Goal: Transaction & Acquisition: Purchase product/service

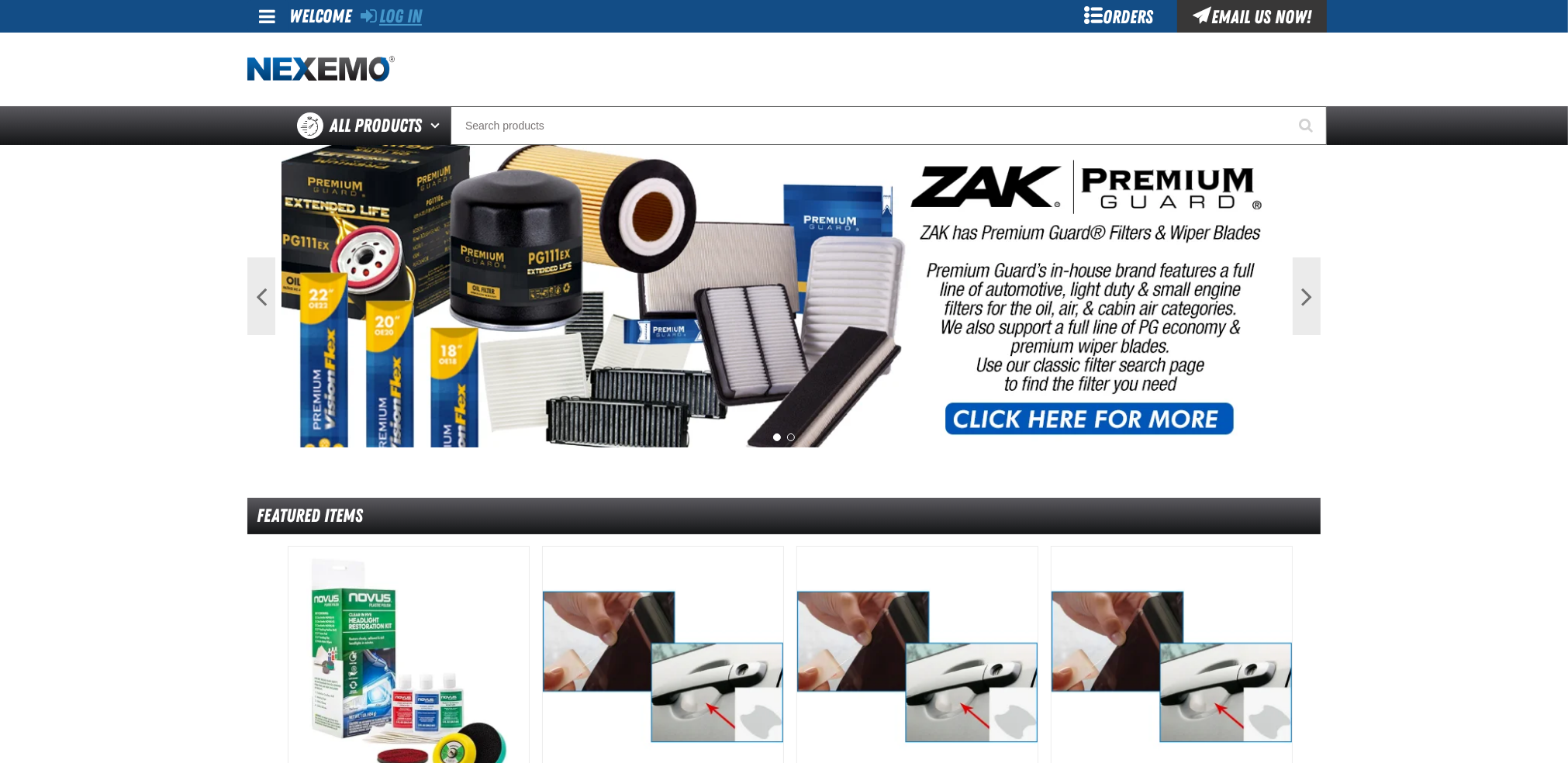
click at [397, 16] on link "Log In" at bounding box center [390, 16] width 61 height 21
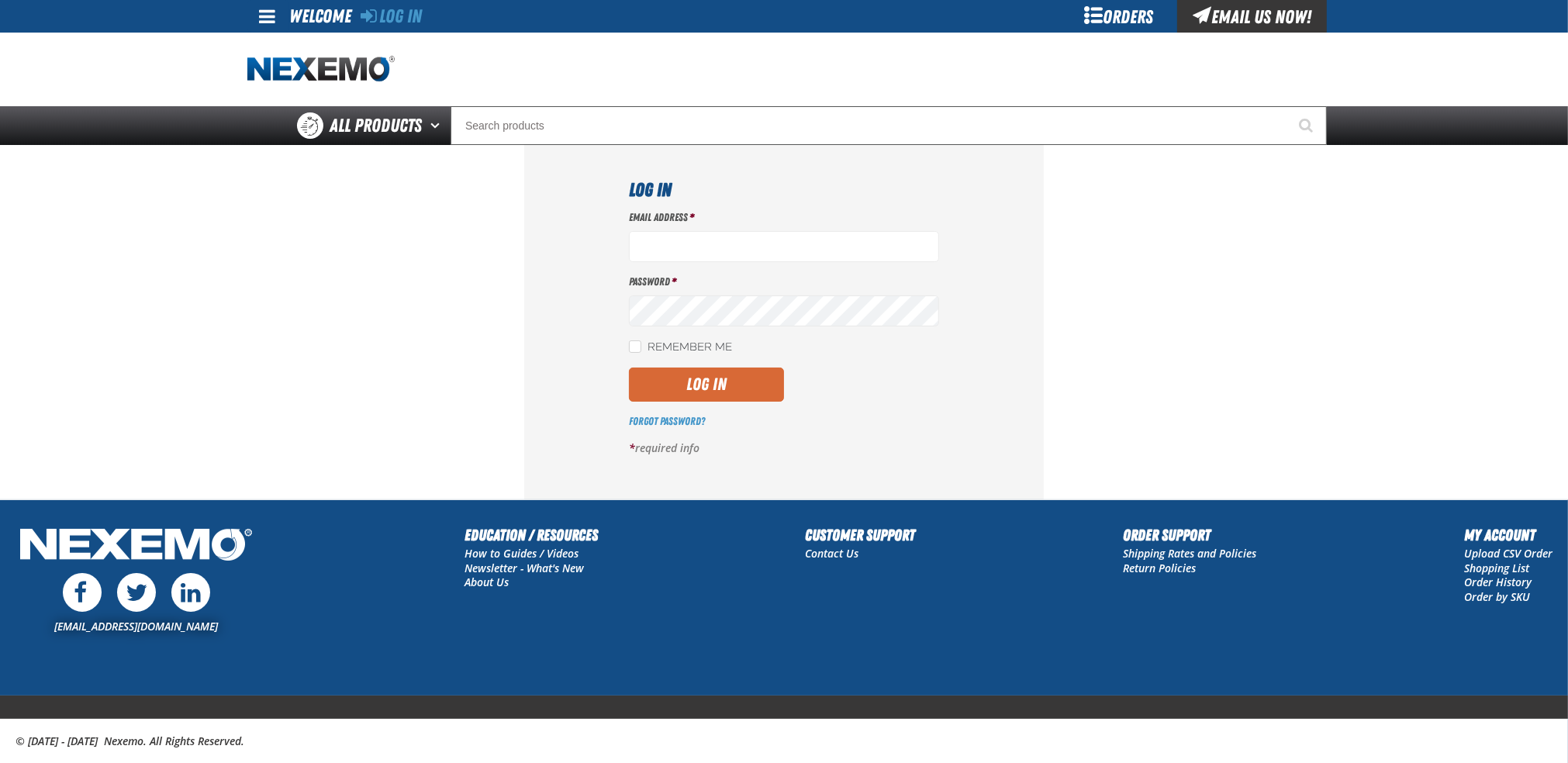
type input "[EMAIL_ADDRESS][DOMAIN_NAME]"
click at [726, 383] on button "Log In" at bounding box center [706, 384] width 155 height 34
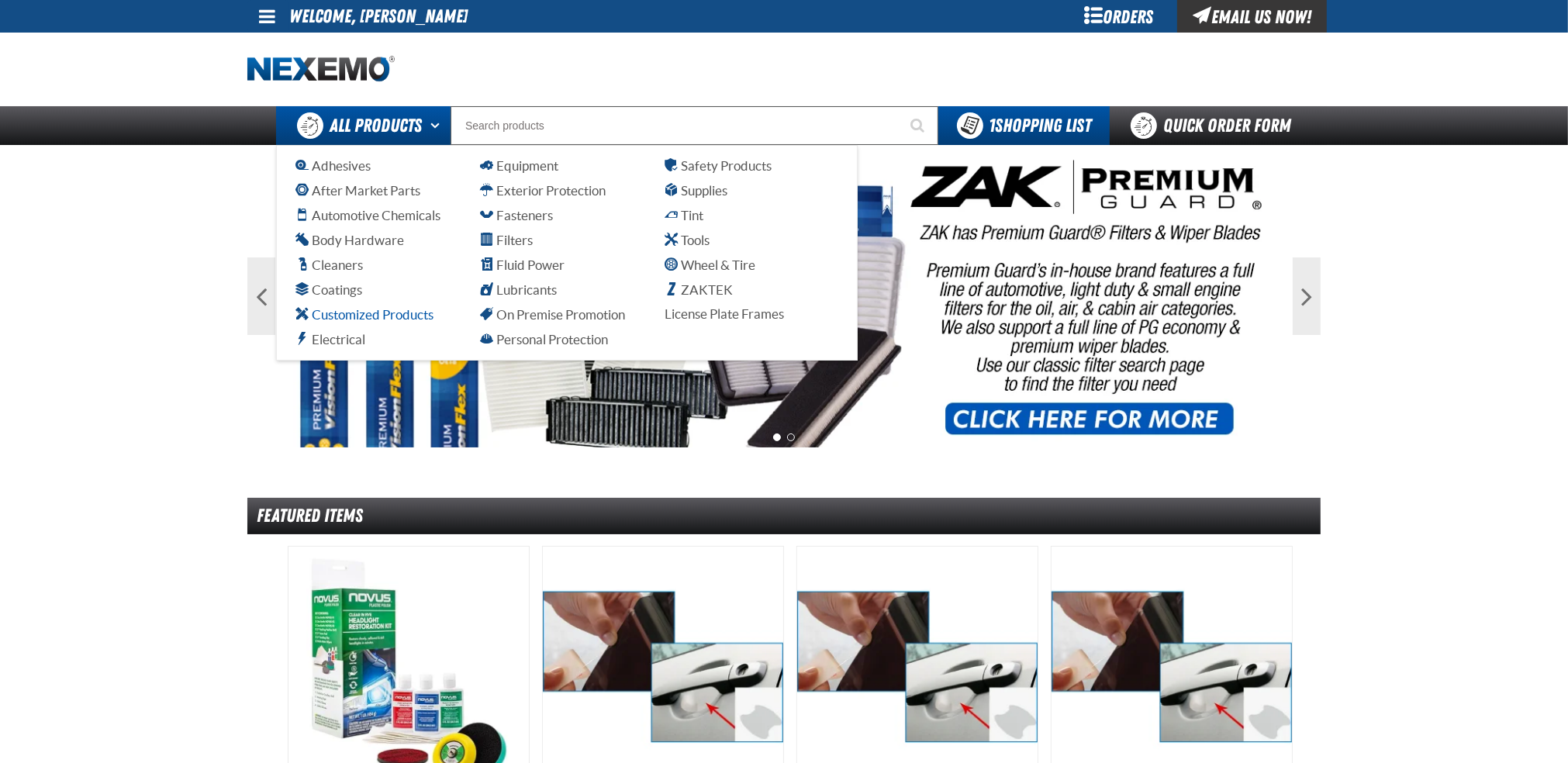
click at [357, 313] on span "Customized Products" at bounding box center [365, 314] width 138 height 15
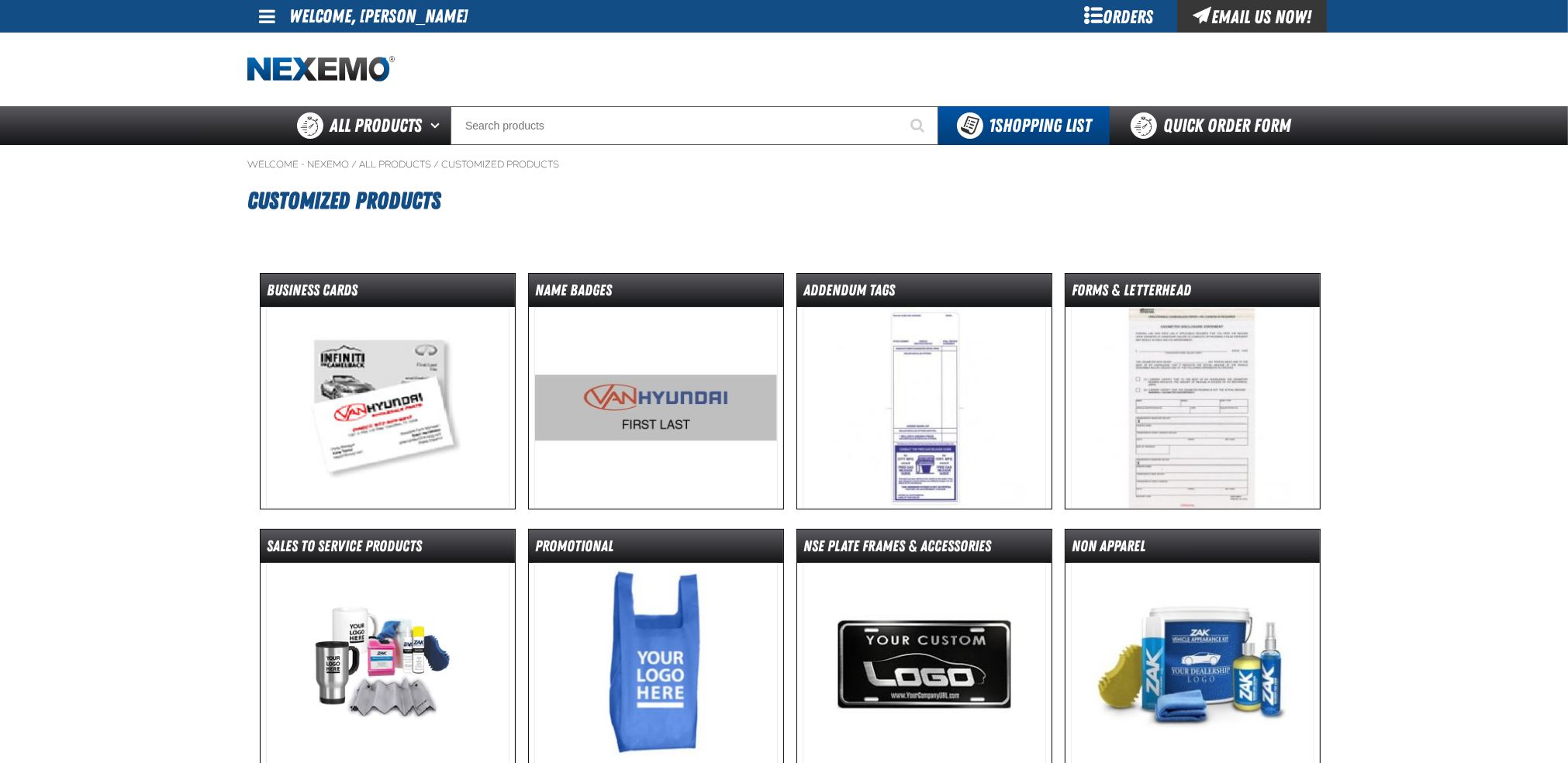
click at [422, 390] on img at bounding box center [387, 408] width 244 height 202
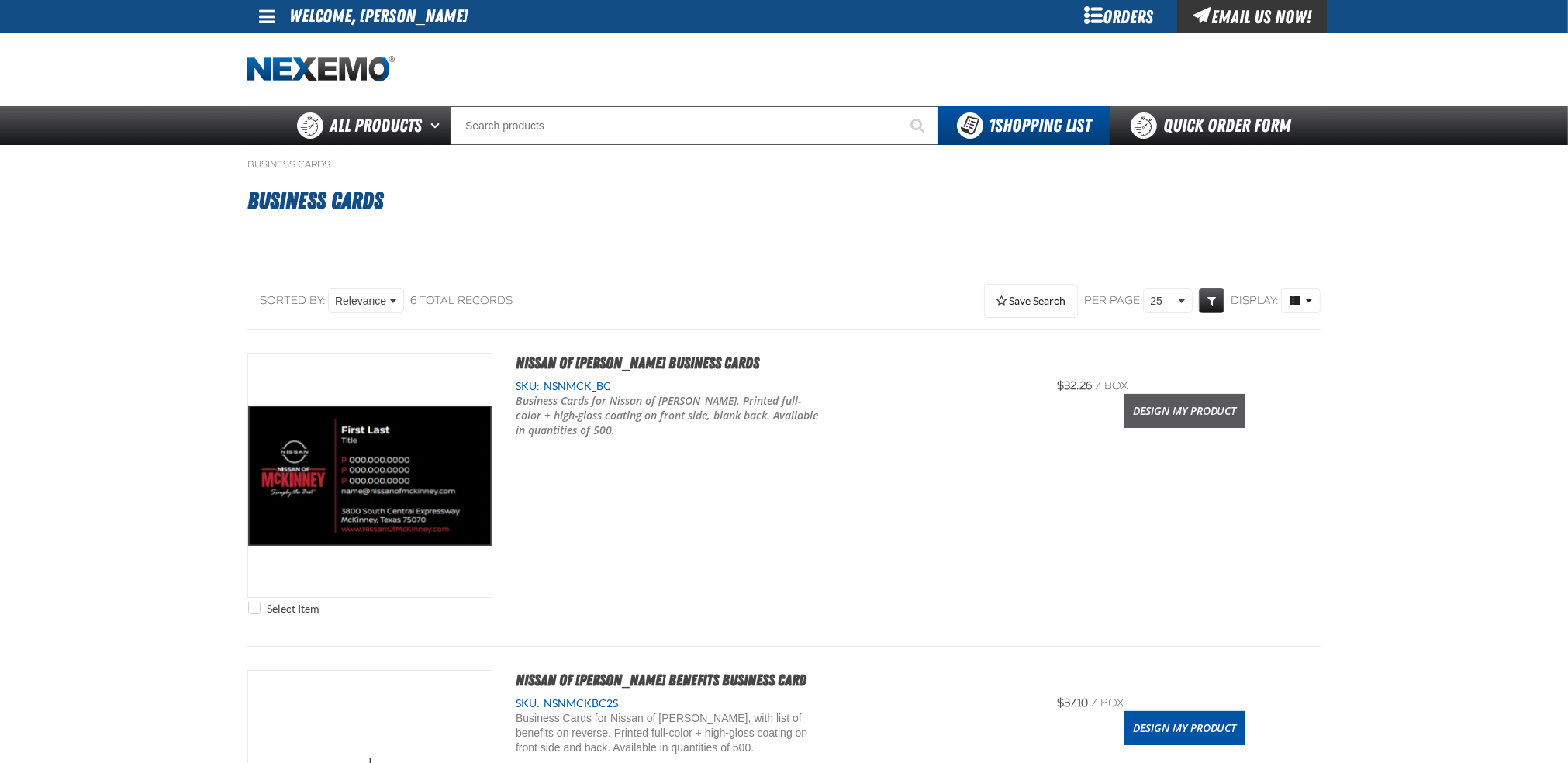
click at [1174, 414] on link "Design My Product" at bounding box center [1185, 410] width 121 height 34
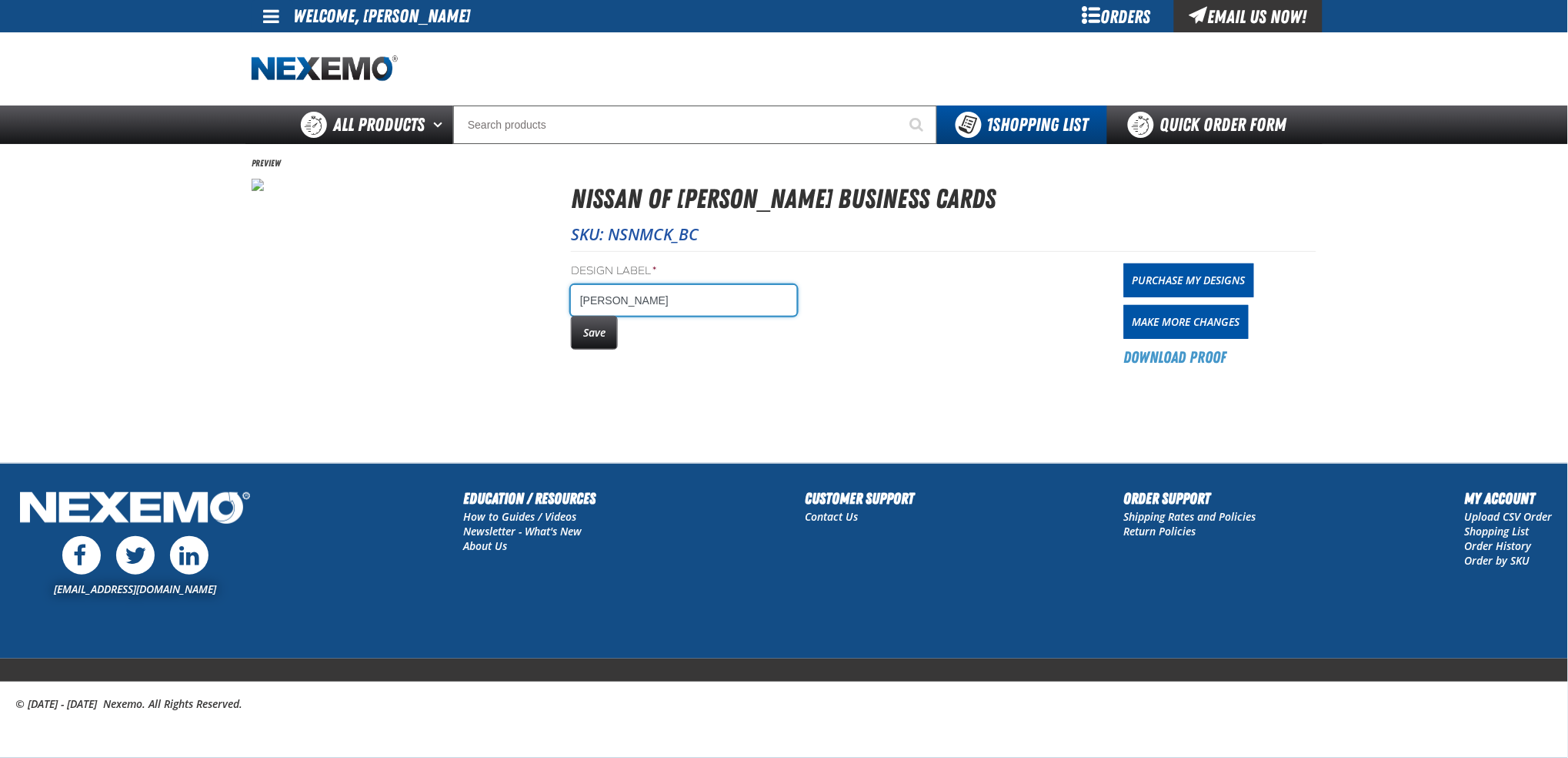
click at [678, 298] on input "Joshua Moreno" at bounding box center [684, 300] width 226 height 31
type input "Joshua Moreno -SVC"
click at [593, 328] on button "Save" at bounding box center [594, 332] width 47 height 34
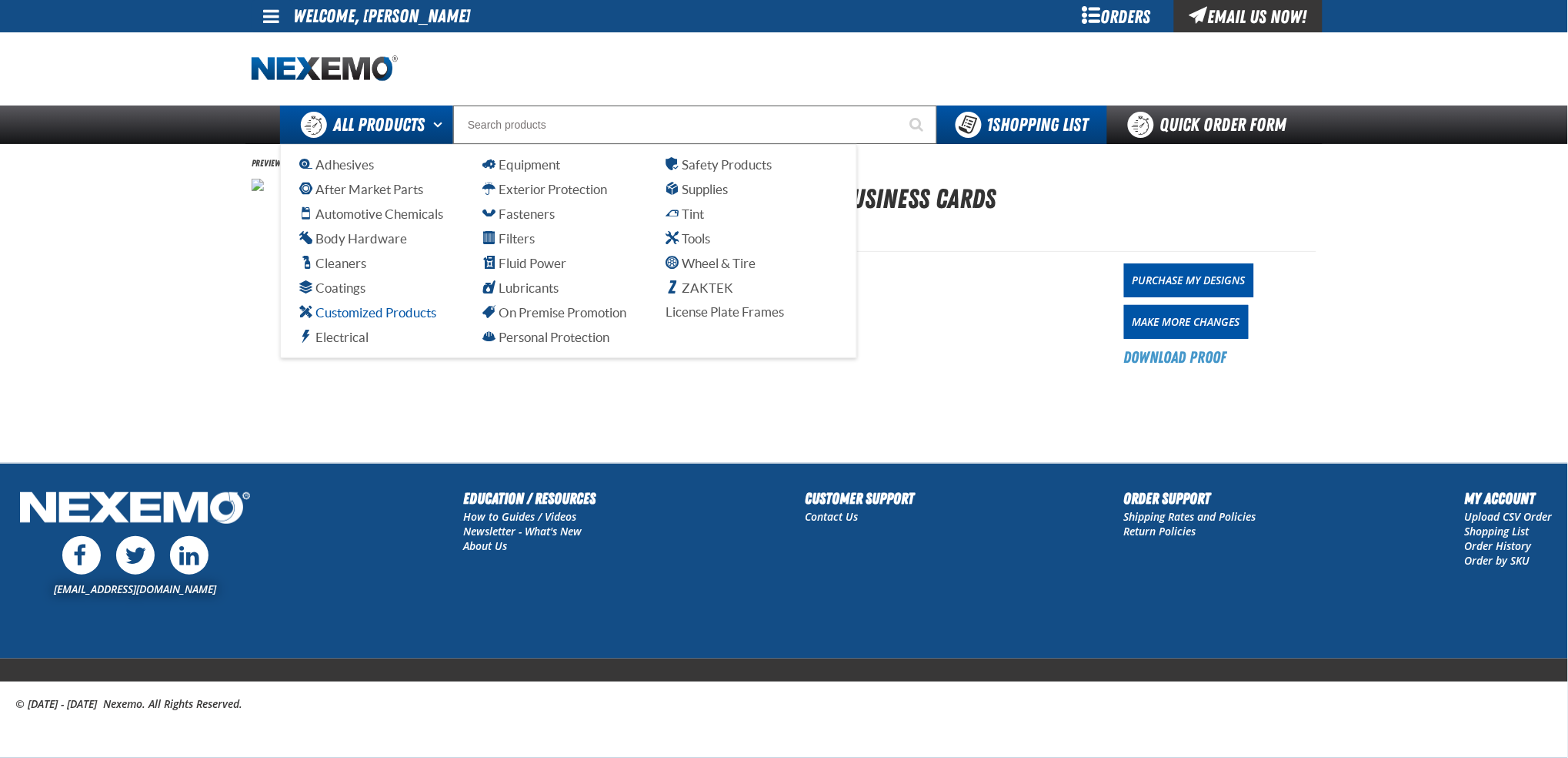
click at [362, 311] on span "Customized Products" at bounding box center [368, 312] width 137 height 15
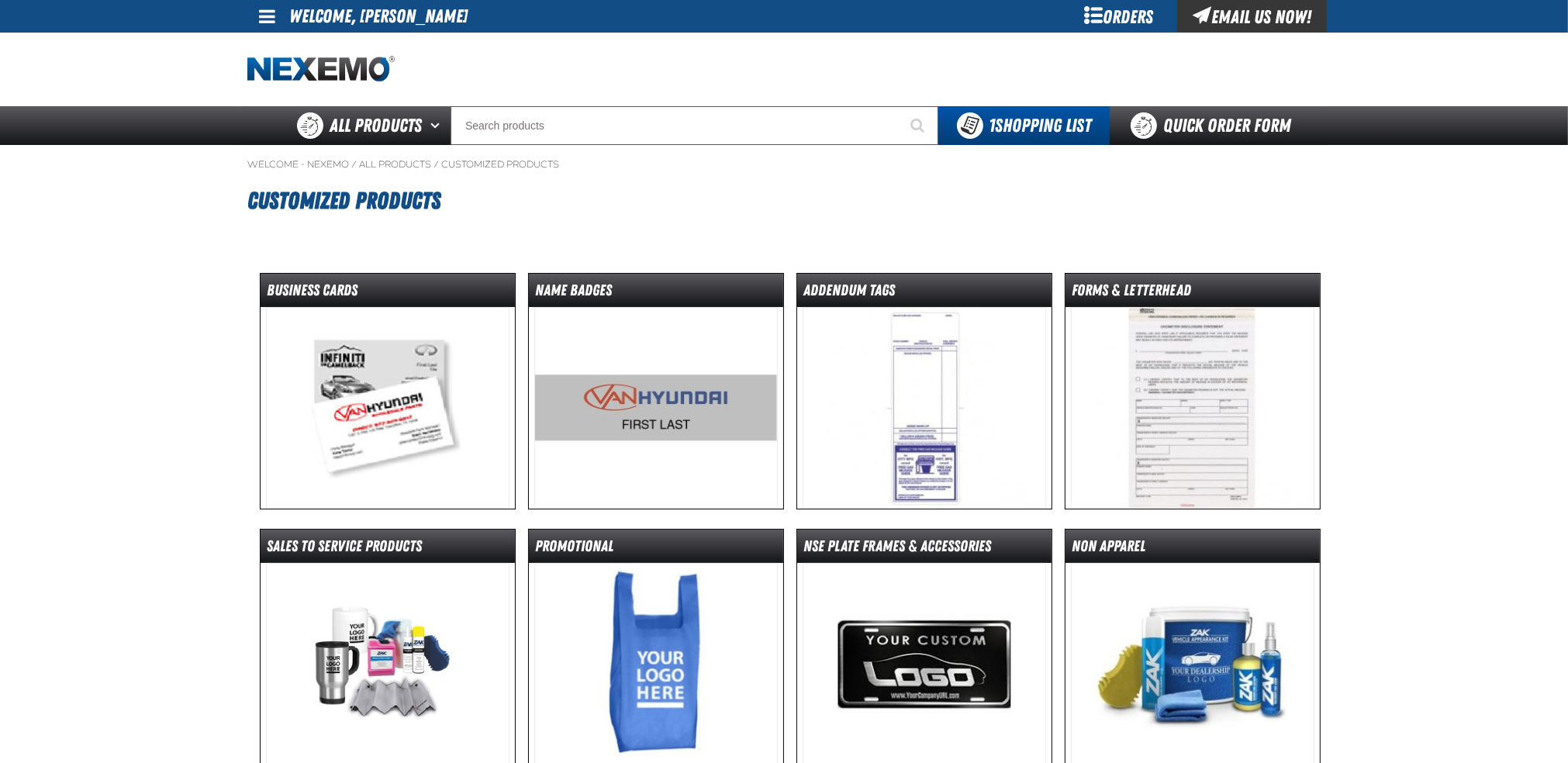
click at [381, 398] on img at bounding box center [387, 408] width 244 height 202
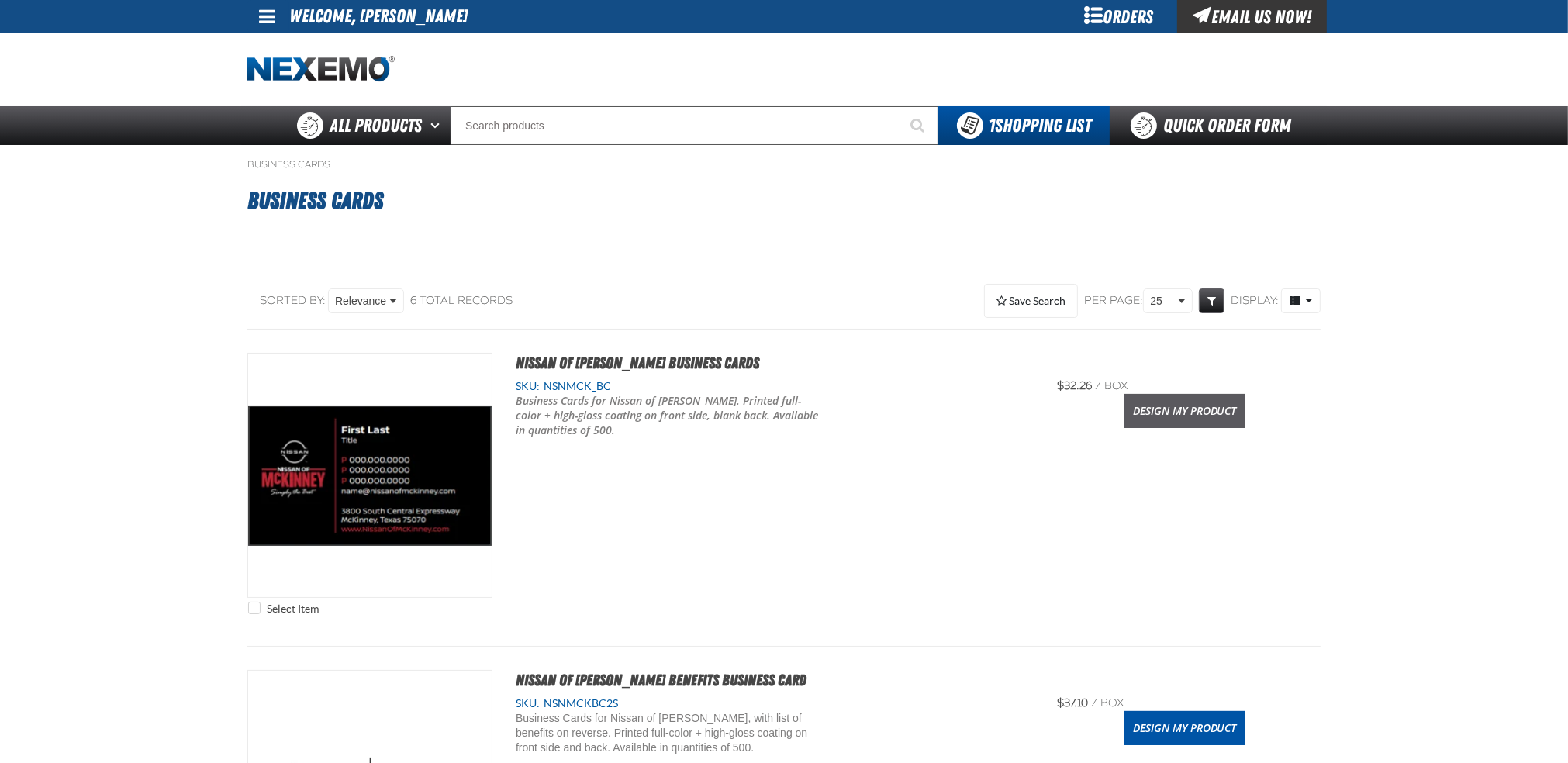
click at [1203, 407] on link "Design My Product" at bounding box center [1185, 410] width 121 height 34
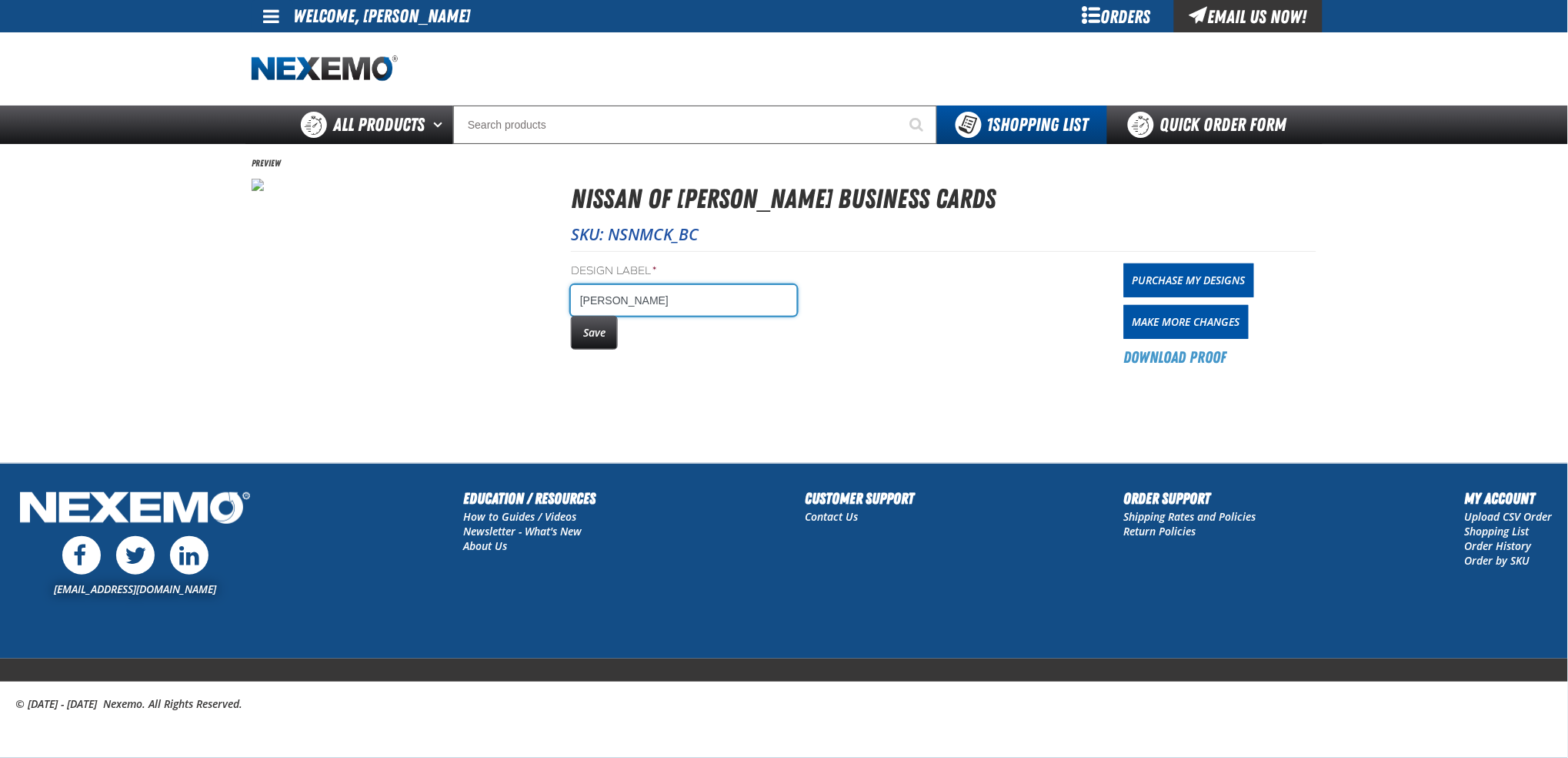
click at [691, 302] on input "[PERSON_NAME]" at bounding box center [684, 300] width 226 height 31
type input "[PERSON_NAME] -SVC"
click at [586, 331] on button "Save" at bounding box center [594, 332] width 47 height 34
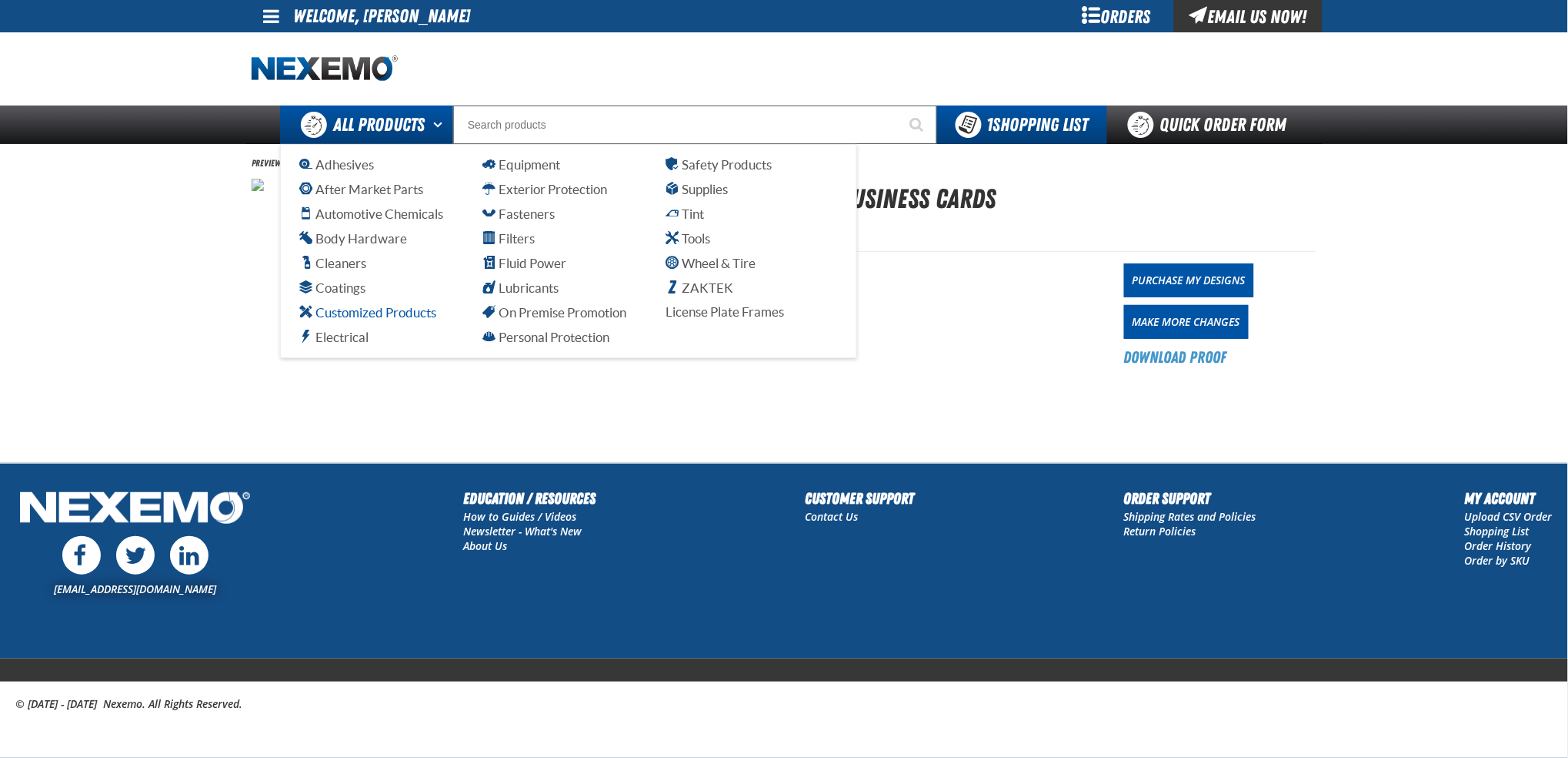
click at [365, 313] on span "Customized Products" at bounding box center [368, 312] width 137 height 15
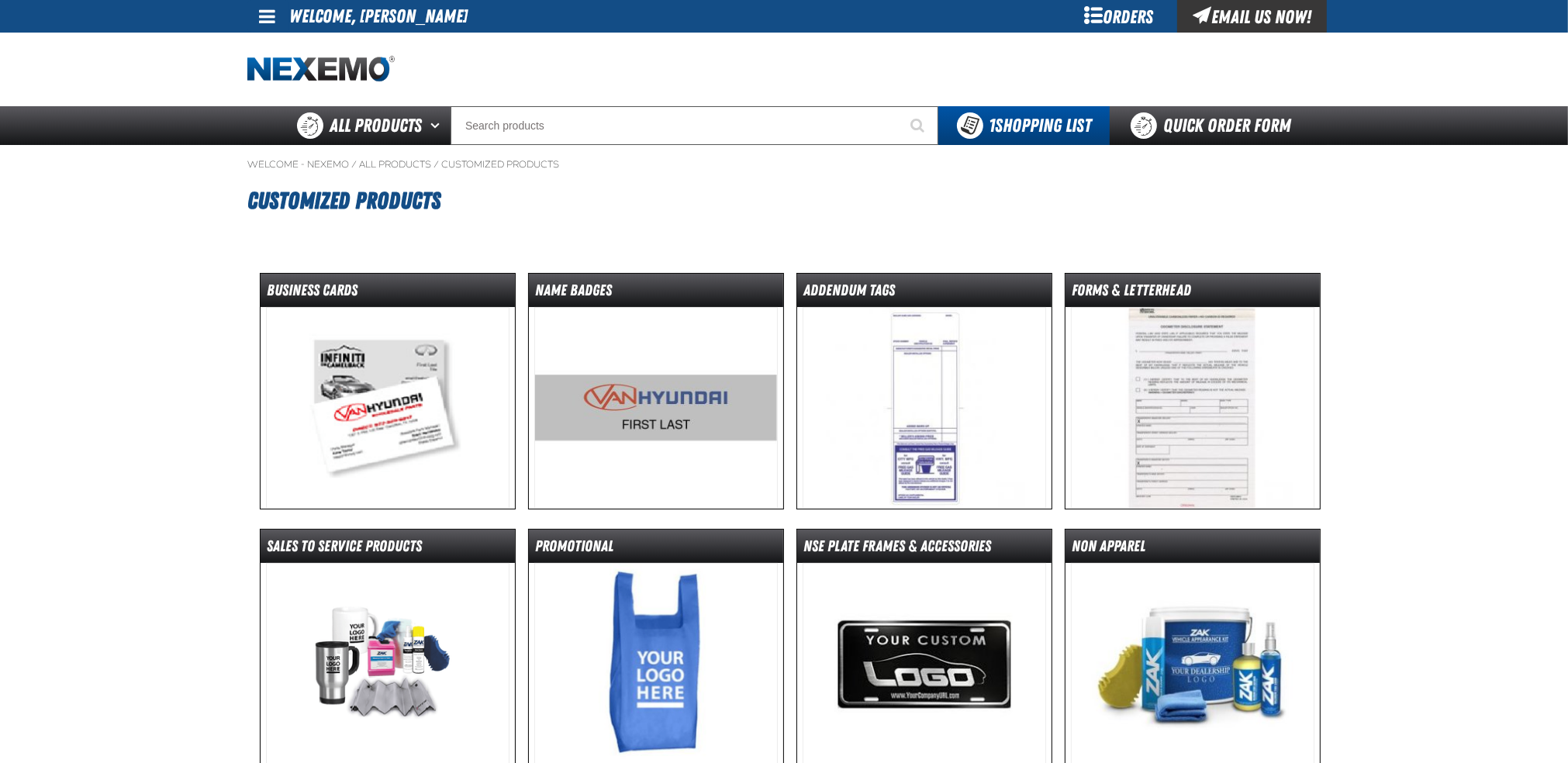
click at [386, 423] on img at bounding box center [387, 408] width 244 height 202
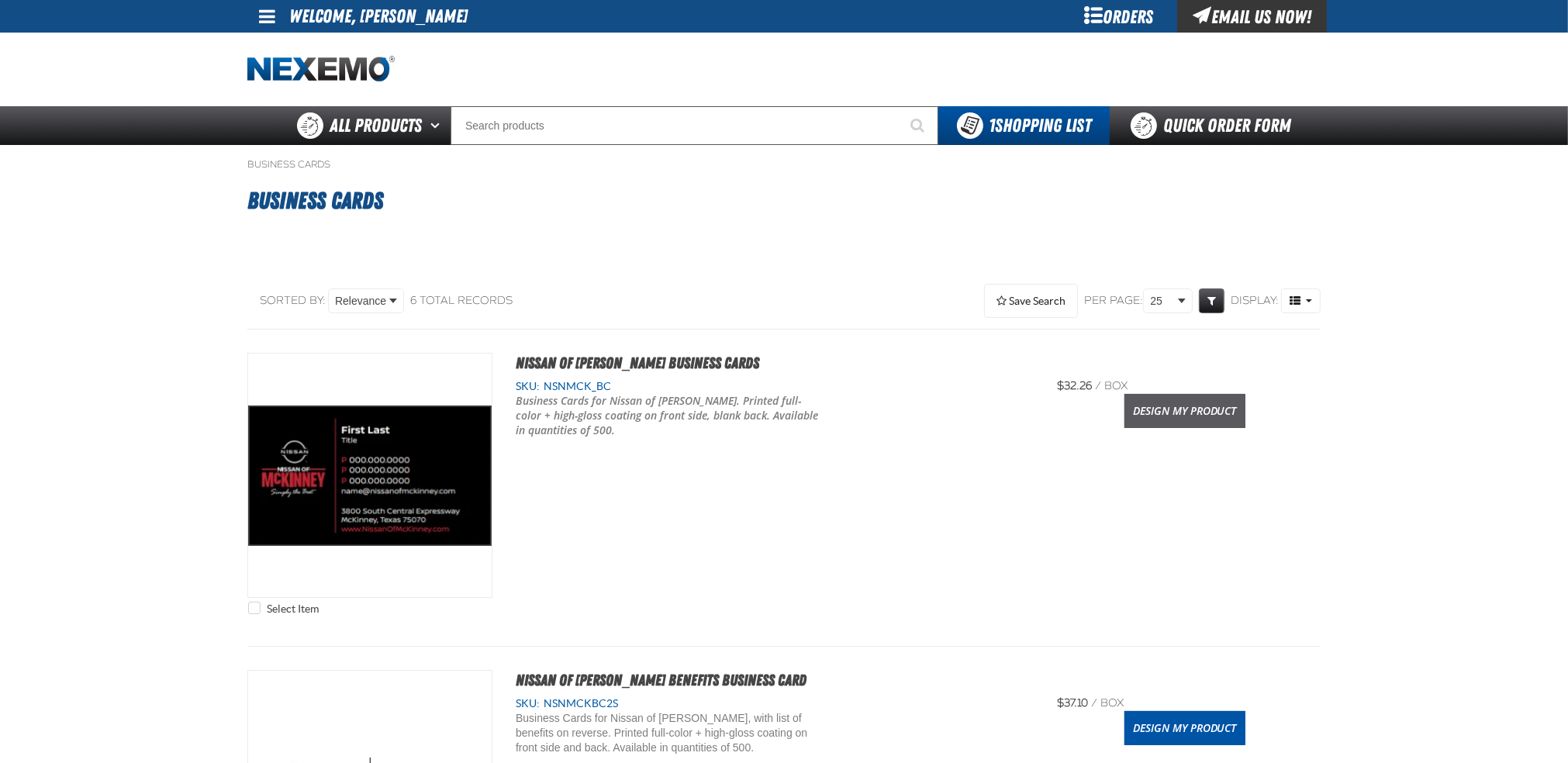
click at [1173, 413] on link "Design My Product" at bounding box center [1185, 410] width 121 height 34
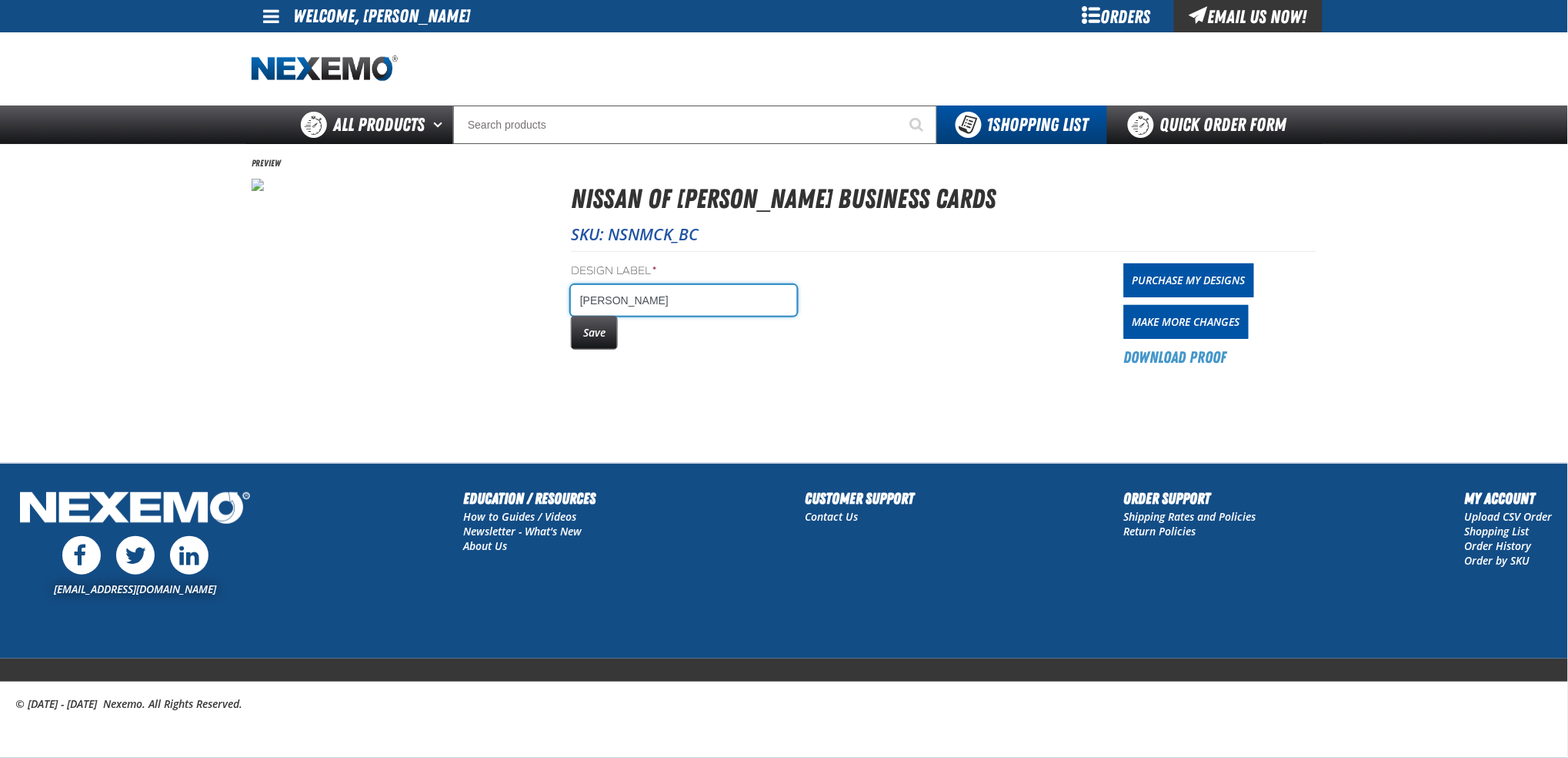
click at [677, 302] on input "[PERSON_NAME]" at bounding box center [684, 300] width 226 height 31
type input "[PERSON_NAME] -F&I"
drag, startPoint x: 598, startPoint y: 329, endPoint x: 598, endPoint y: 341, distance: 12.0
click at [597, 329] on button "Save" at bounding box center [594, 332] width 47 height 34
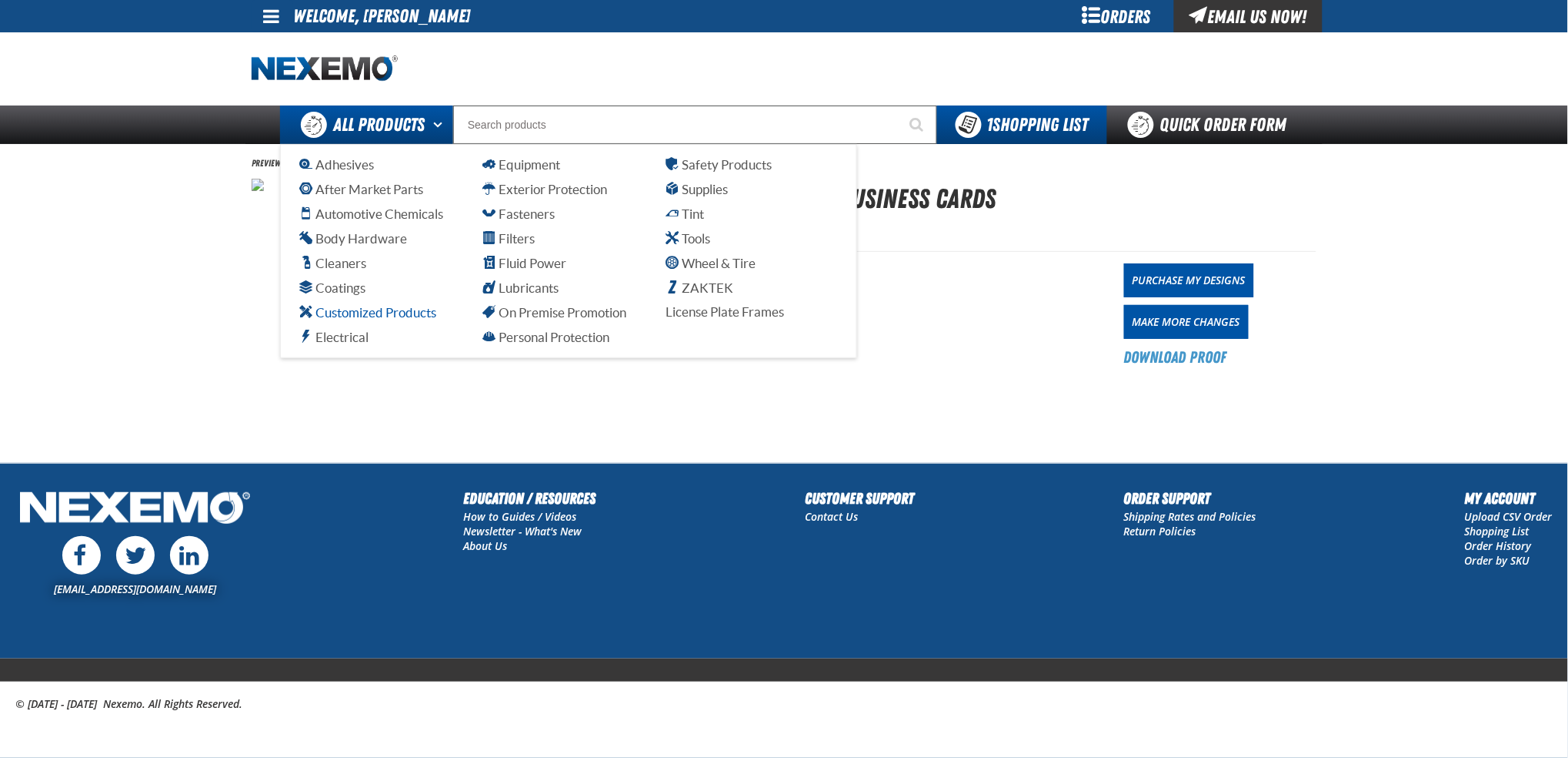
click at [382, 313] on span "Customized Products" at bounding box center [368, 312] width 137 height 15
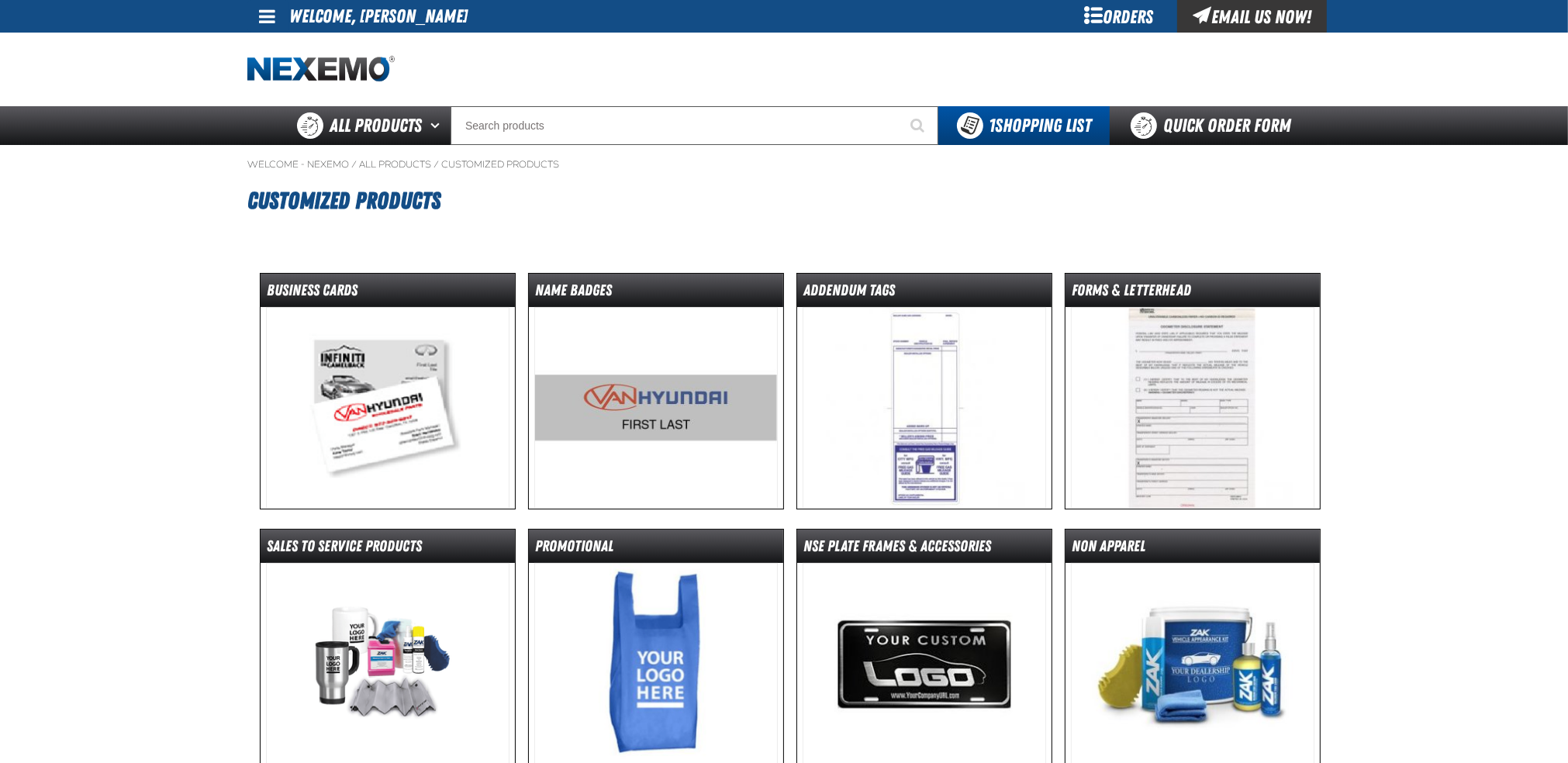
click at [442, 368] on img at bounding box center [387, 408] width 244 height 202
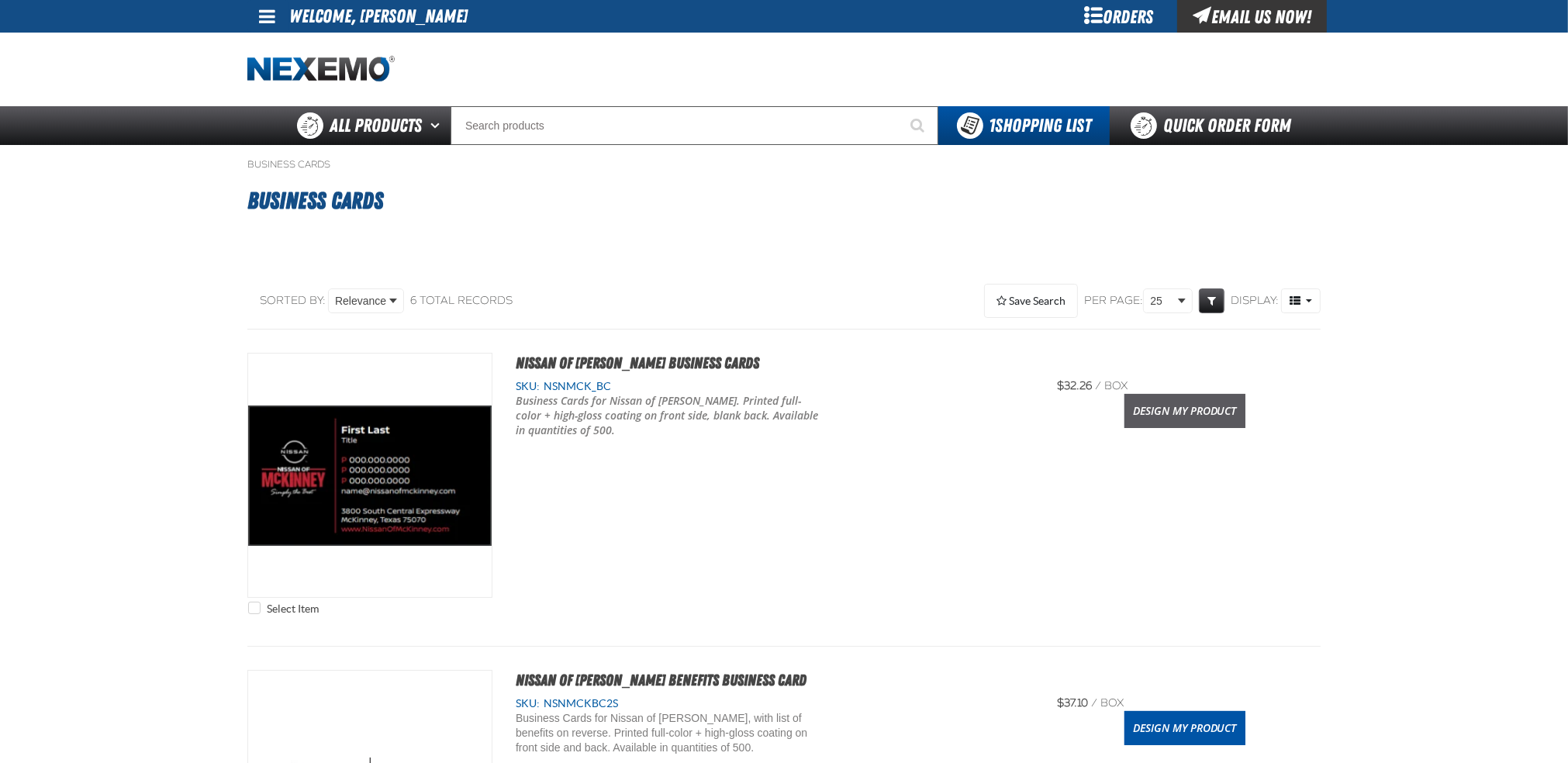
click at [1161, 411] on link "Design My Product" at bounding box center [1185, 410] width 121 height 34
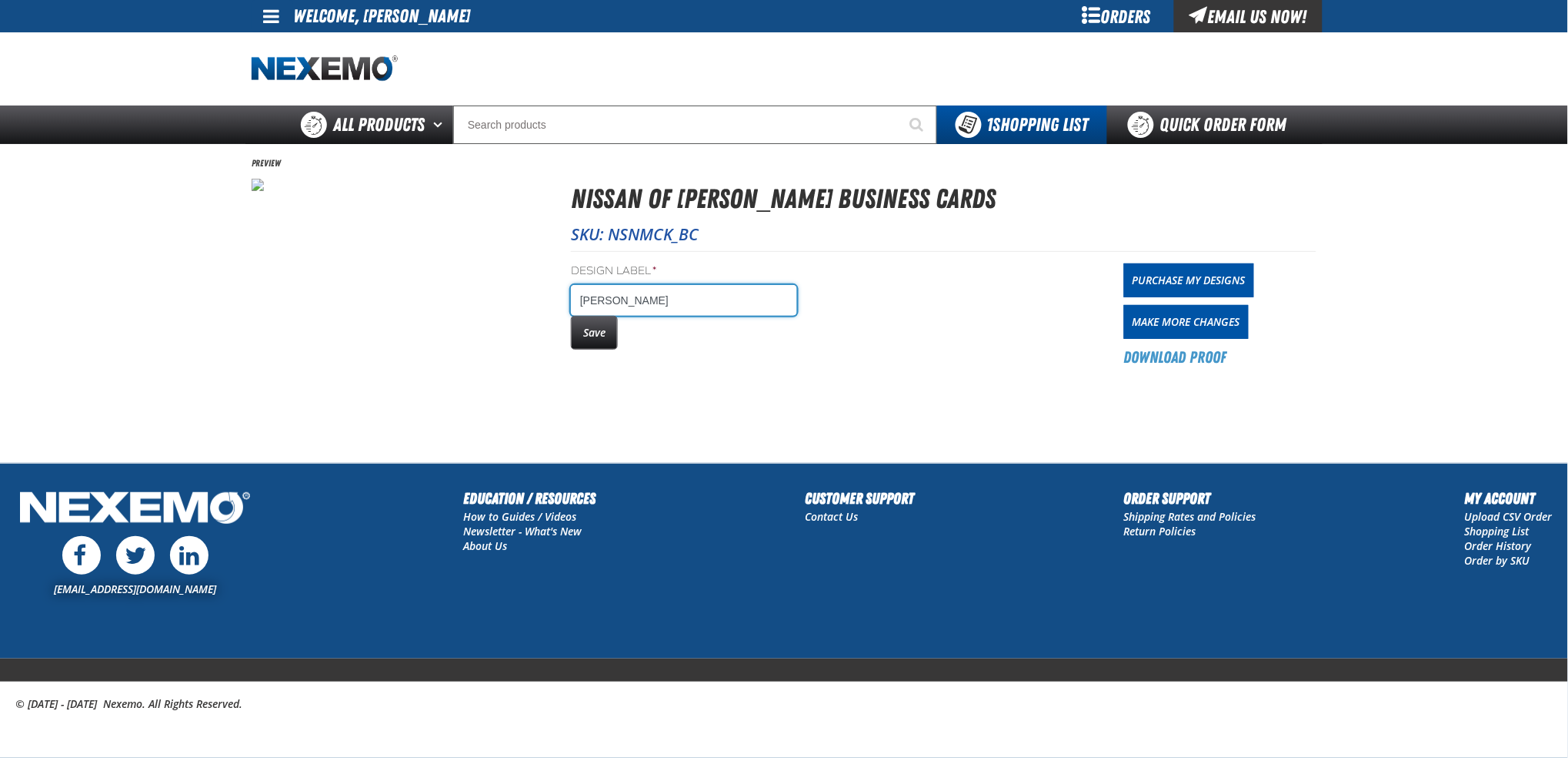
click at [702, 298] on input "[PERSON_NAME]" at bounding box center [684, 300] width 226 height 31
type input "[PERSON_NAME] -F&I"
click at [583, 332] on button "Save" at bounding box center [594, 332] width 47 height 34
click at [578, 336] on button "Save" at bounding box center [594, 332] width 47 height 34
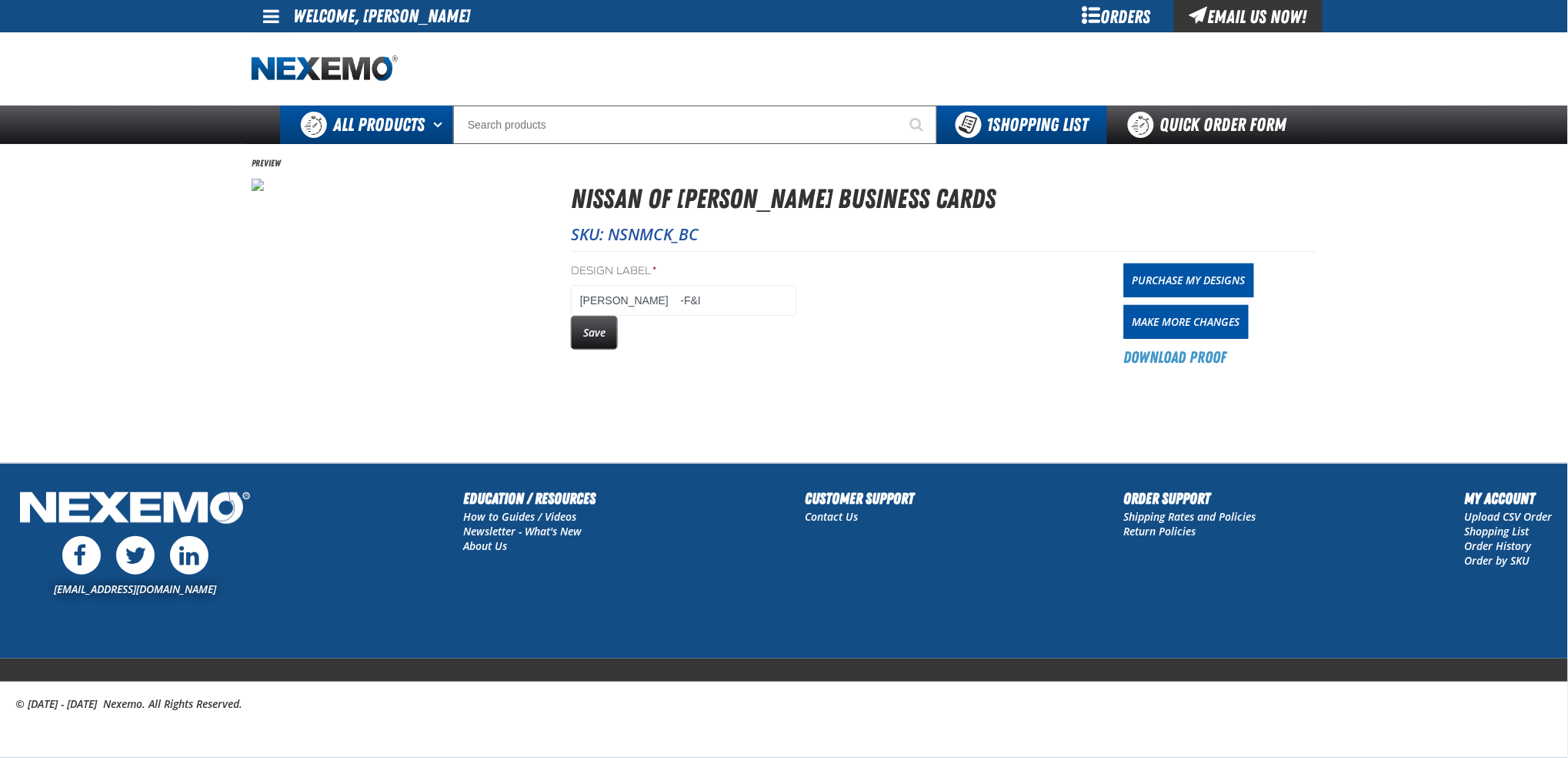
click at [402, 118] on span "All Products" at bounding box center [379, 124] width 92 height 28
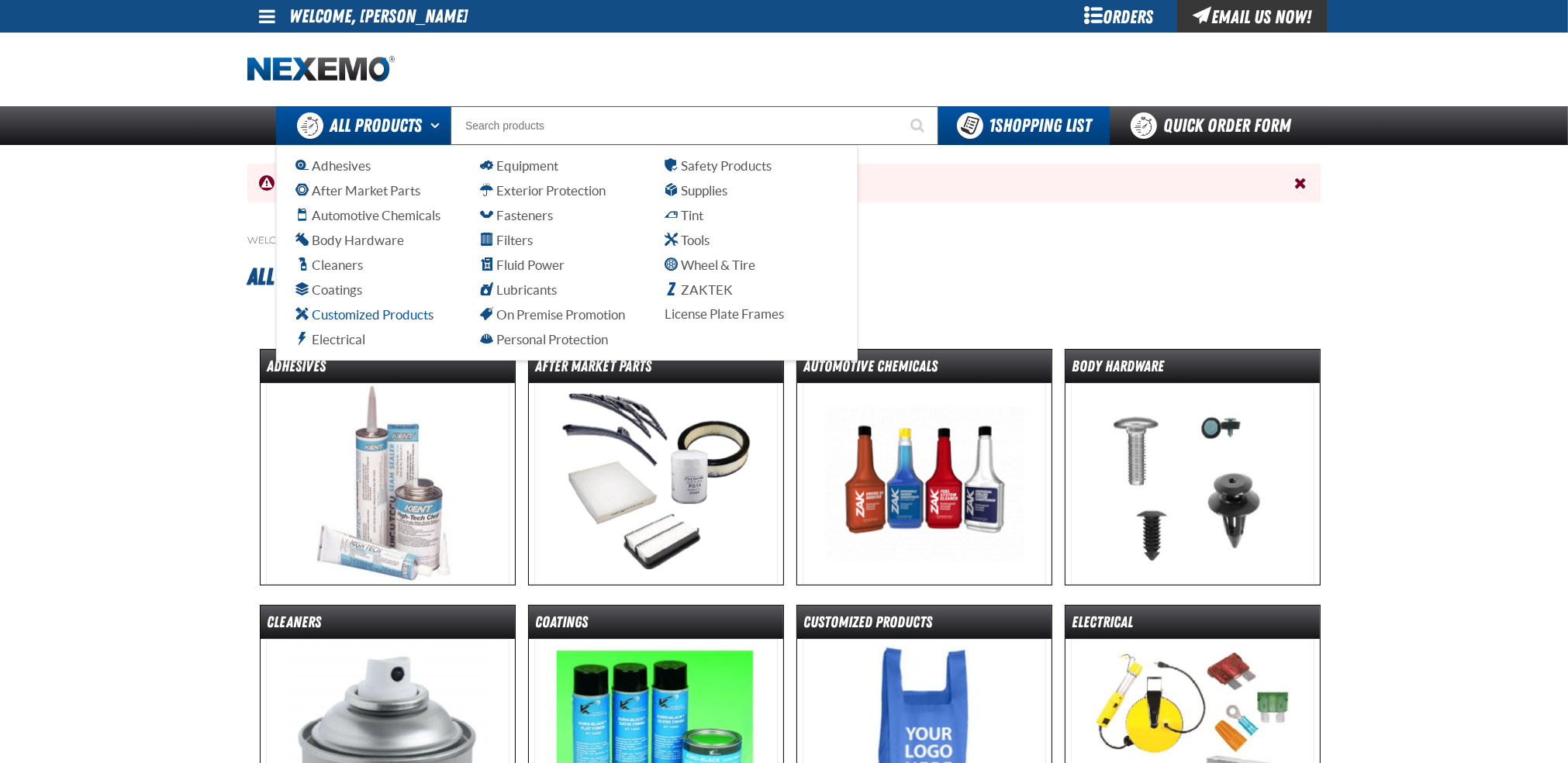
click at [333, 316] on span "Customized Products" at bounding box center [365, 314] width 138 height 15
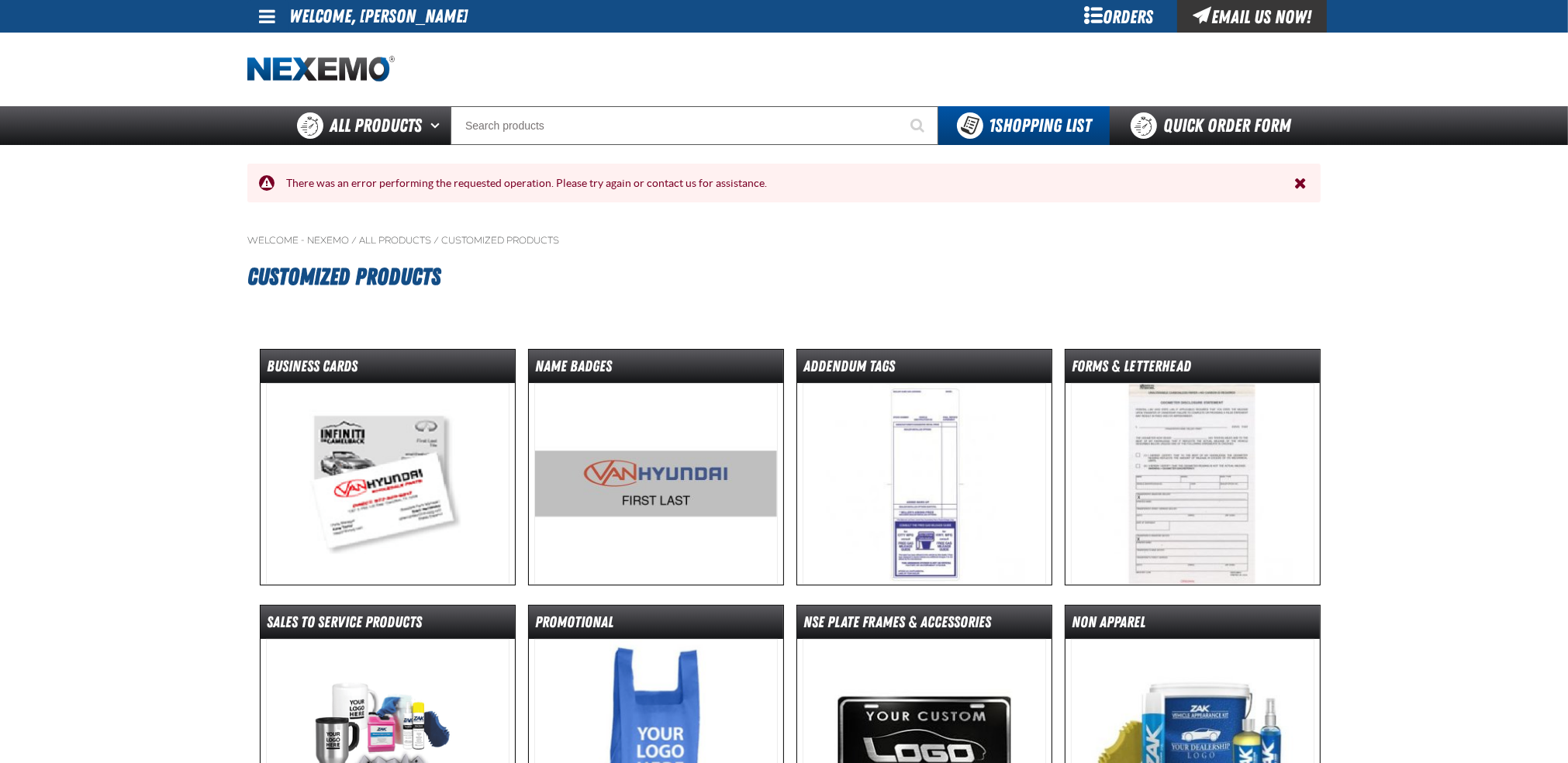
drag, startPoint x: 270, startPoint y: 9, endPoint x: 272, endPoint y: 132, distance: 123.0
click at [270, 10] on span at bounding box center [267, 16] width 16 height 18
click at [271, 48] on link "My Account My Account" at bounding box center [289, 46] width 69 height 15
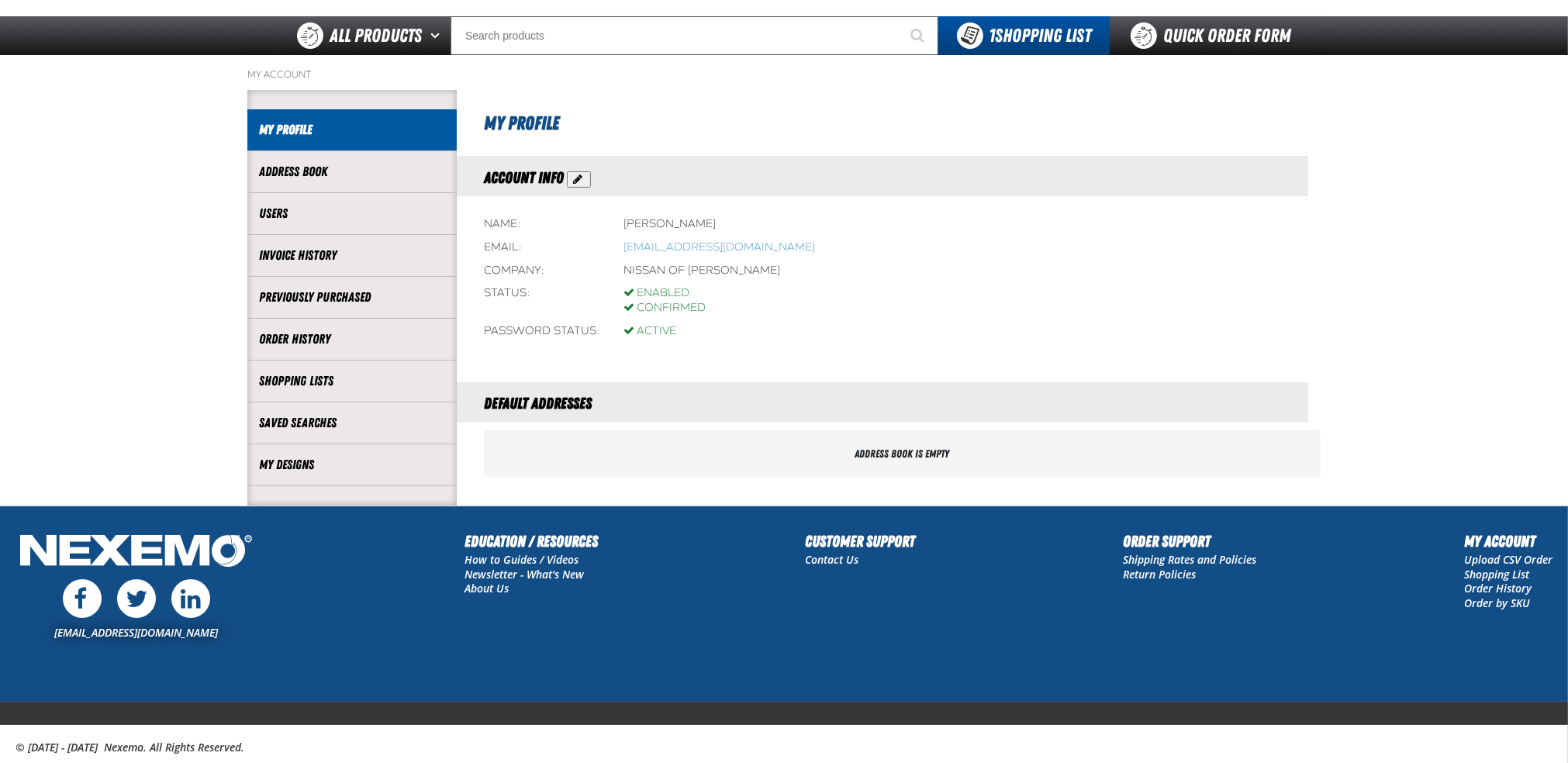
scroll to position [95, 0]
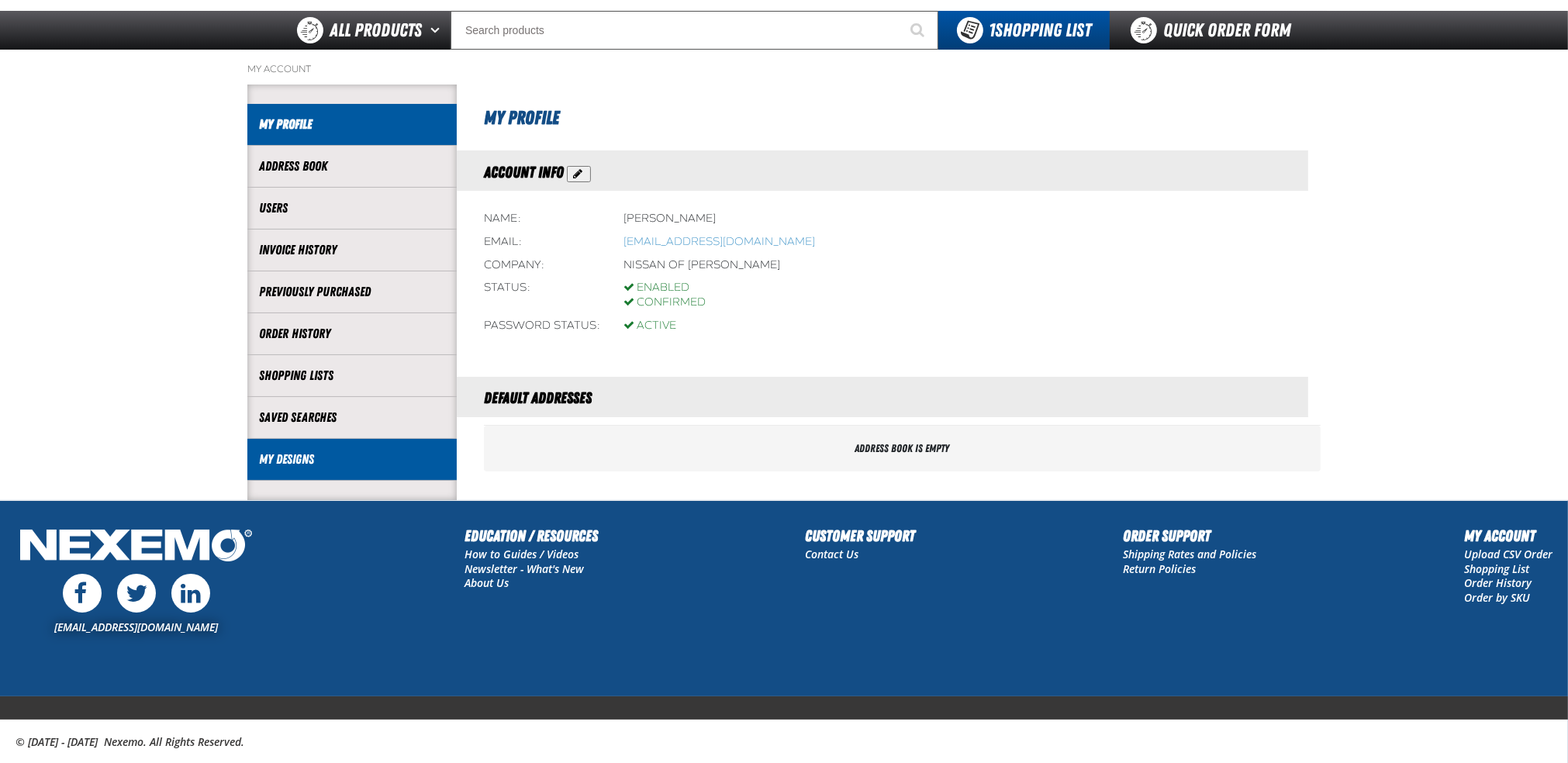
click at [276, 465] on link "My Designs" at bounding box center [352, 459] width 186 height 17
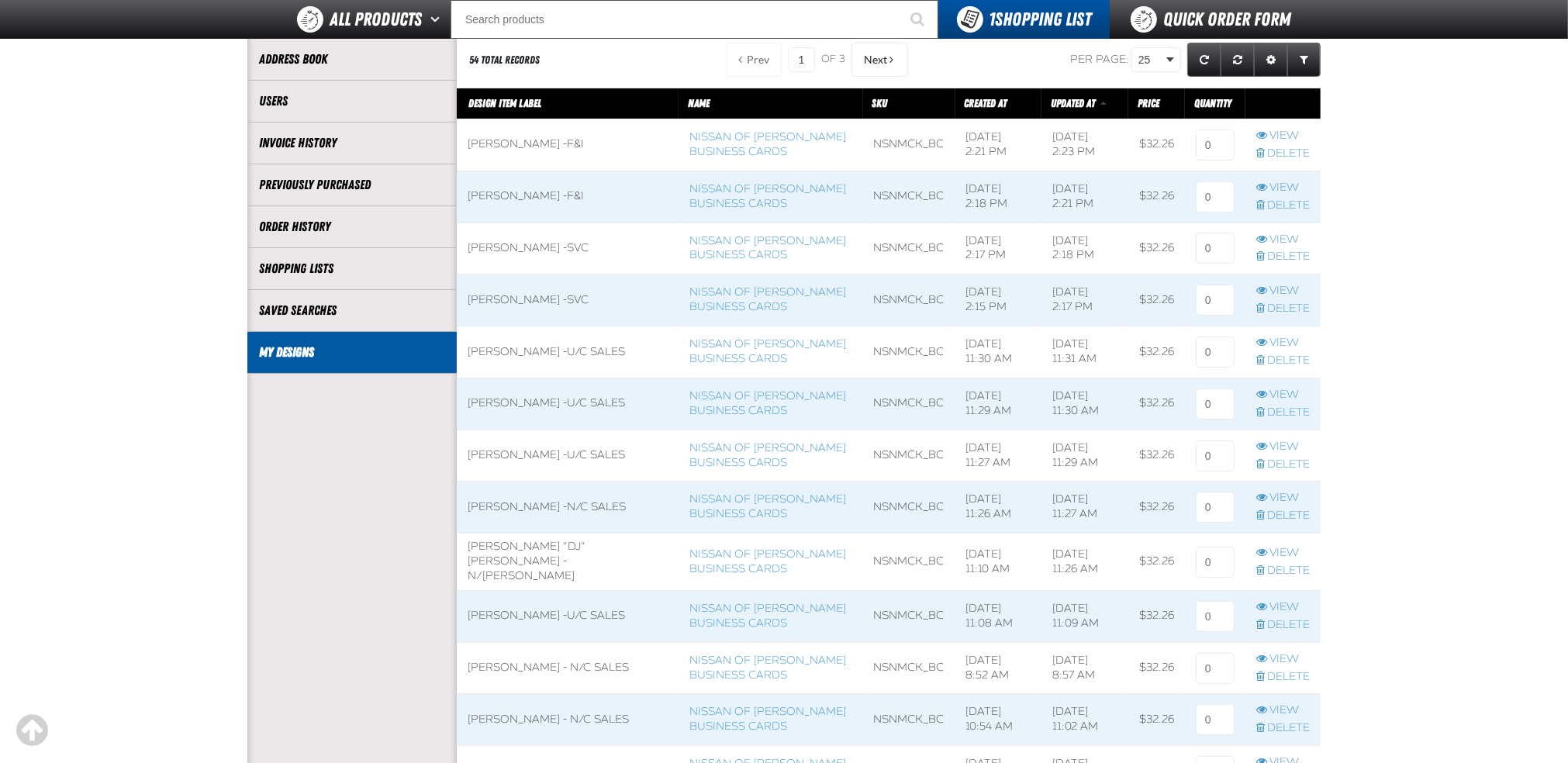
scroll to position [172, 0]
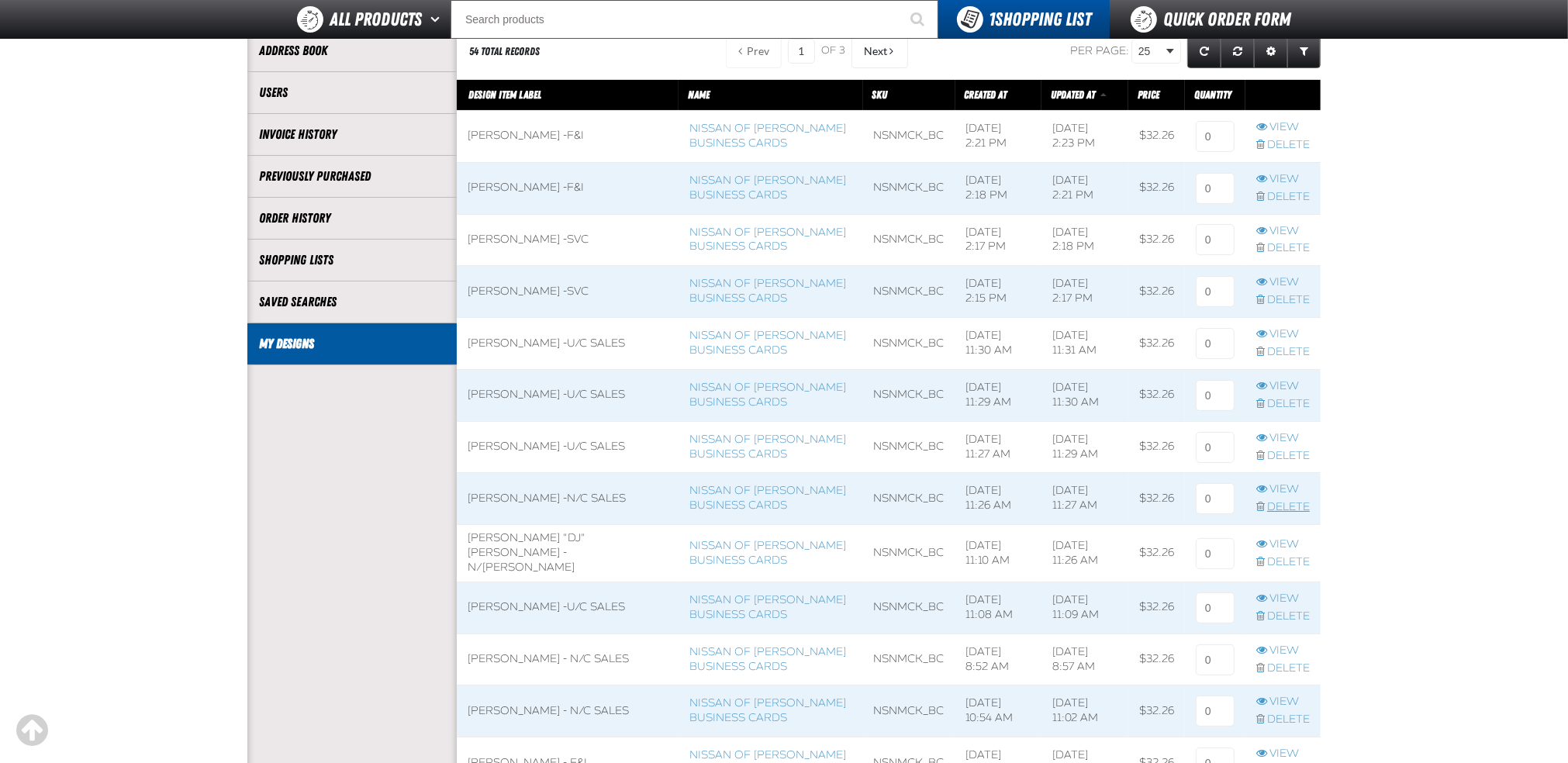
click at [1295, 504] on link "Delete" at bounding box center [1283, 507] width 53 height 15
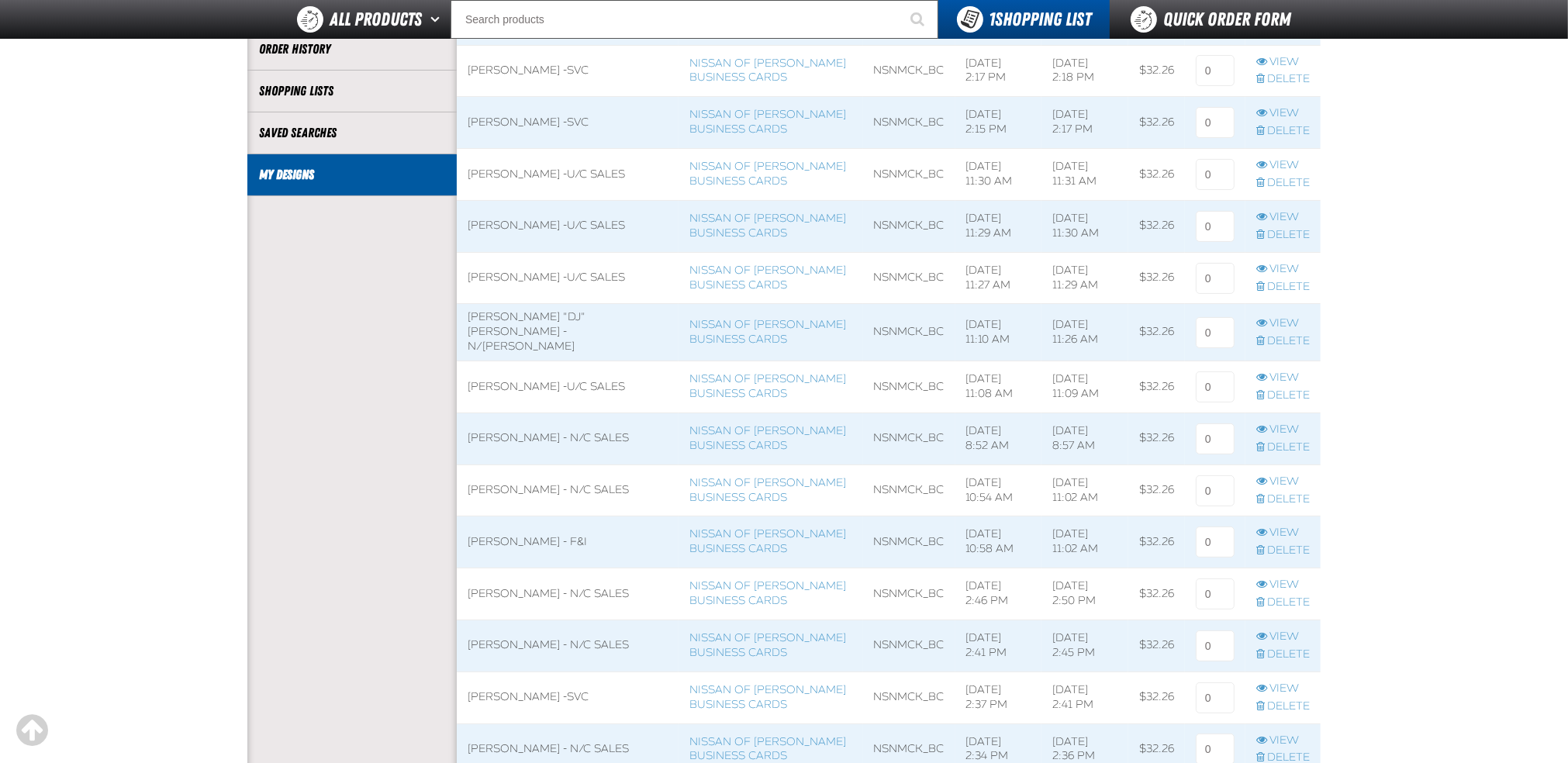
scroll to position [344, 0]
click at [1278, 541] on link "Delete" at bounding box center [1283, 548] width 53 height 15
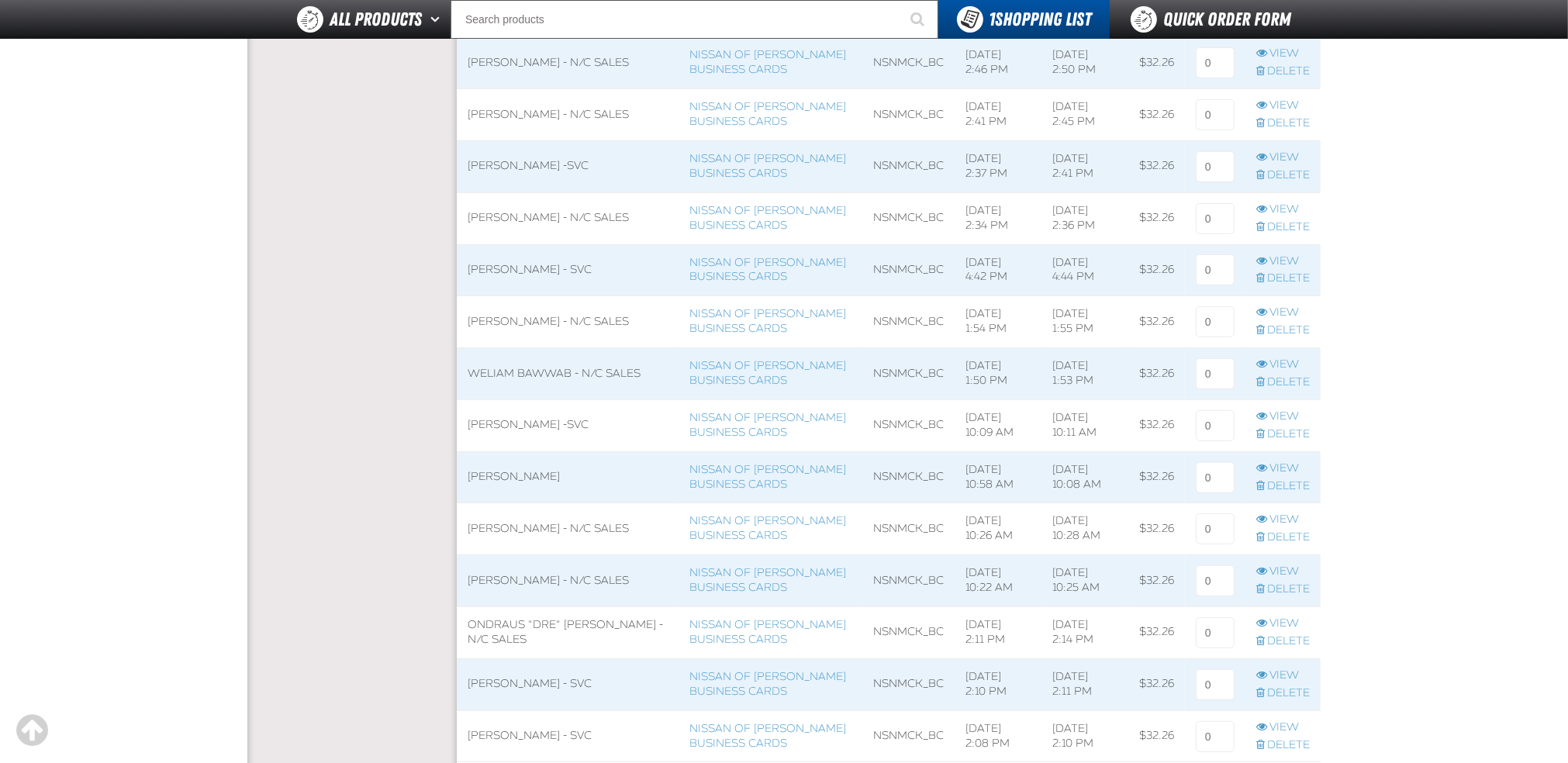
scroll to position [861, 0]
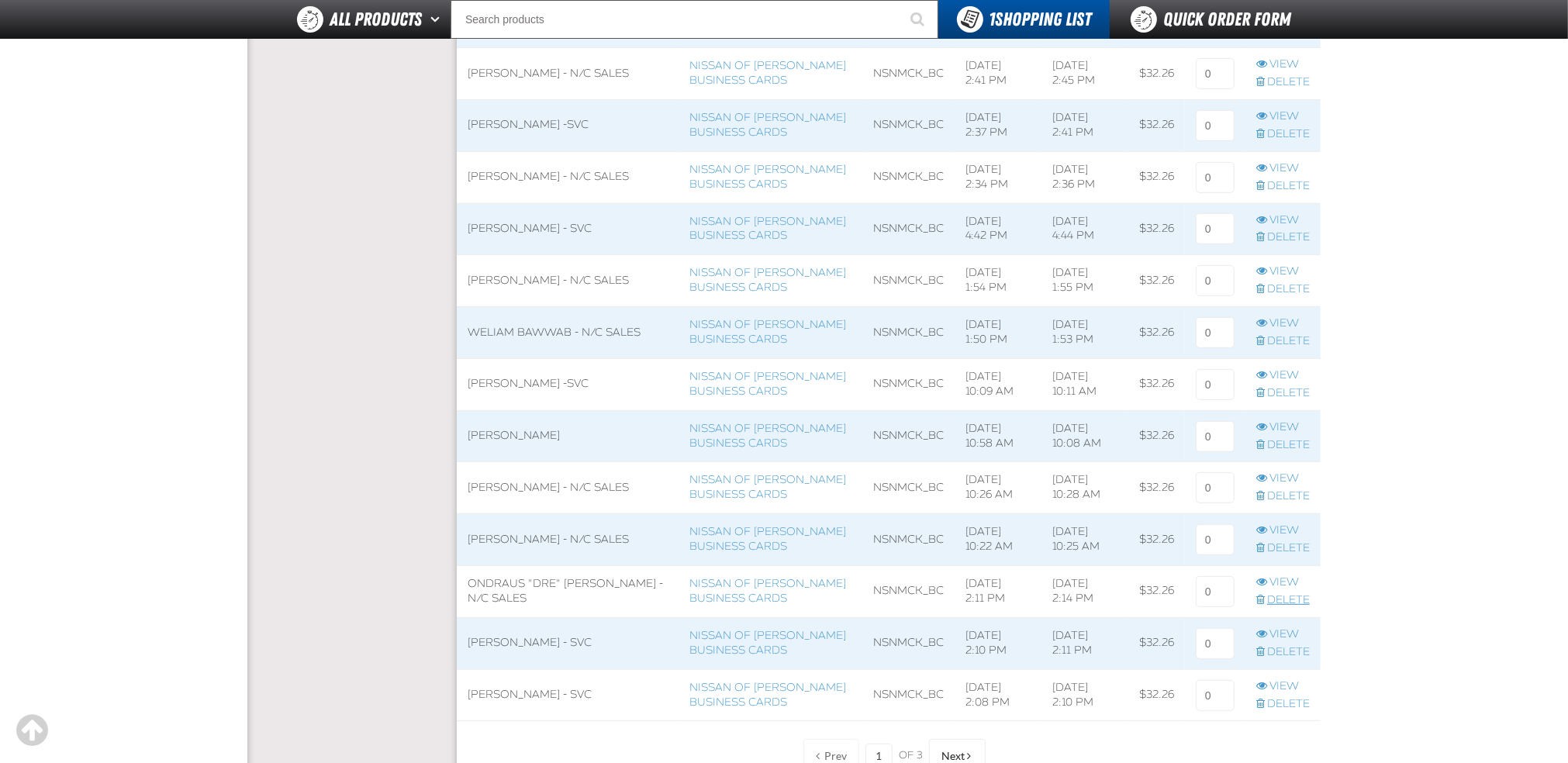
click at [1294, 599] on link "Delete" at bounding box center [1283, 600] width 53 height 15
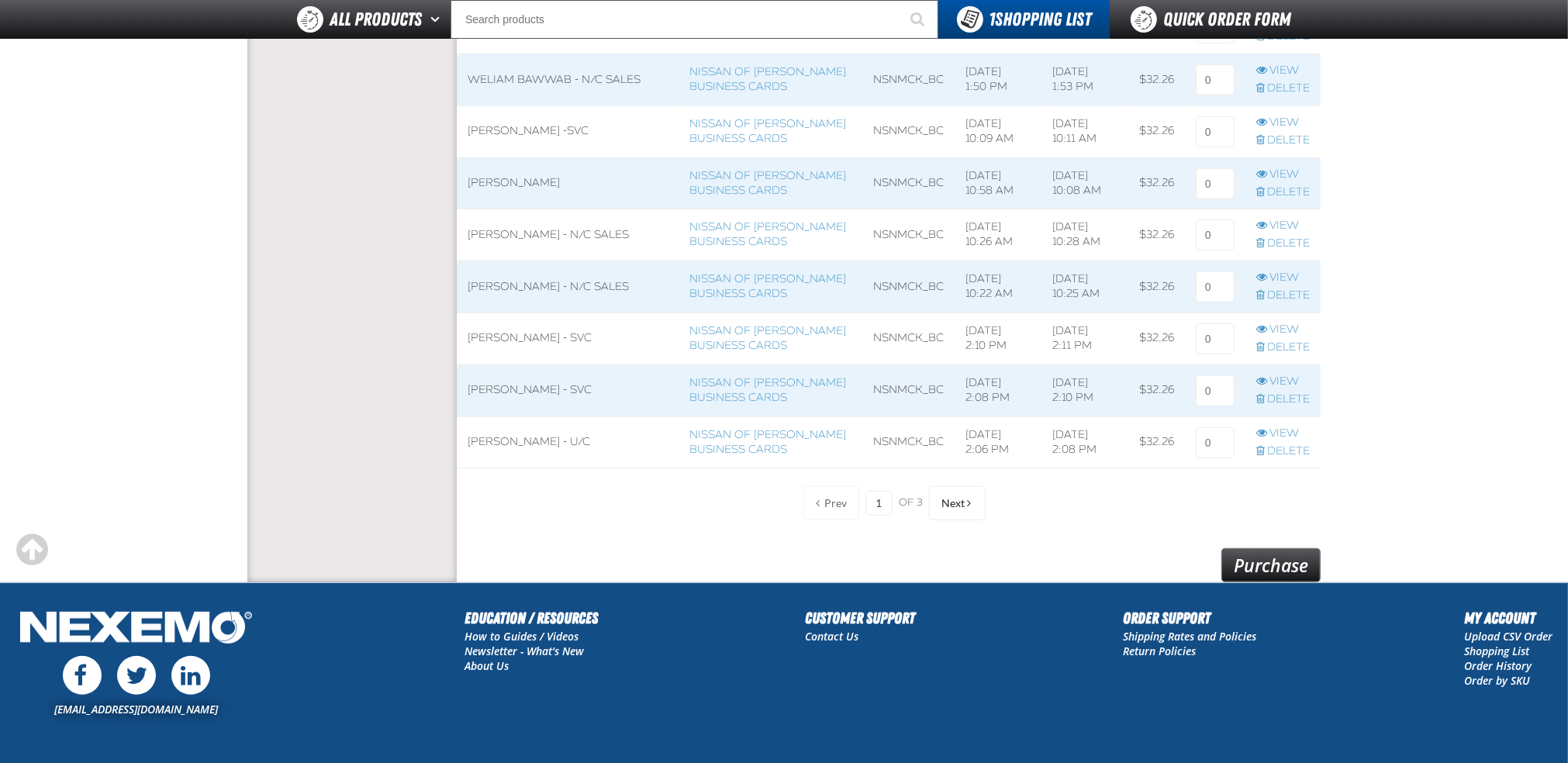
scroll to position [1119, 0]
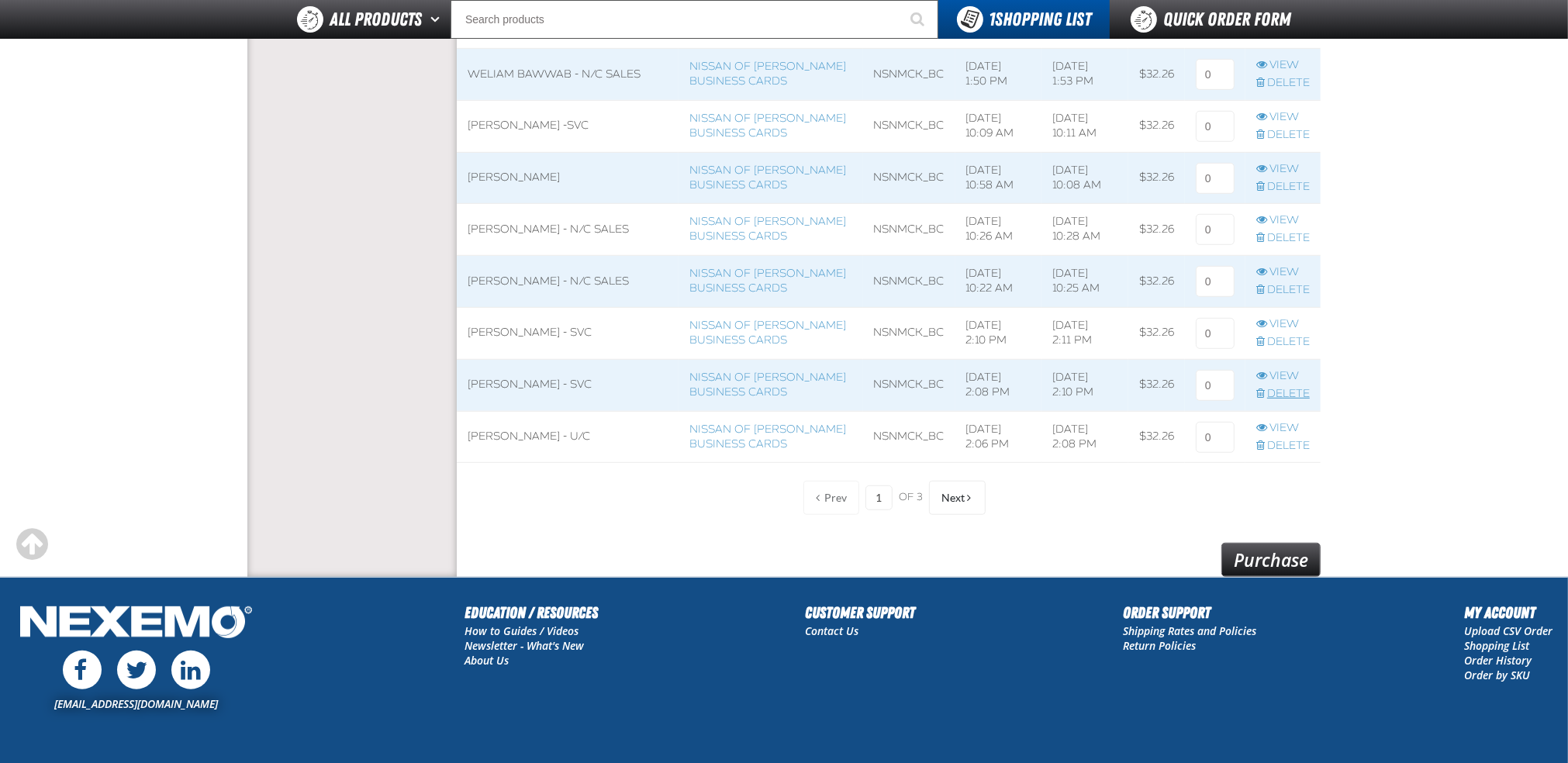
click at [1279, 390] on link "Delete" at bounding box center [1283, 394] width 53 height 15
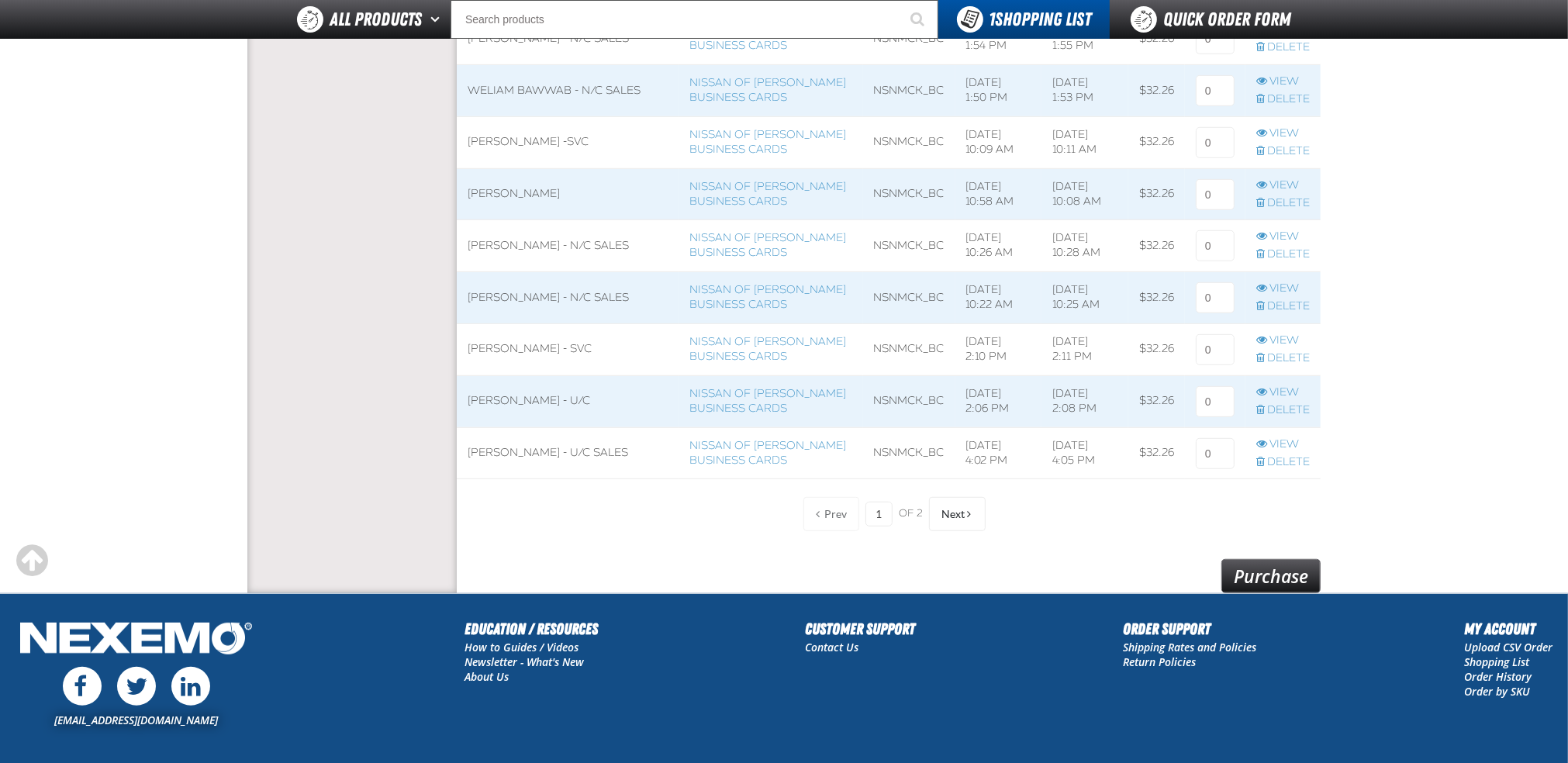
scroll to position [1119, 0]
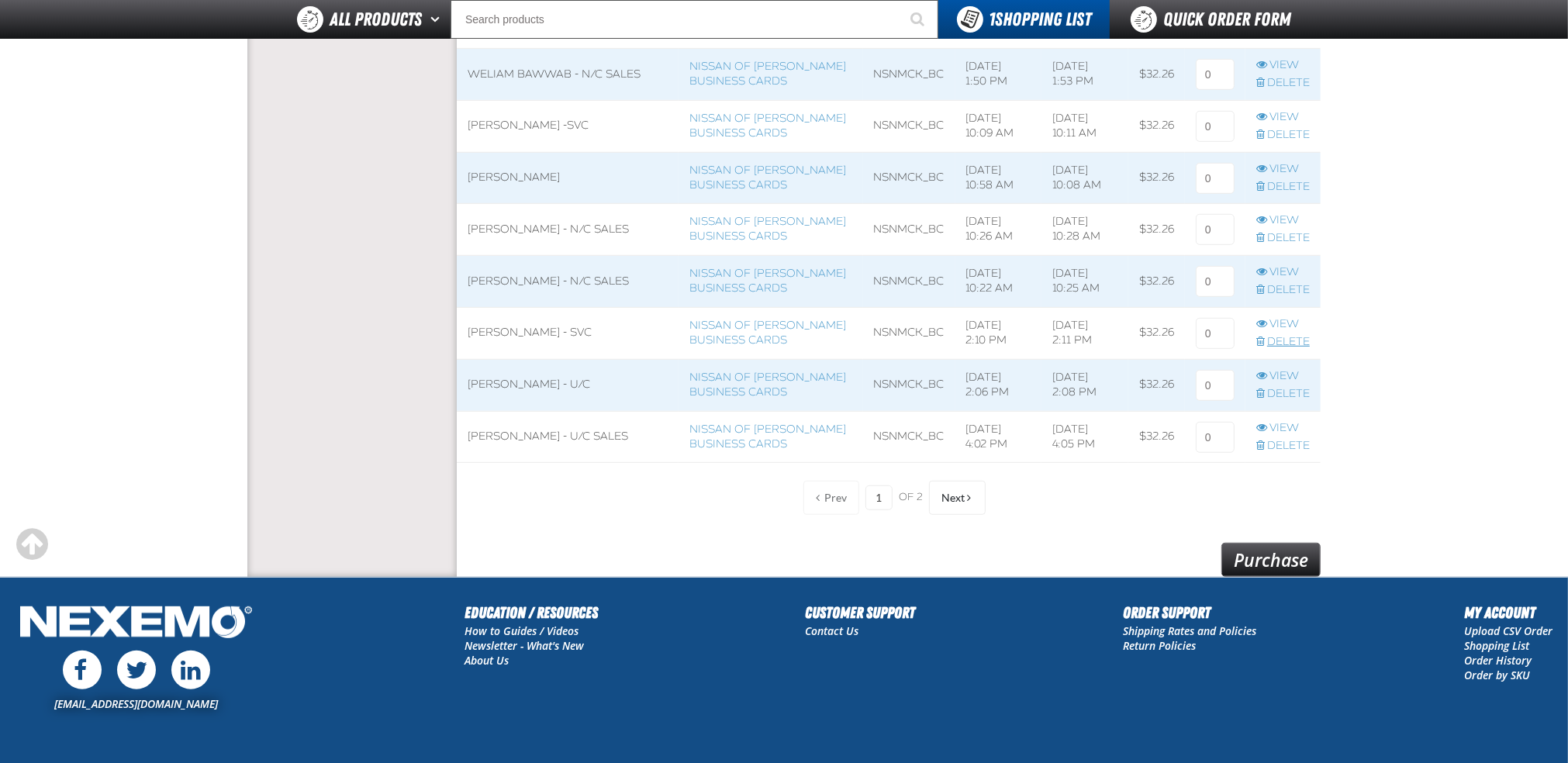
click at [1283, 339] on link "Delete" at bounding box center [1283, 342] width 53 height 15
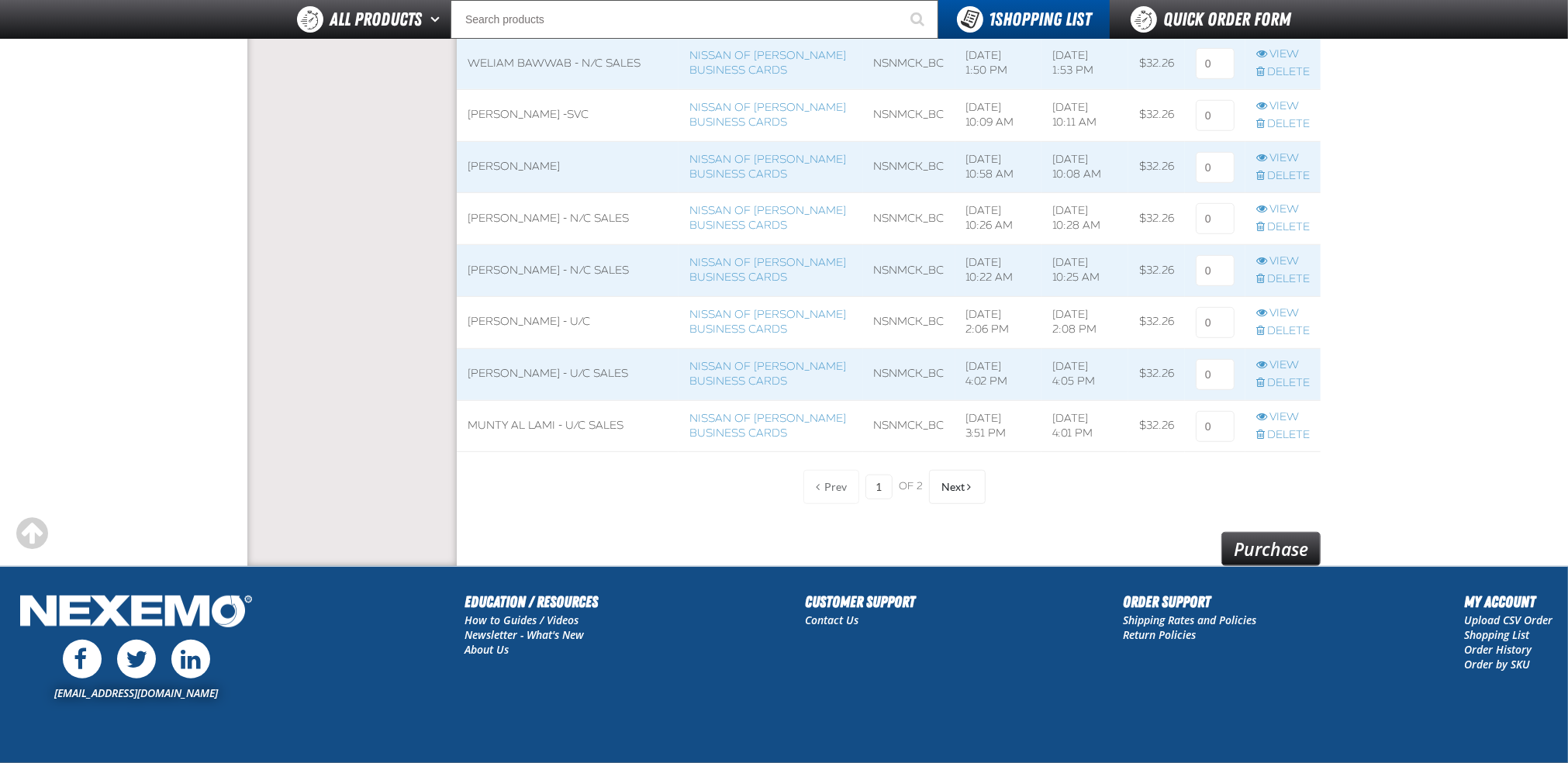
scroll to position [1033, 0]
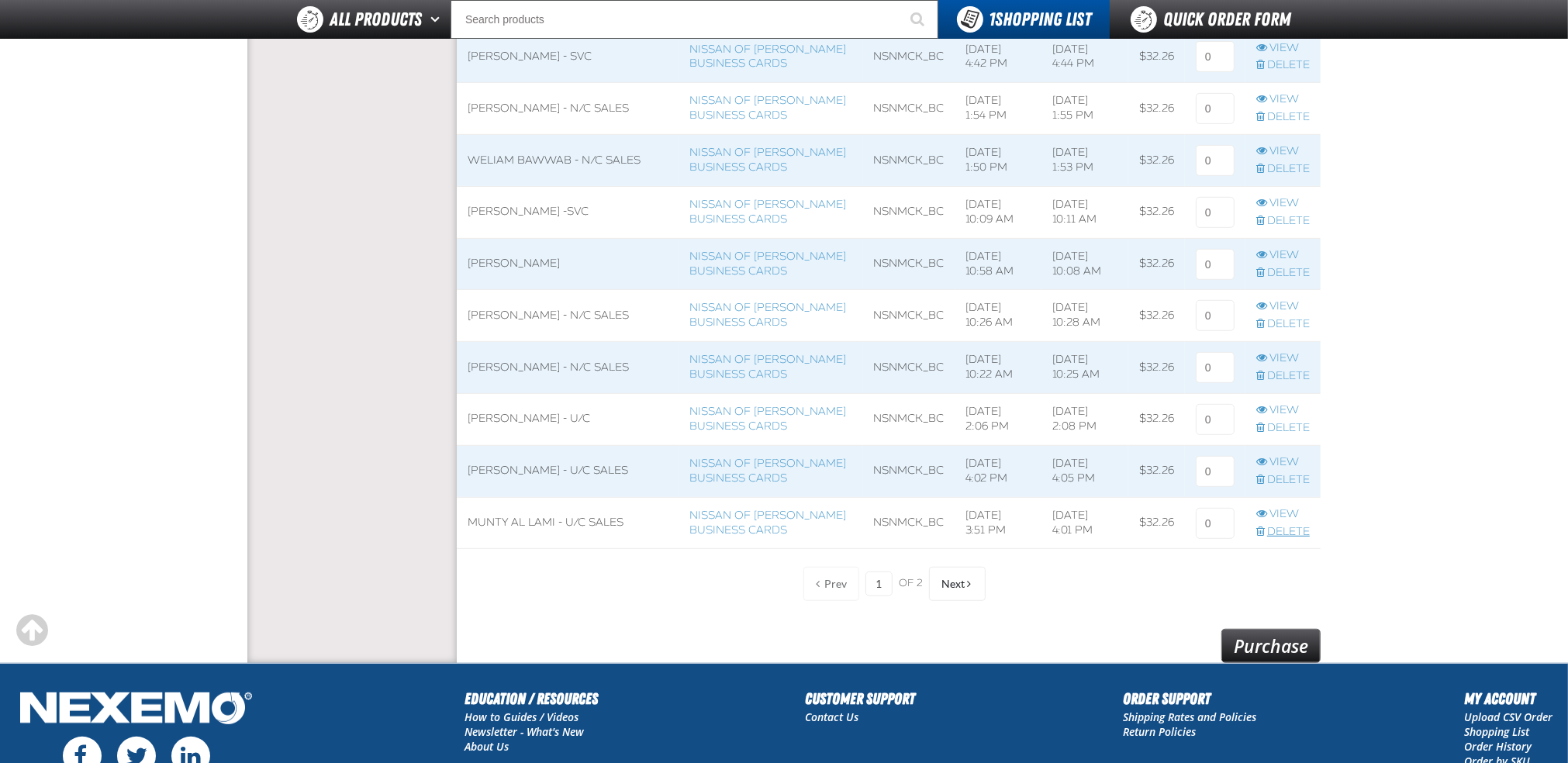
click at [1269, 525] on link "Delete" at bounding box center [1283, 532] width 53 height 15
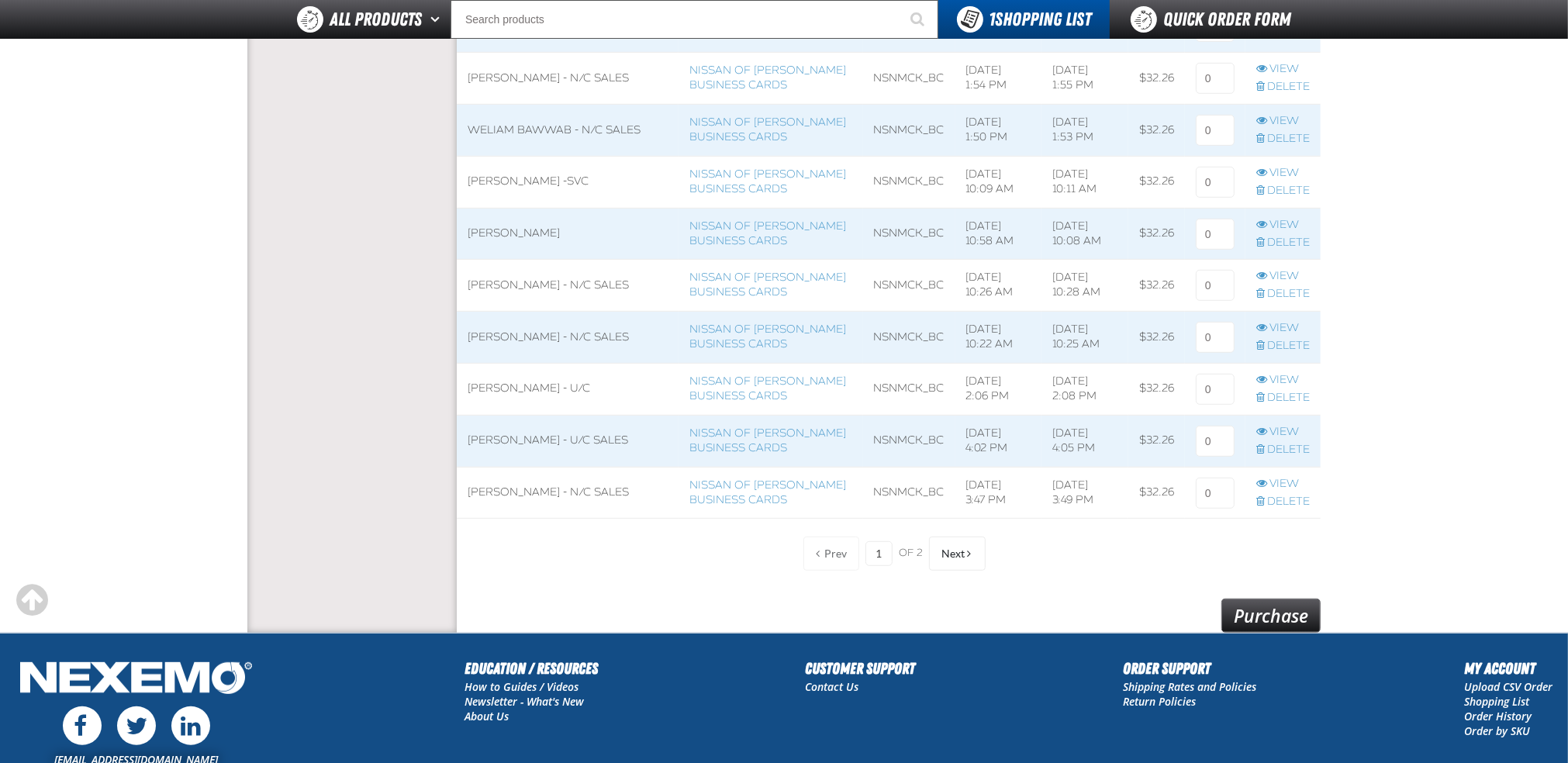
scroll to position [1033, 0]
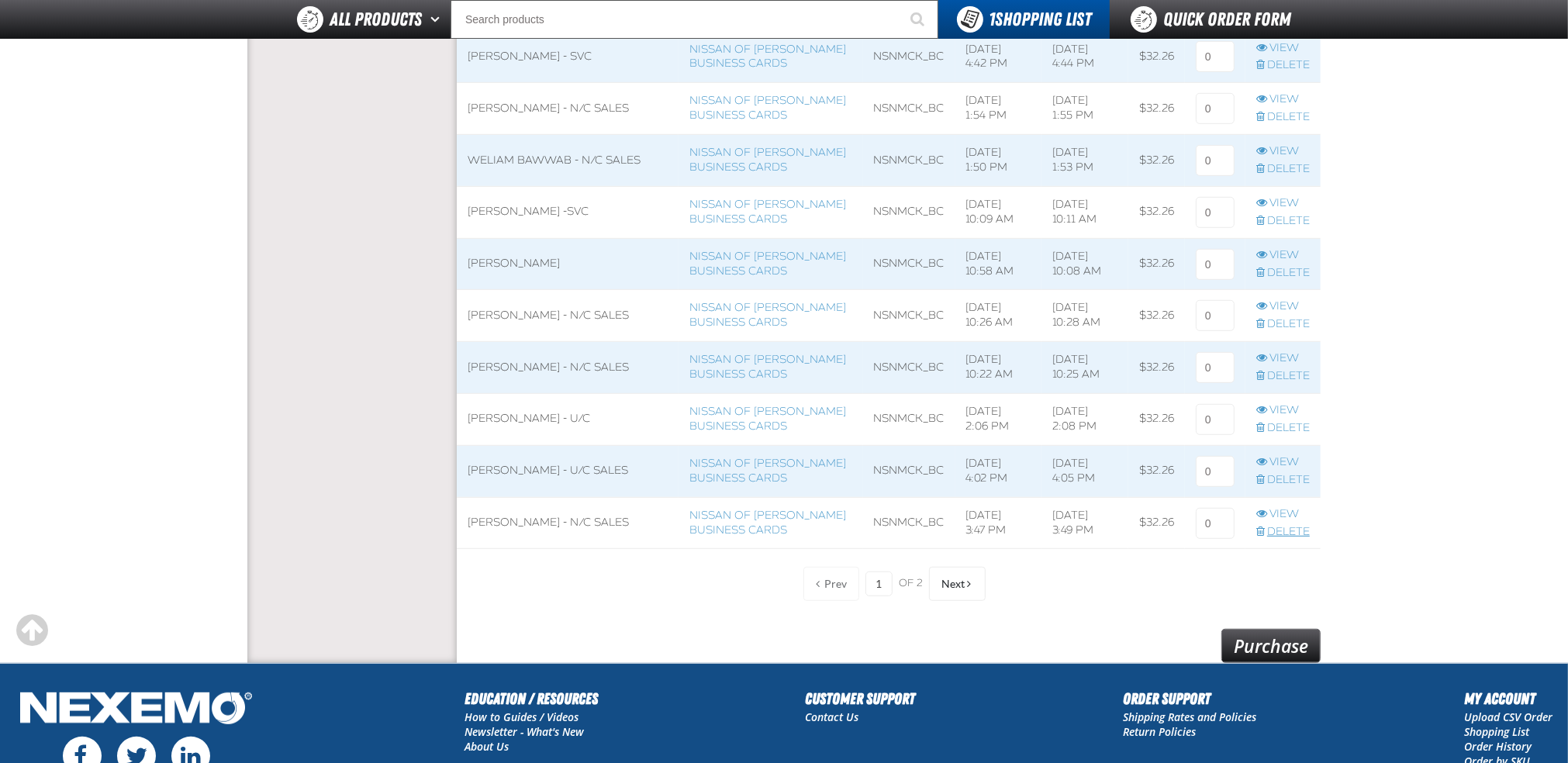
click at [1279, 529] on link "Delete" at bounding box center [1283, 532] width 53 height 15
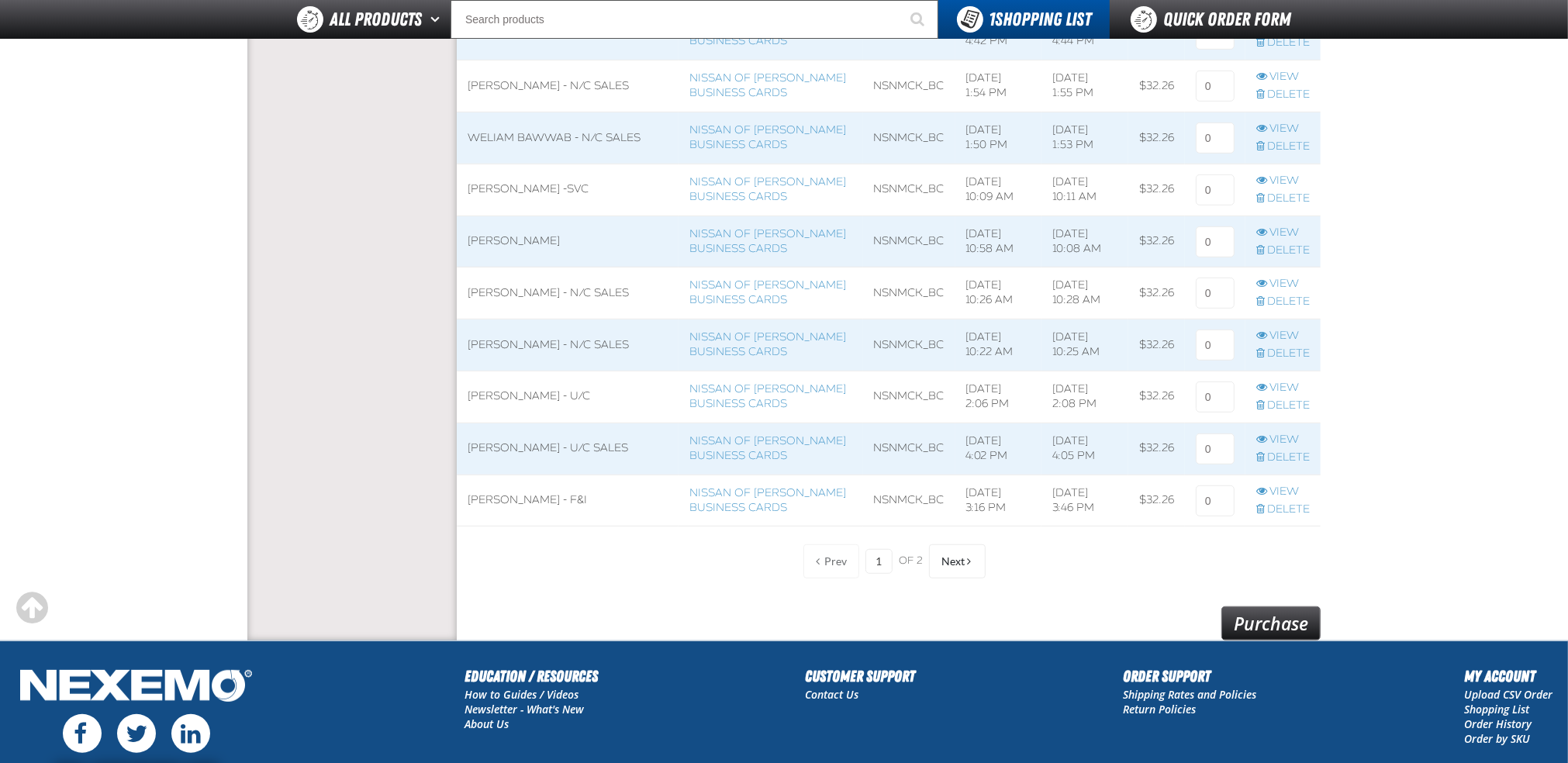
scroll to position [1033, 0]
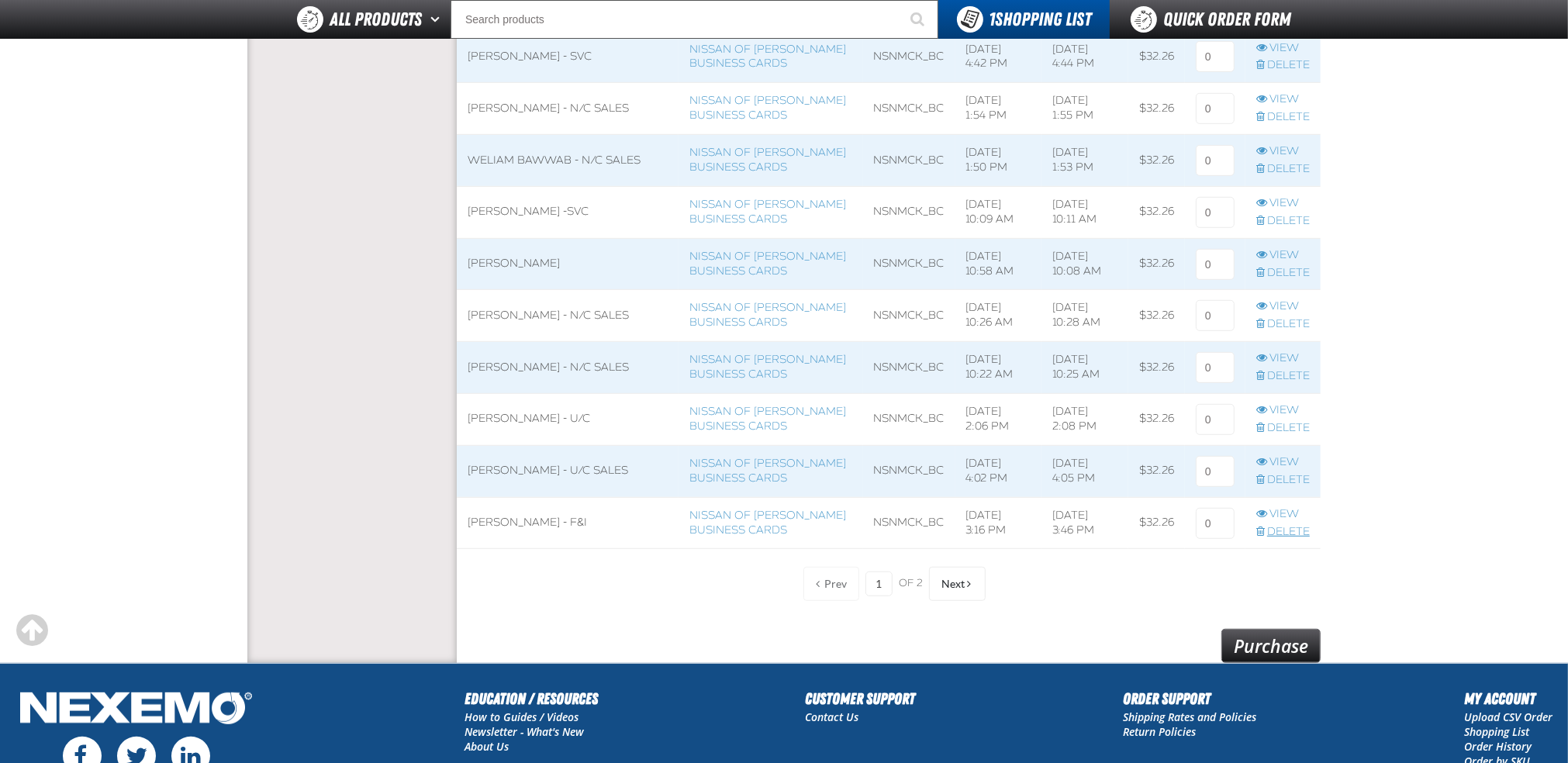
click at [1306, 525] on link "Delete" at bounding box center [1283, 532] width 53 height 15
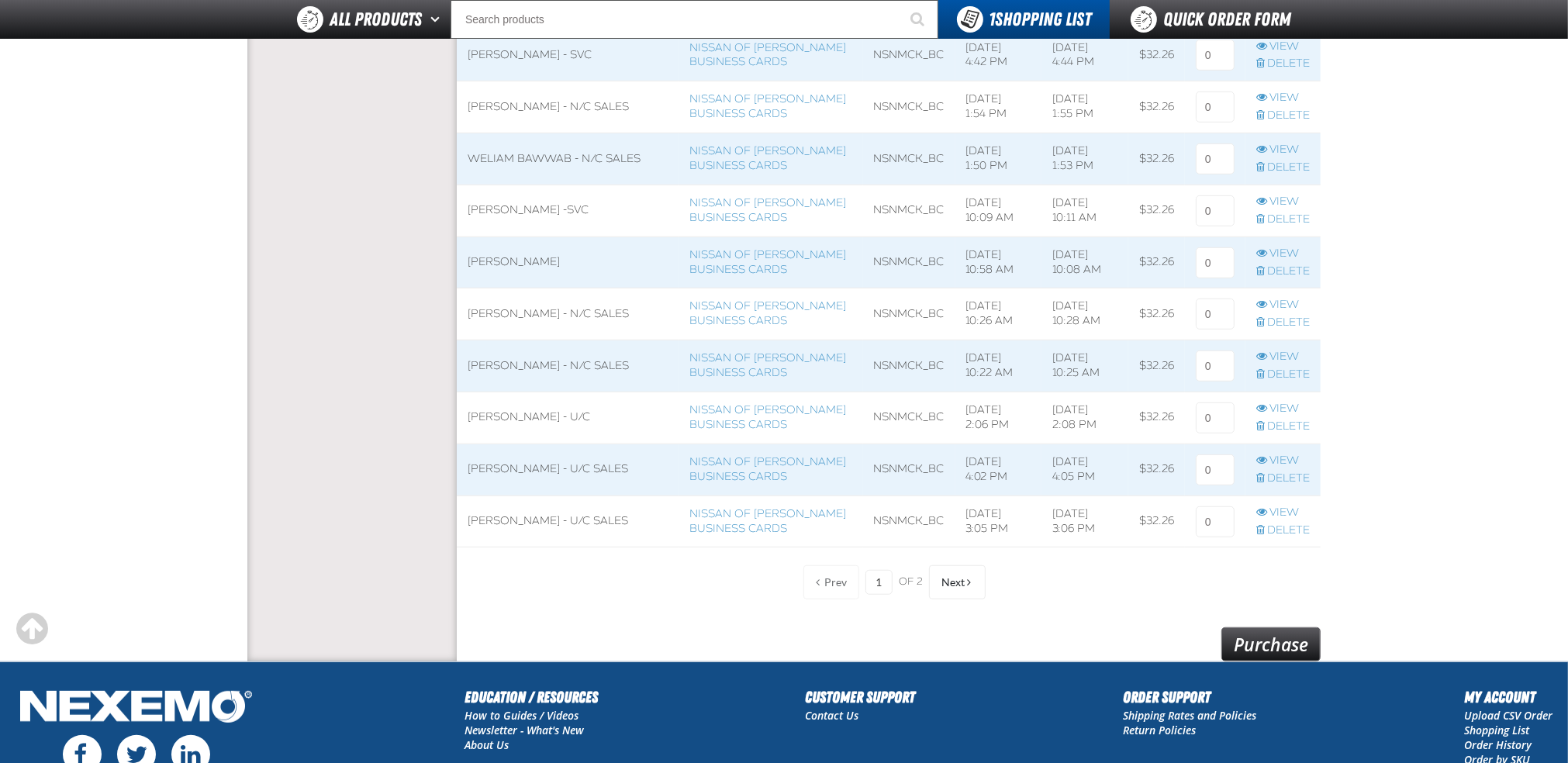
scroll to position [1033, 0]
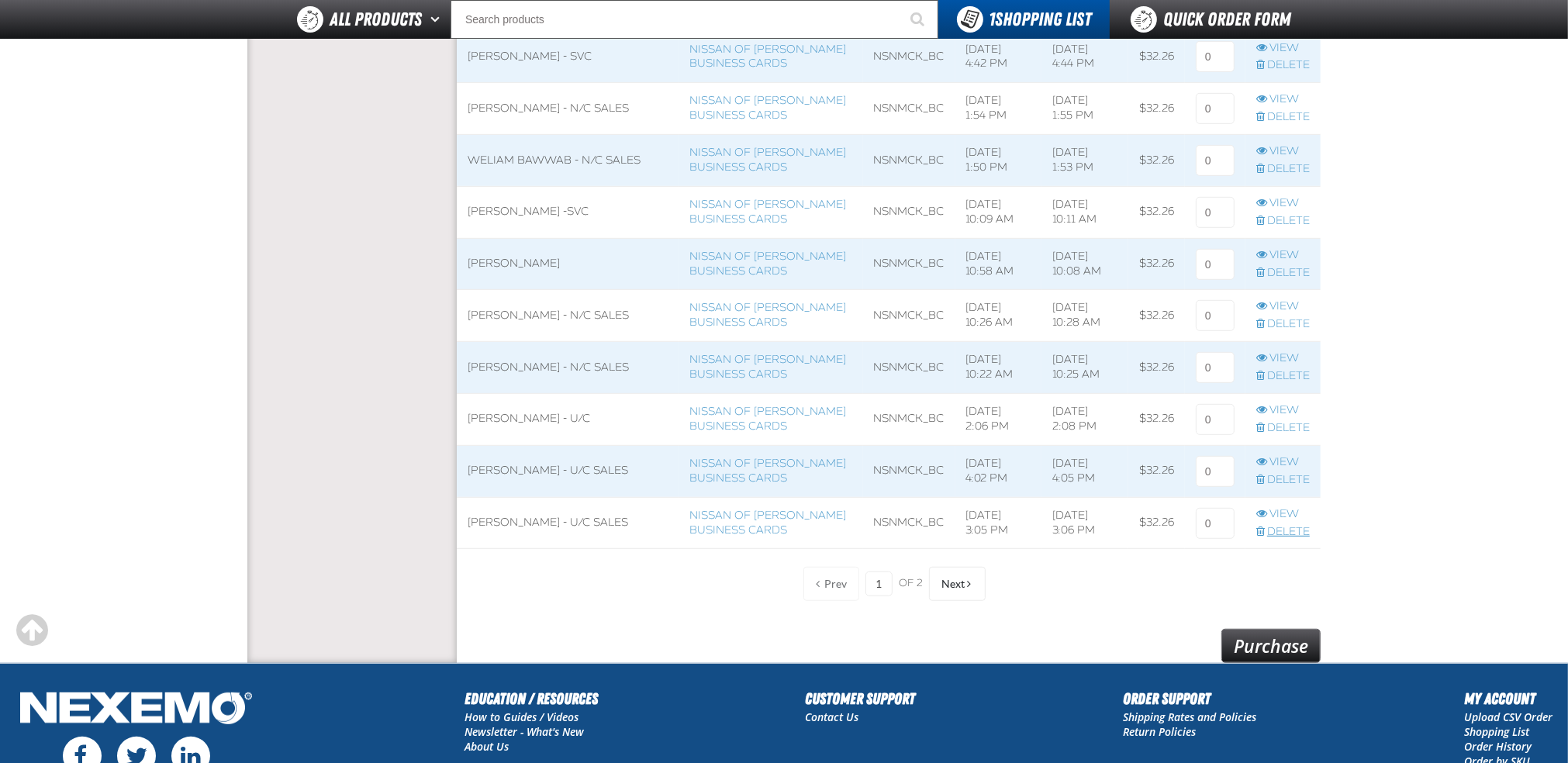
click at [1281, 529] on link "Delete" at bounding box center [1283, 532] width 53 height 15
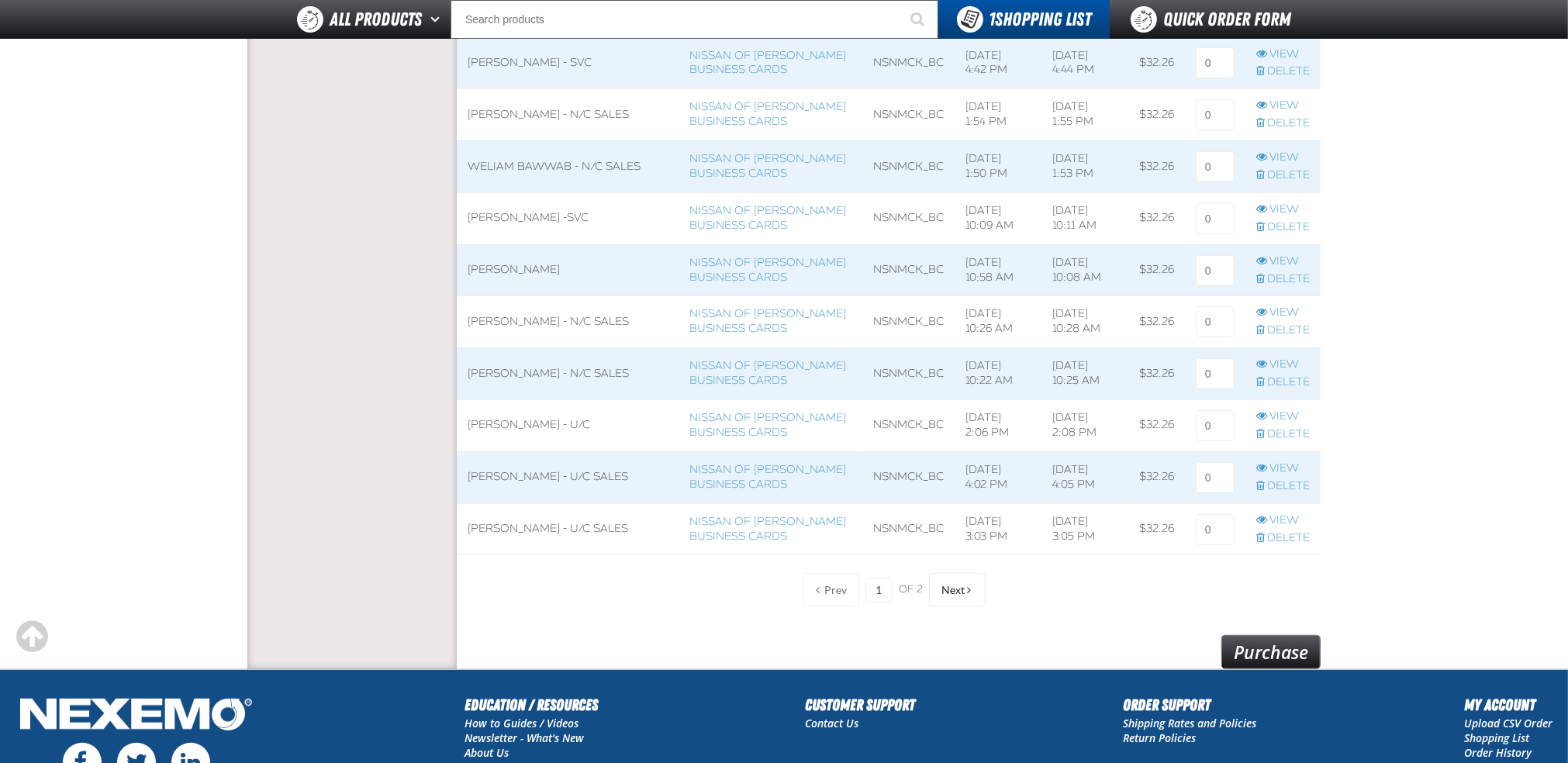
scroll to position [1033, 0]
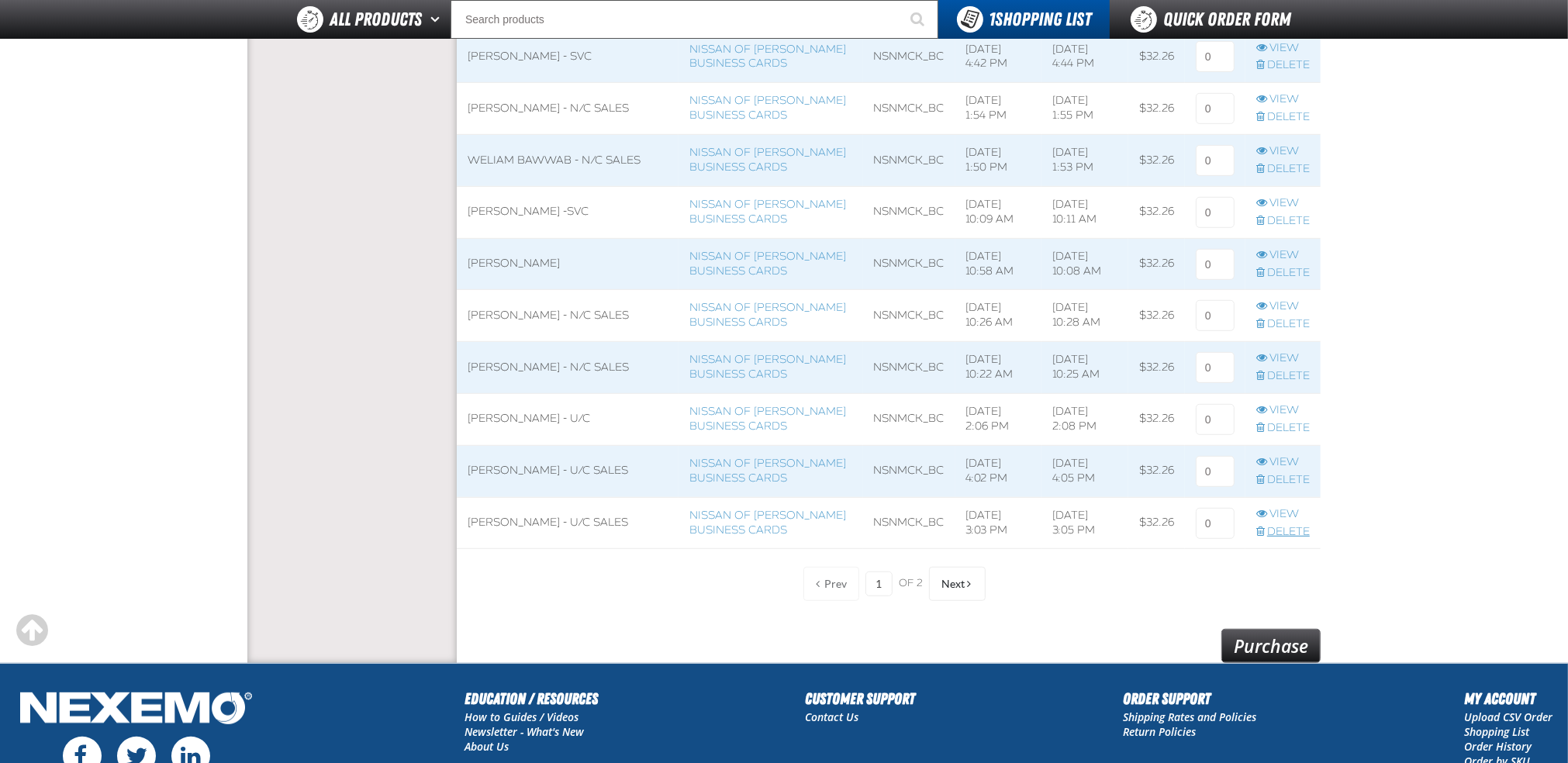
click at [1298, 527] on link "Delete" at bounding box center [1283, 532] width 53 height 15
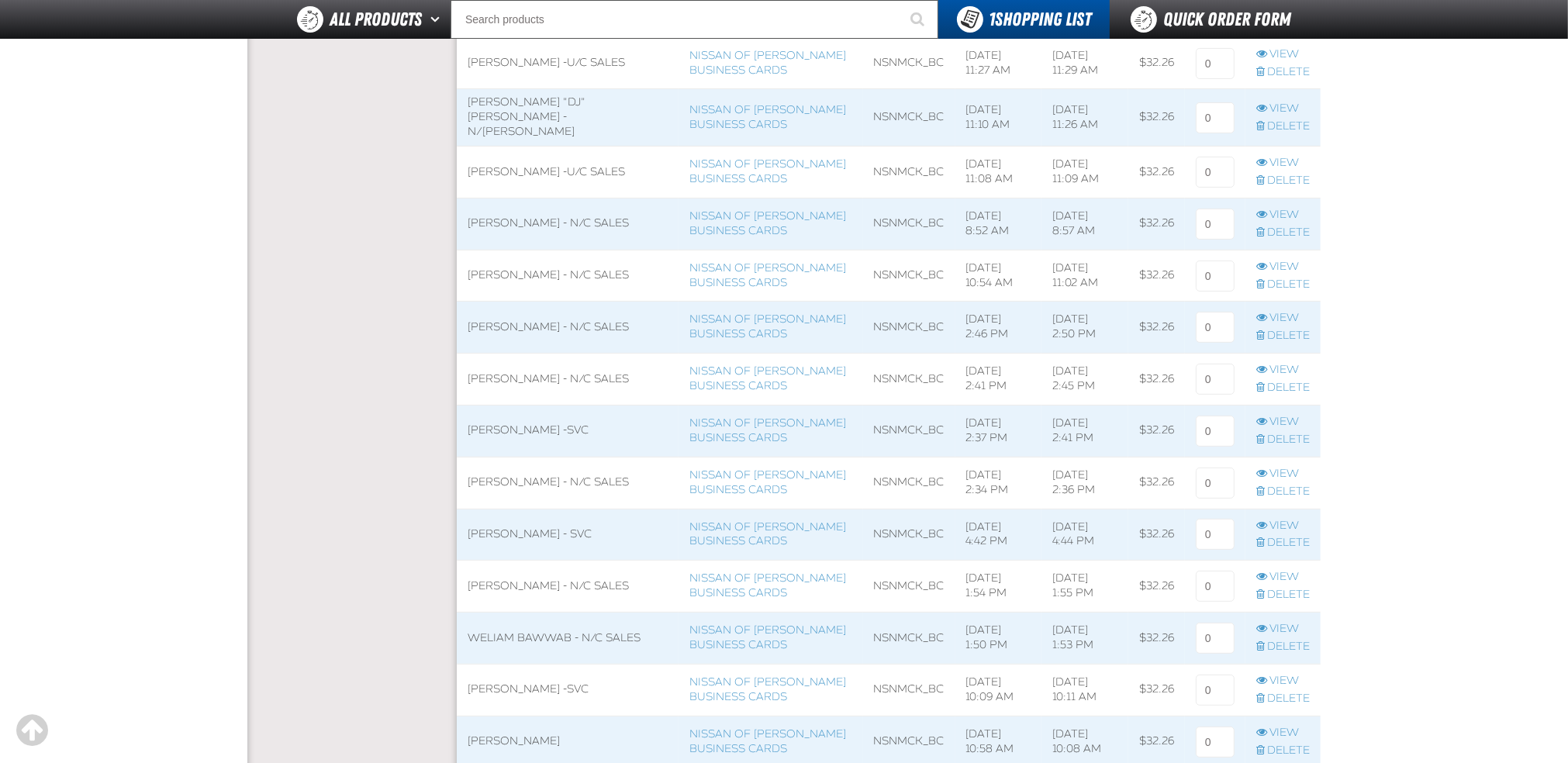
scroll to position [516, 0]
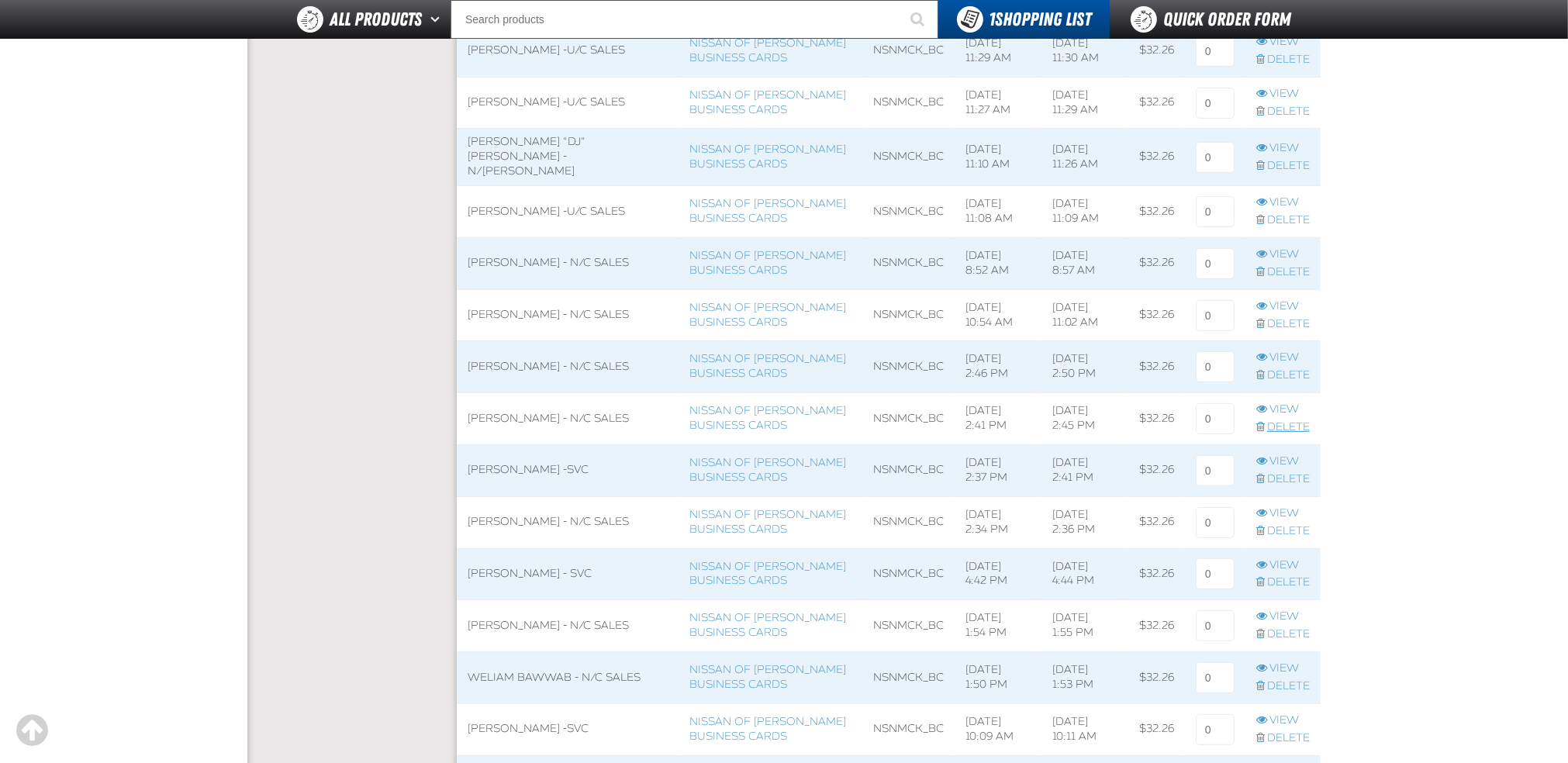
click at [1292, 422] on link "Delete" at bounding box center [1283, 428] width 53 height 15
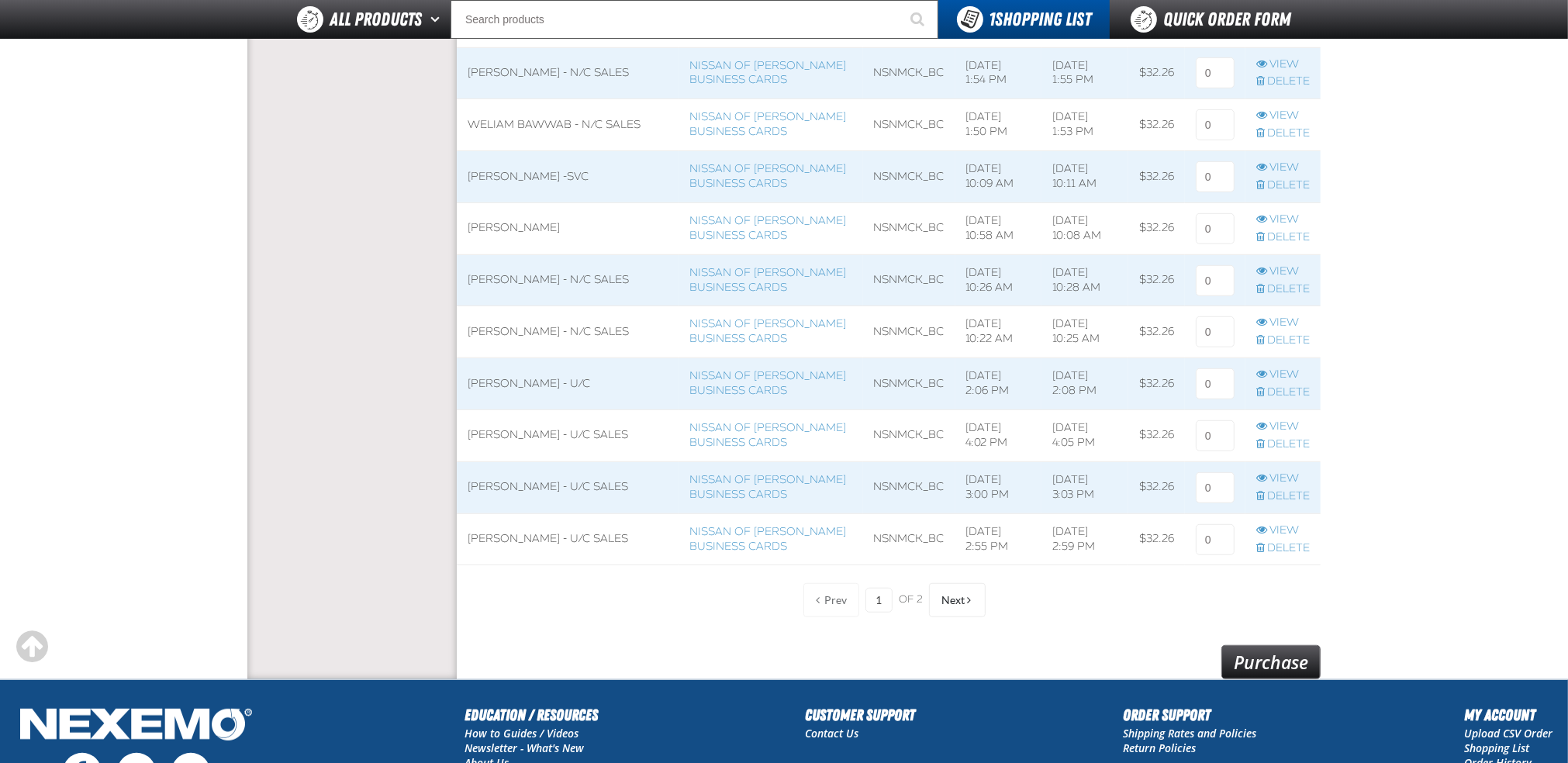
scroll to position [1033, 0]
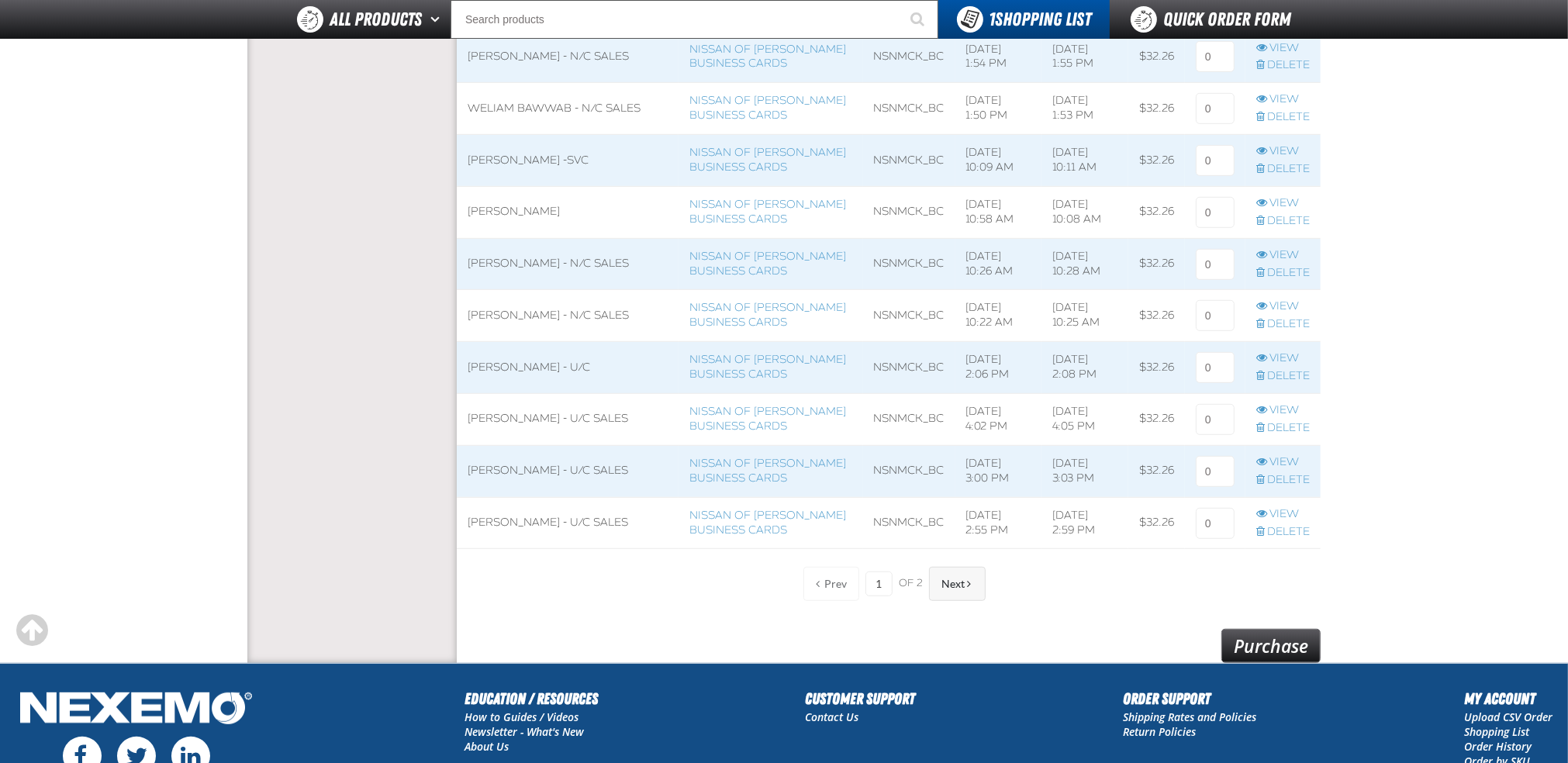
click at [943, 579] on span "Next" at bounding box center [953, 584] width 23 height 13
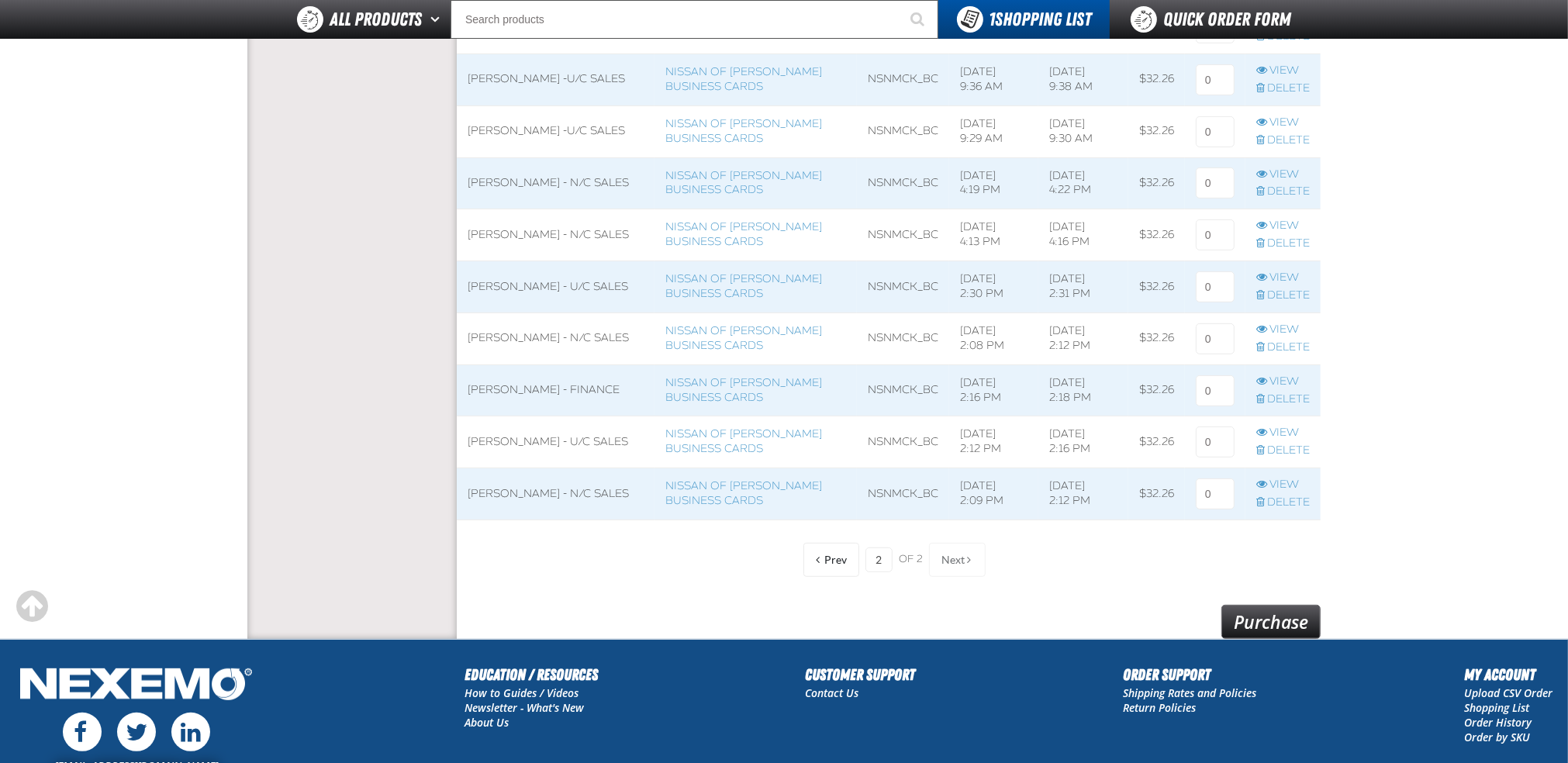
scroll to position [609, 0]
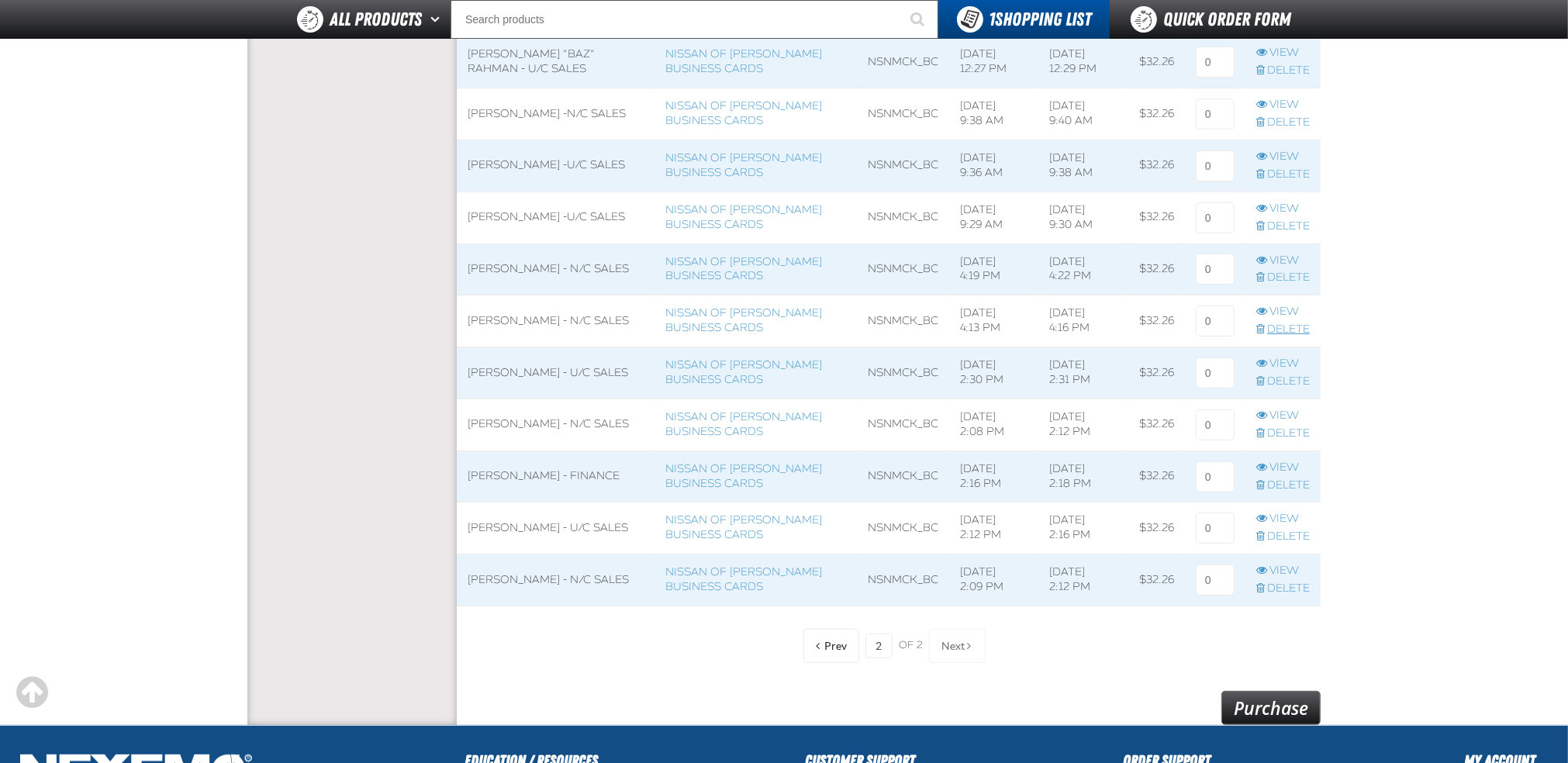
click at [1293, 328] on link "Delete" at bounding box center [1283, 330] width 53 height 15
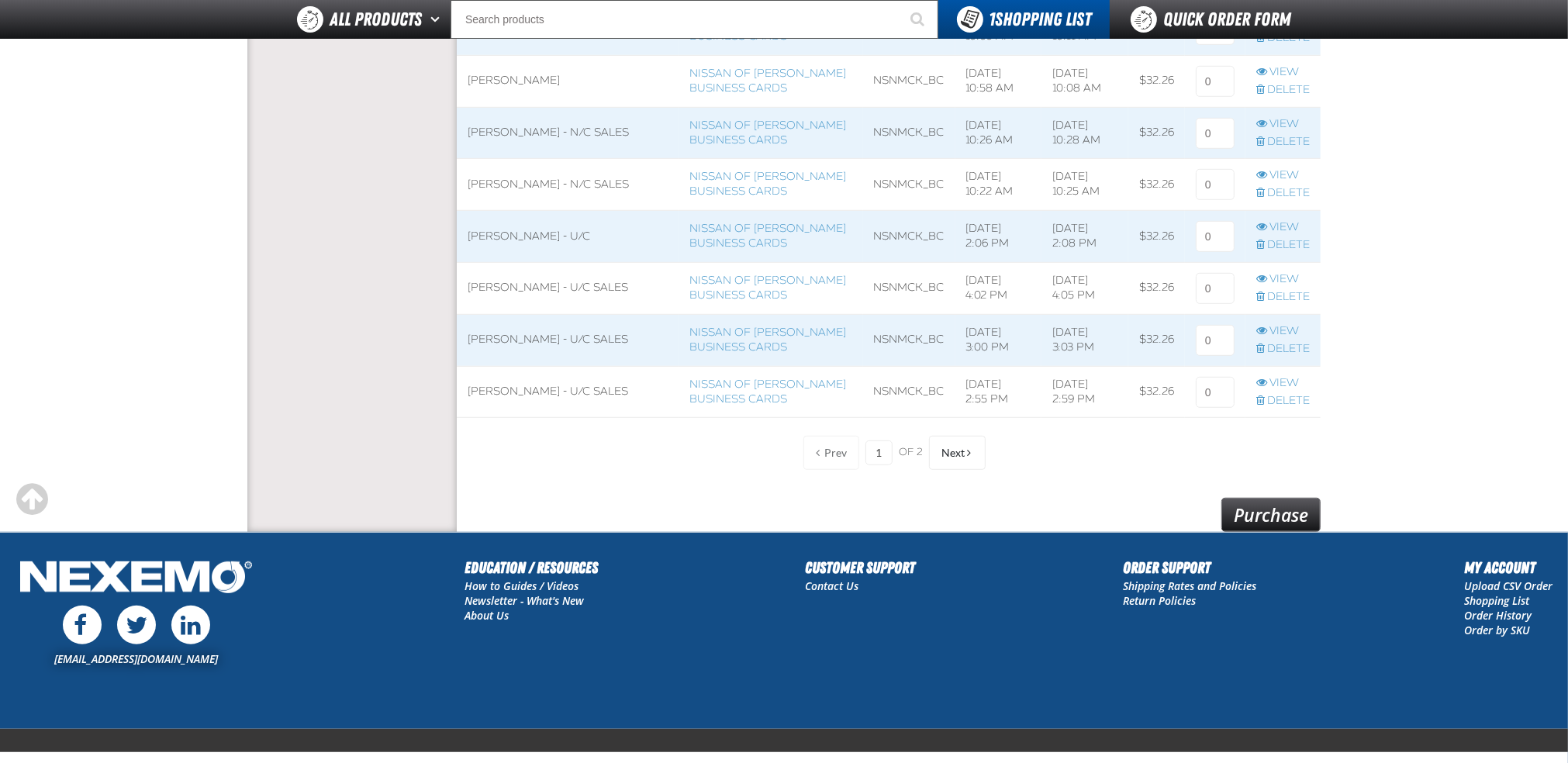
scroll to position [1230, 0]
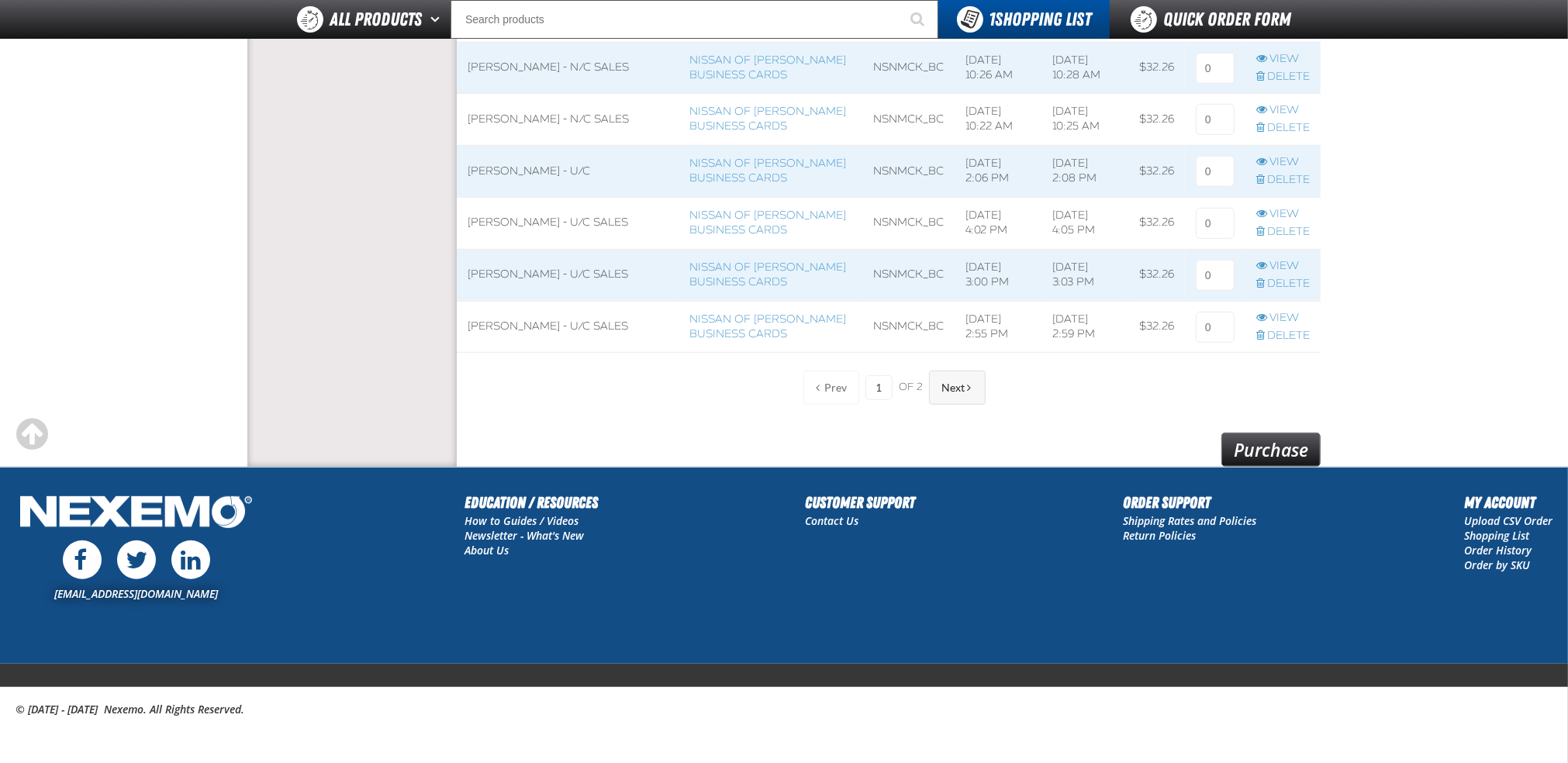
click at [951, 390] on span "Next" at bounding box center [953, 388] width 23 height 13
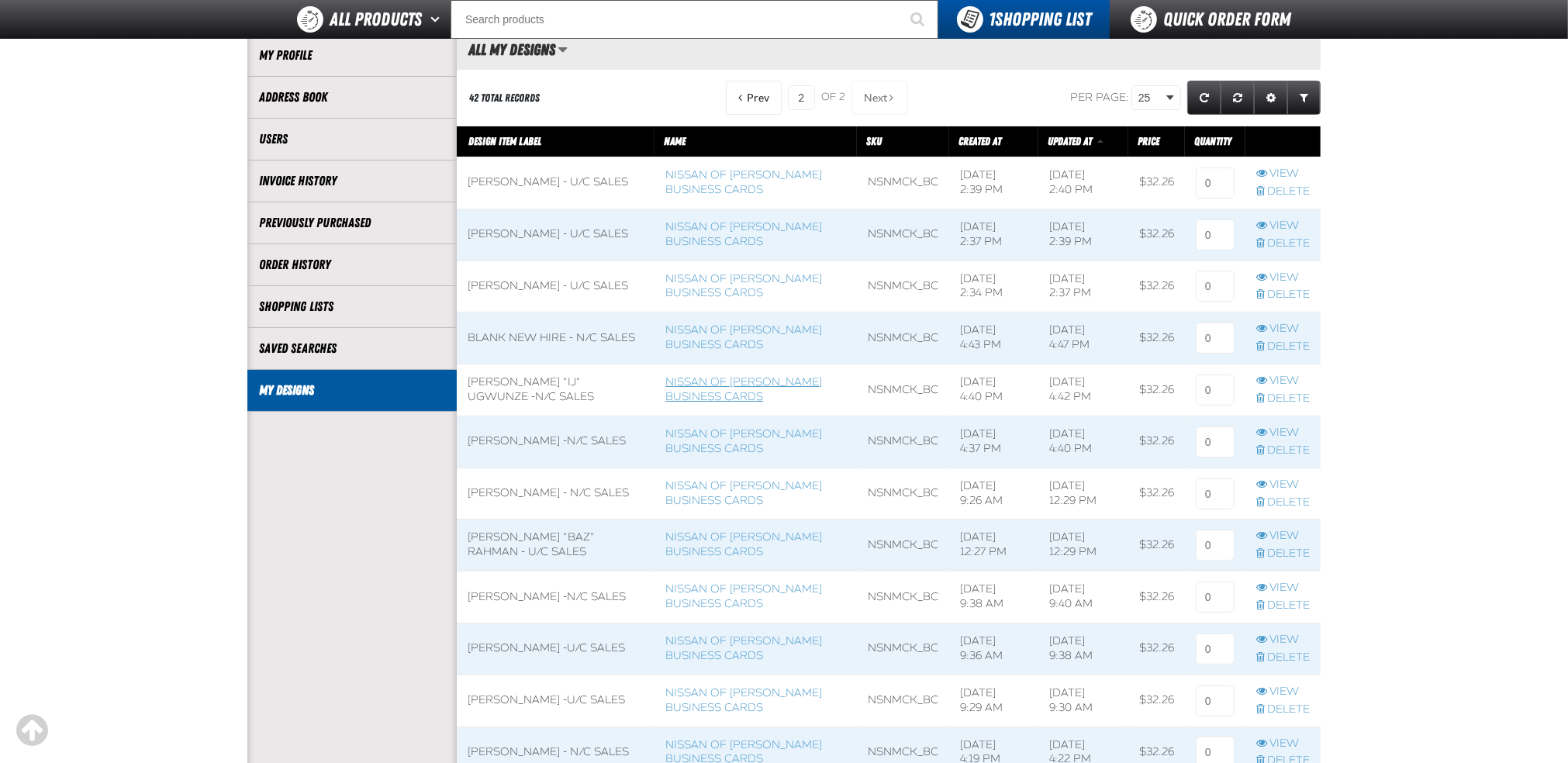
scroll to position [172, 0]
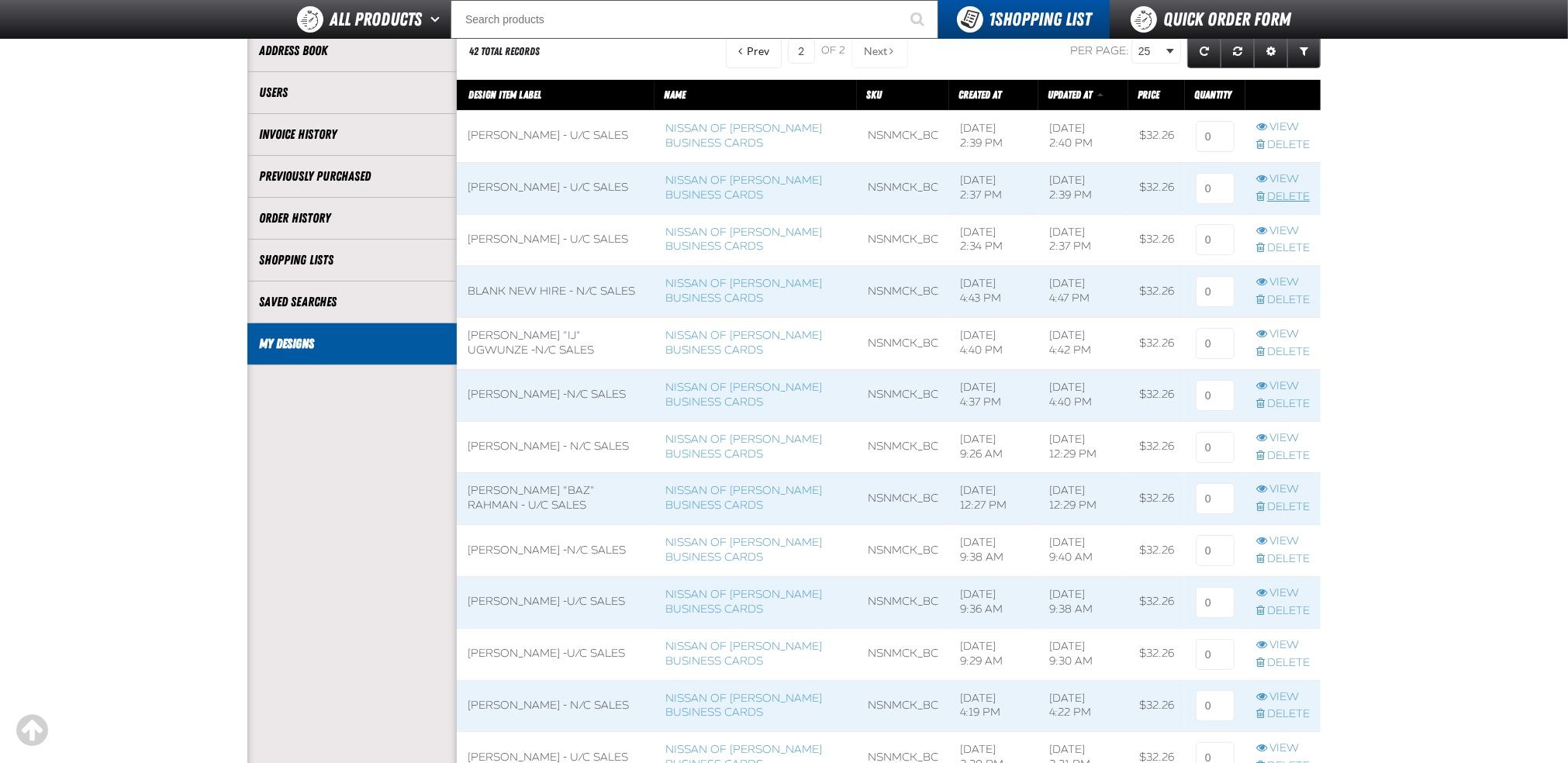
click at [1271, 196] on link "Delete" at bounding box center [1283, 197] width 53 height 15
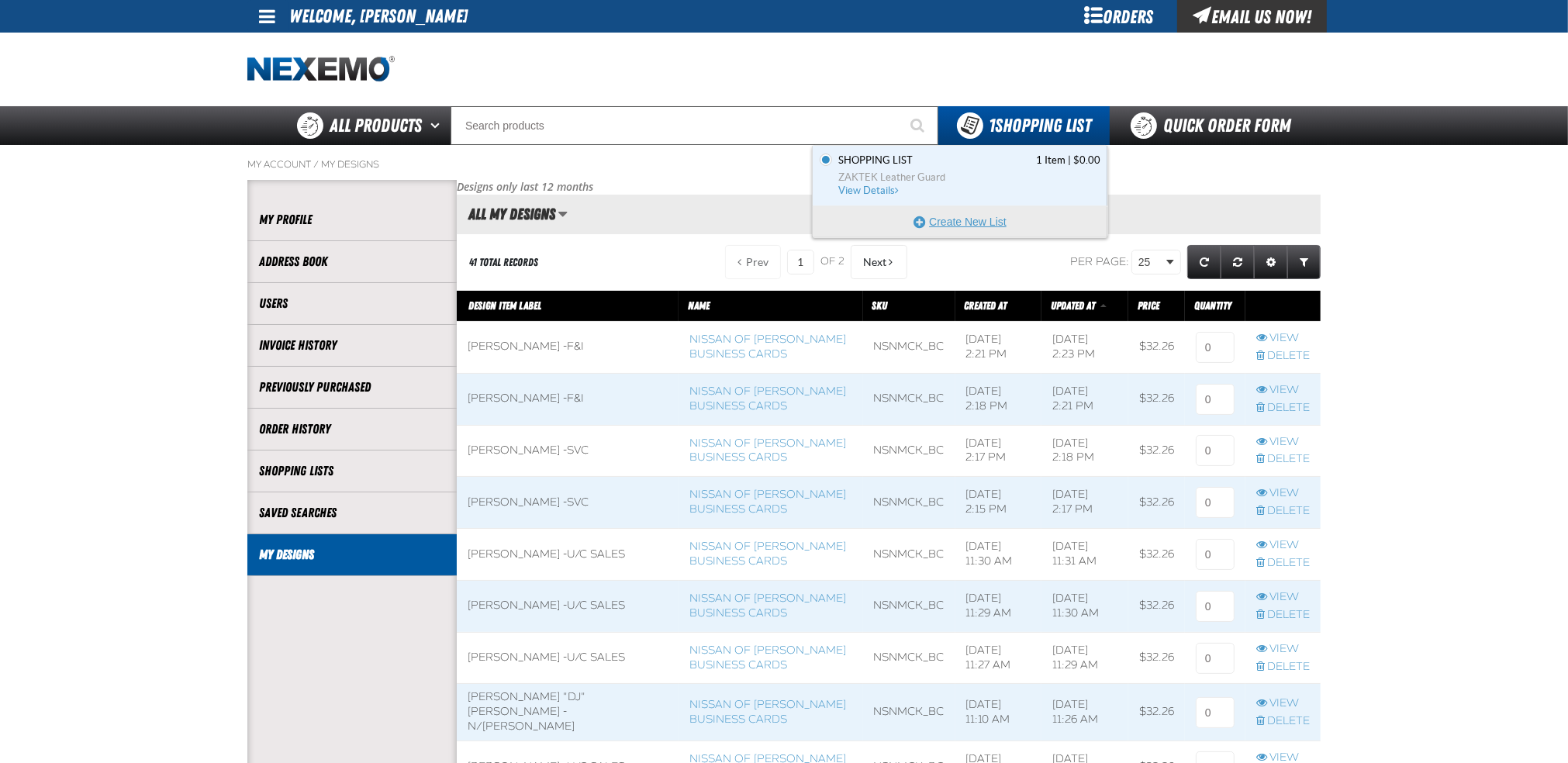
scroll to position [1, 1]
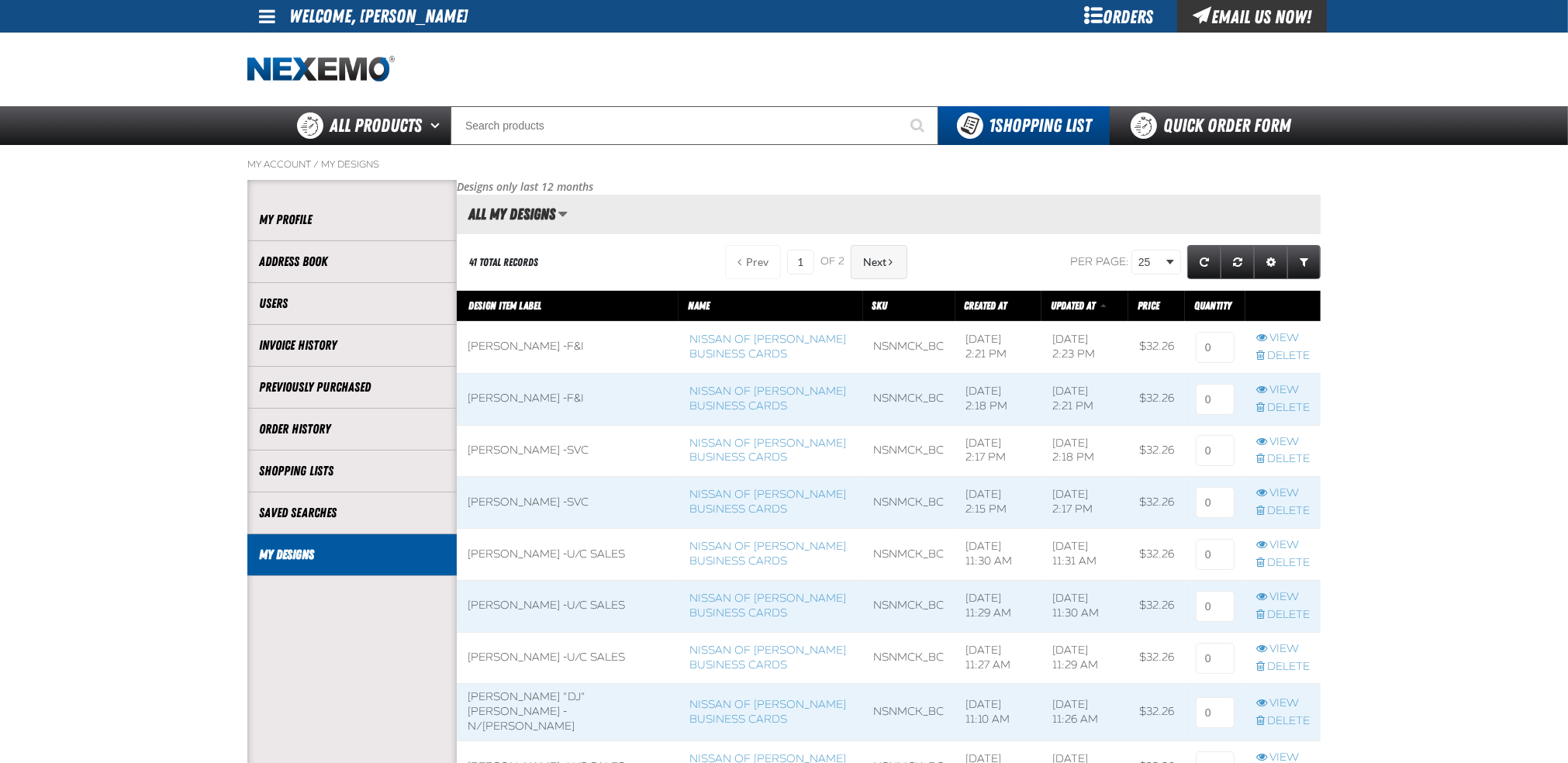
click at [876, 260] on span "Next" at bounding box center [874, 262] width 23 height 13
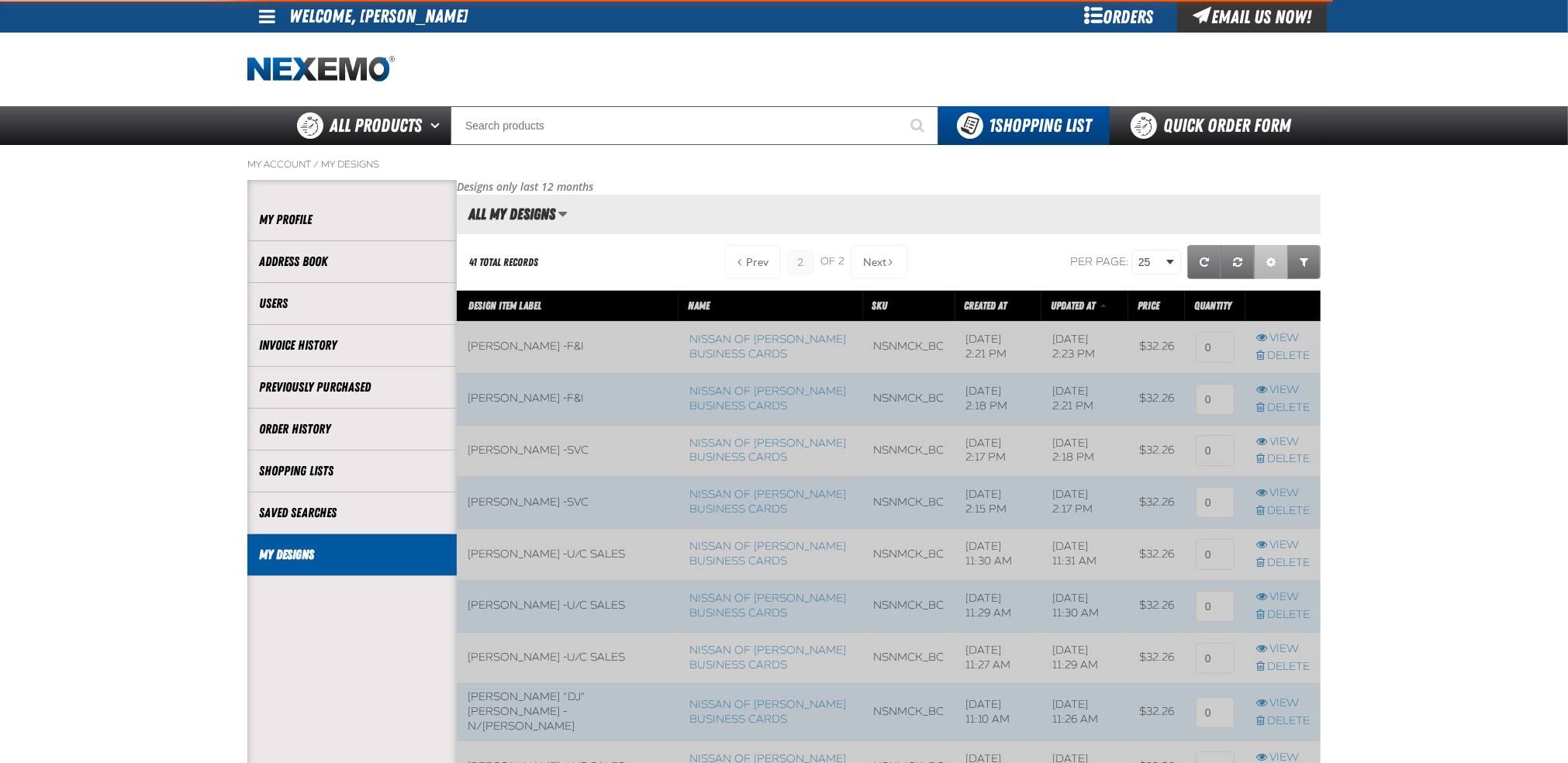
scroll to position [871, 863]
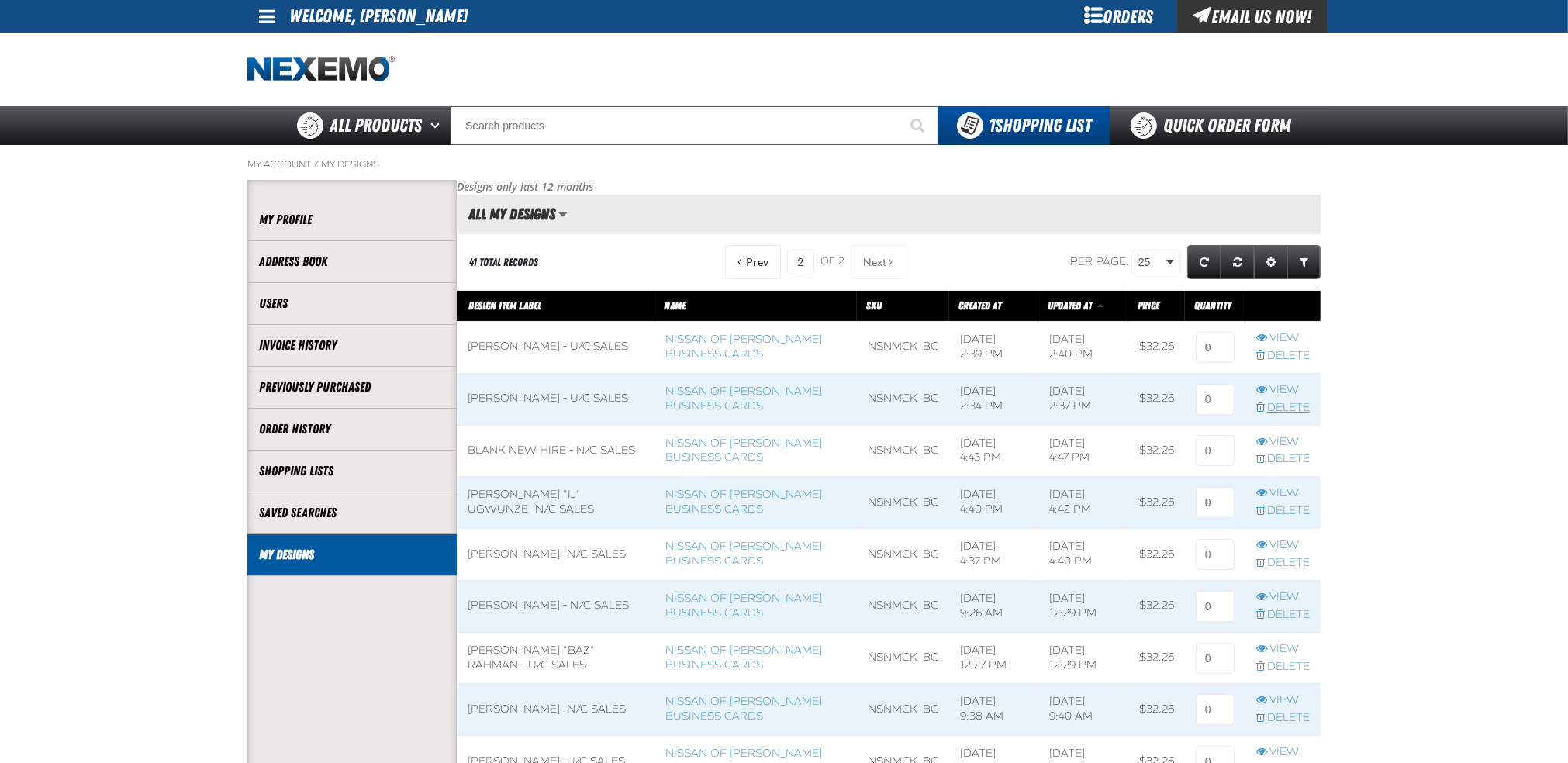
click at [1275, 412] on link "Delete" at bounding box center [1283, 408] width 53 height 15
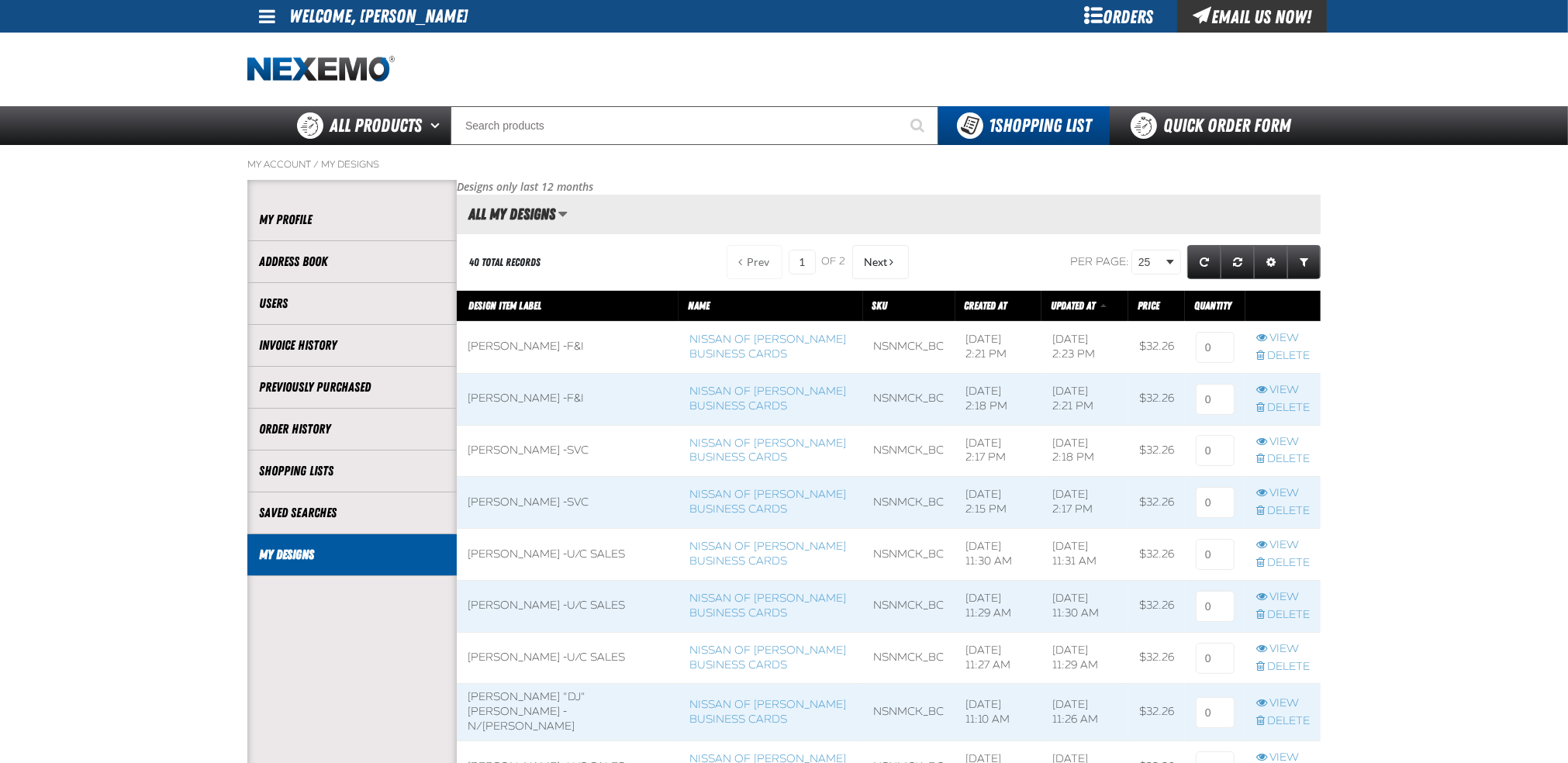
scroll to position [1, 1]
click at [884, 253] on button "Next" at bounding box center [880, 261] width 56 height 34
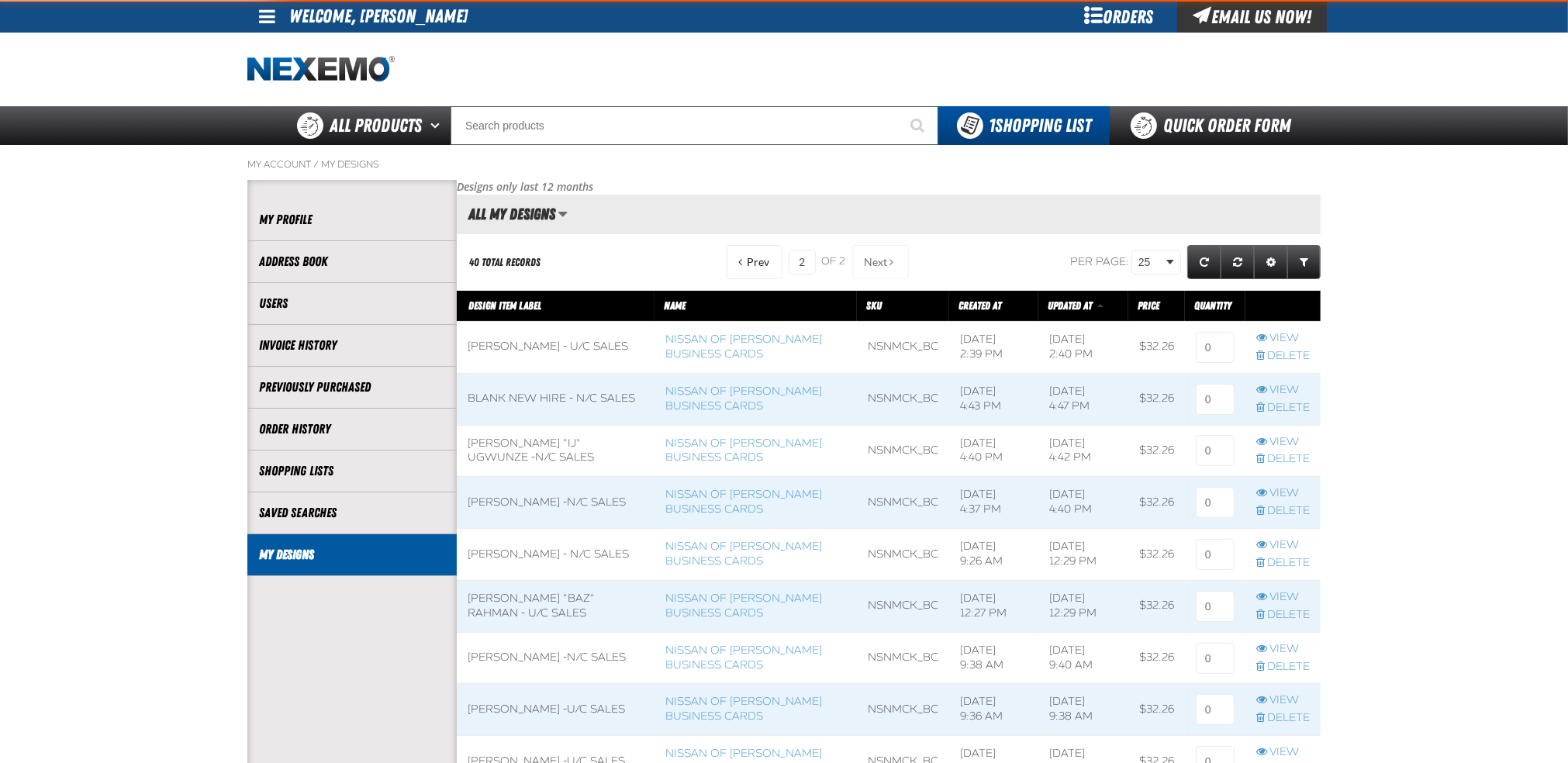
scroll to position [819, 863]
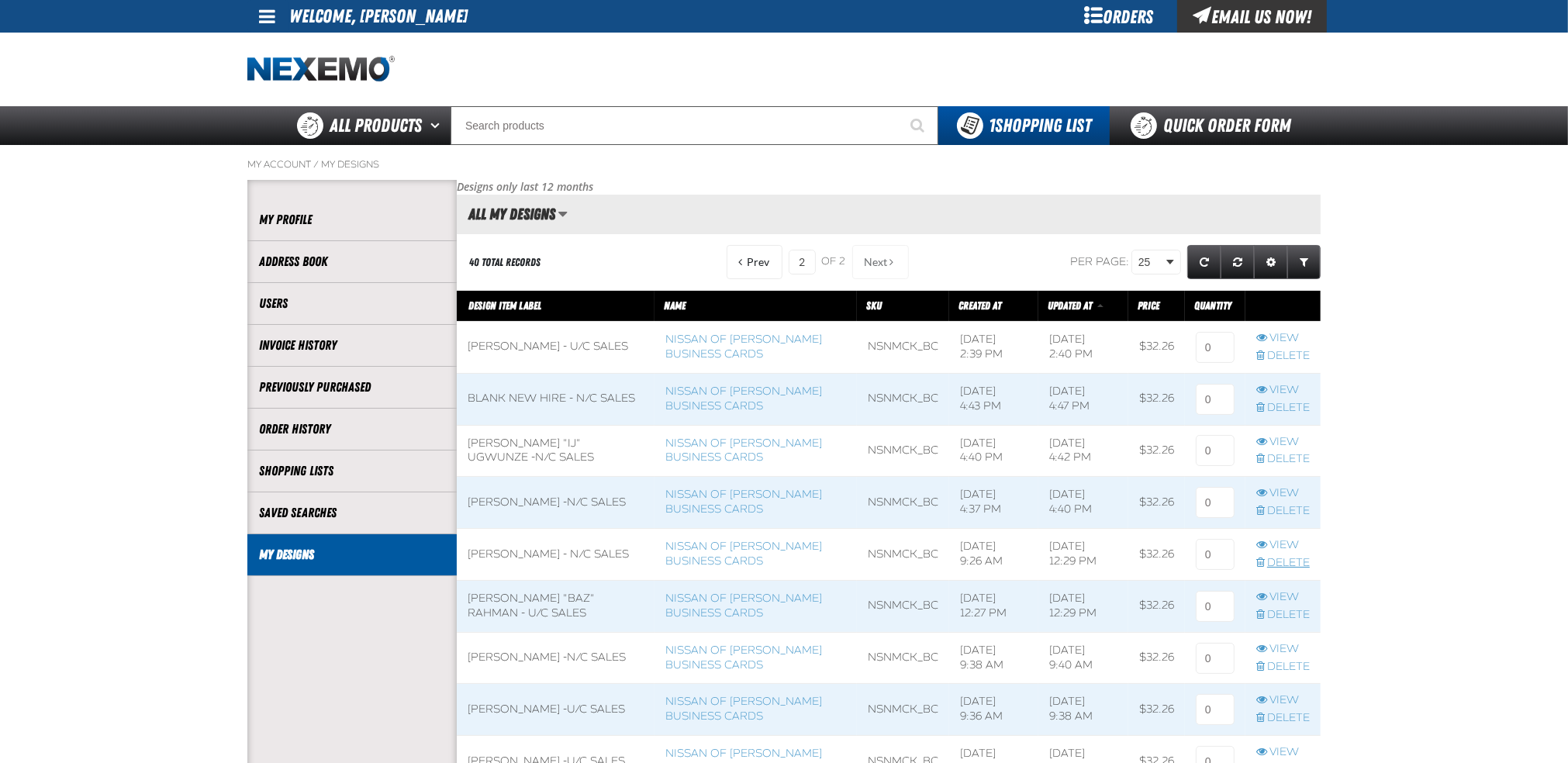
click at [1283, 567] on link "Delete" at bounding box center [1283, 563] width 53 height 15
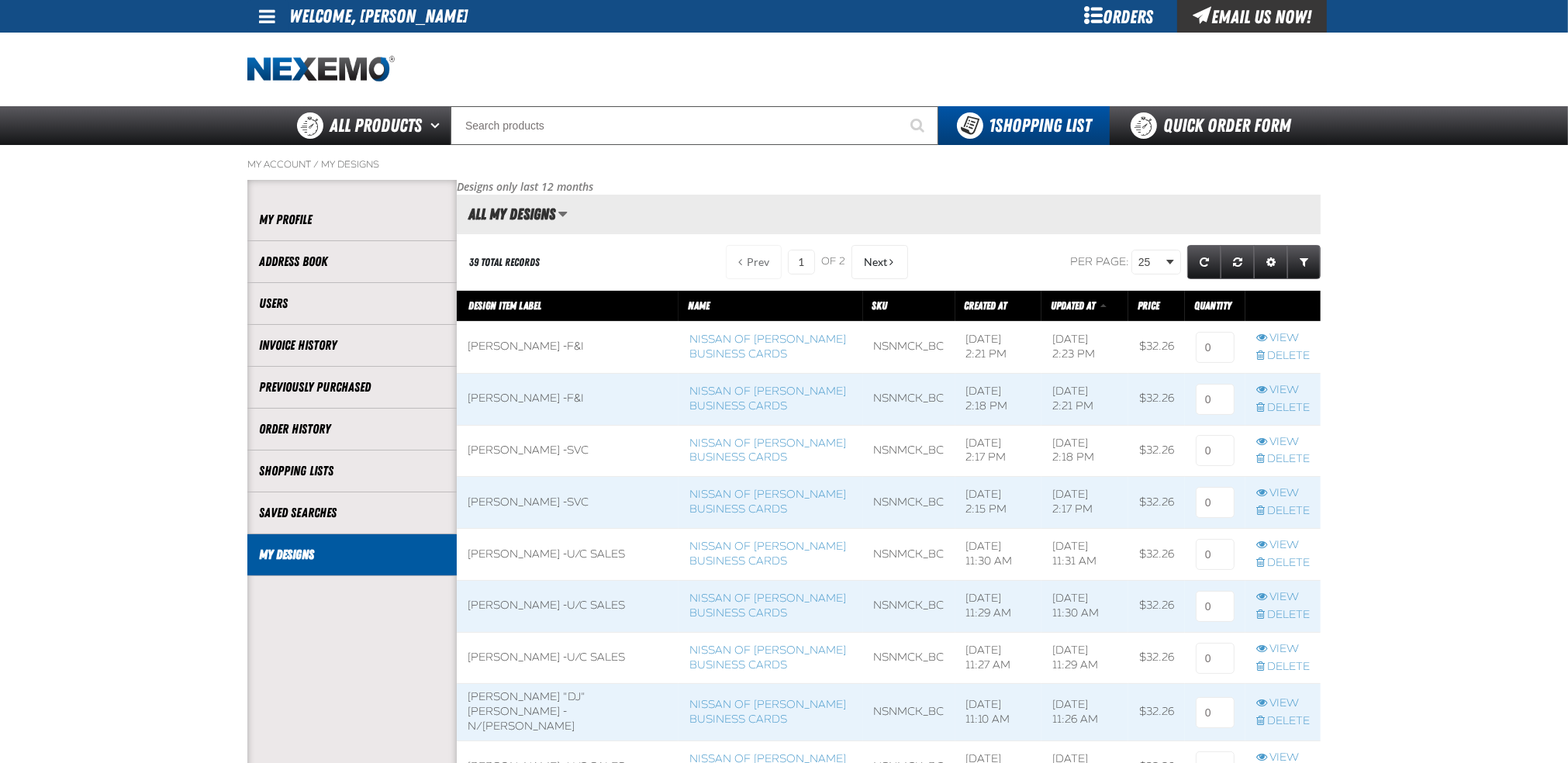
scroll to position [1, 1]
click at [877, 261] on span "Next" at bounding box center [875, 262] width 23 height 13
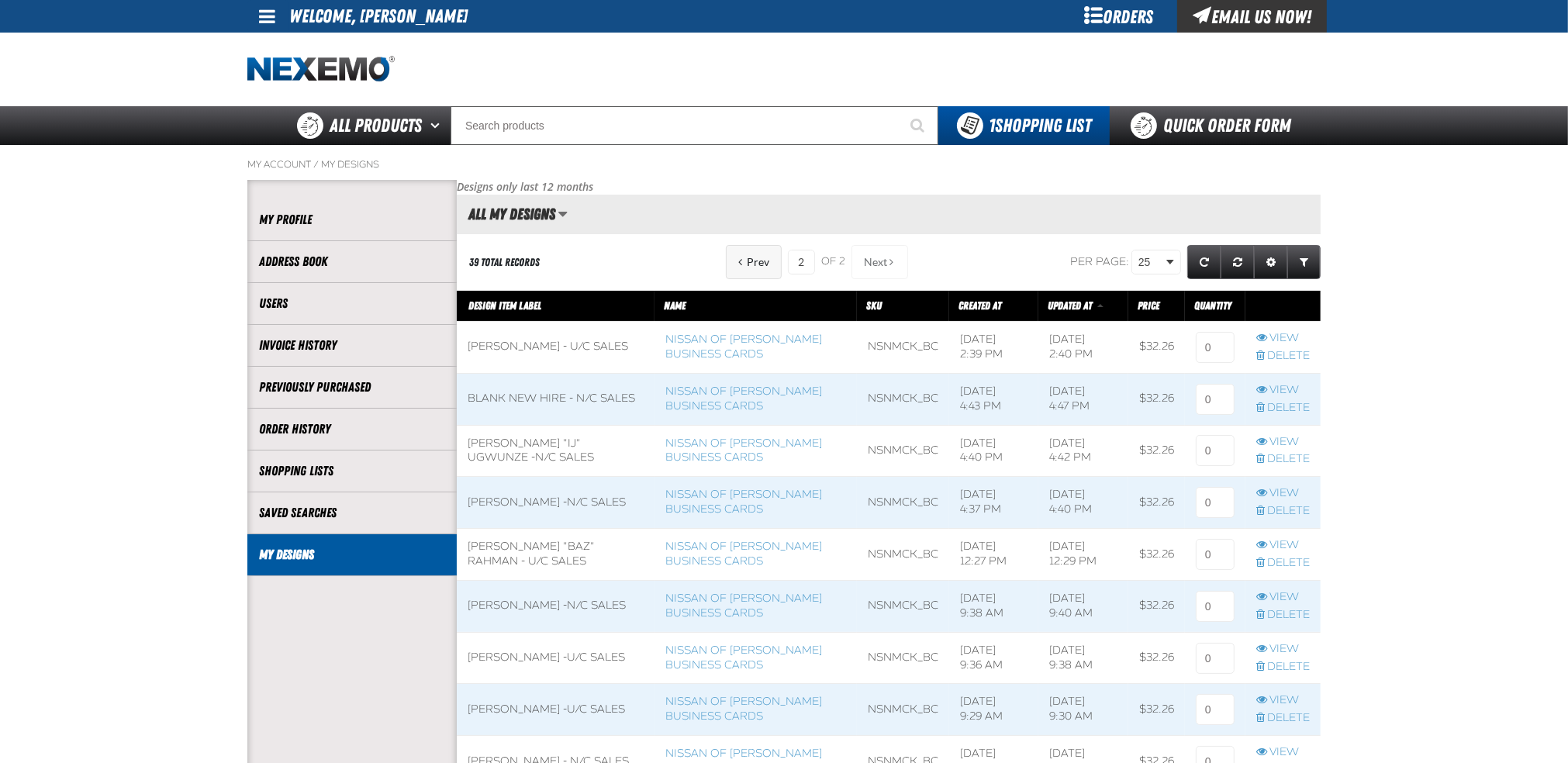
click at [757, 264] on span "Prev" at bounding box center [758, 262] width 22 height 13
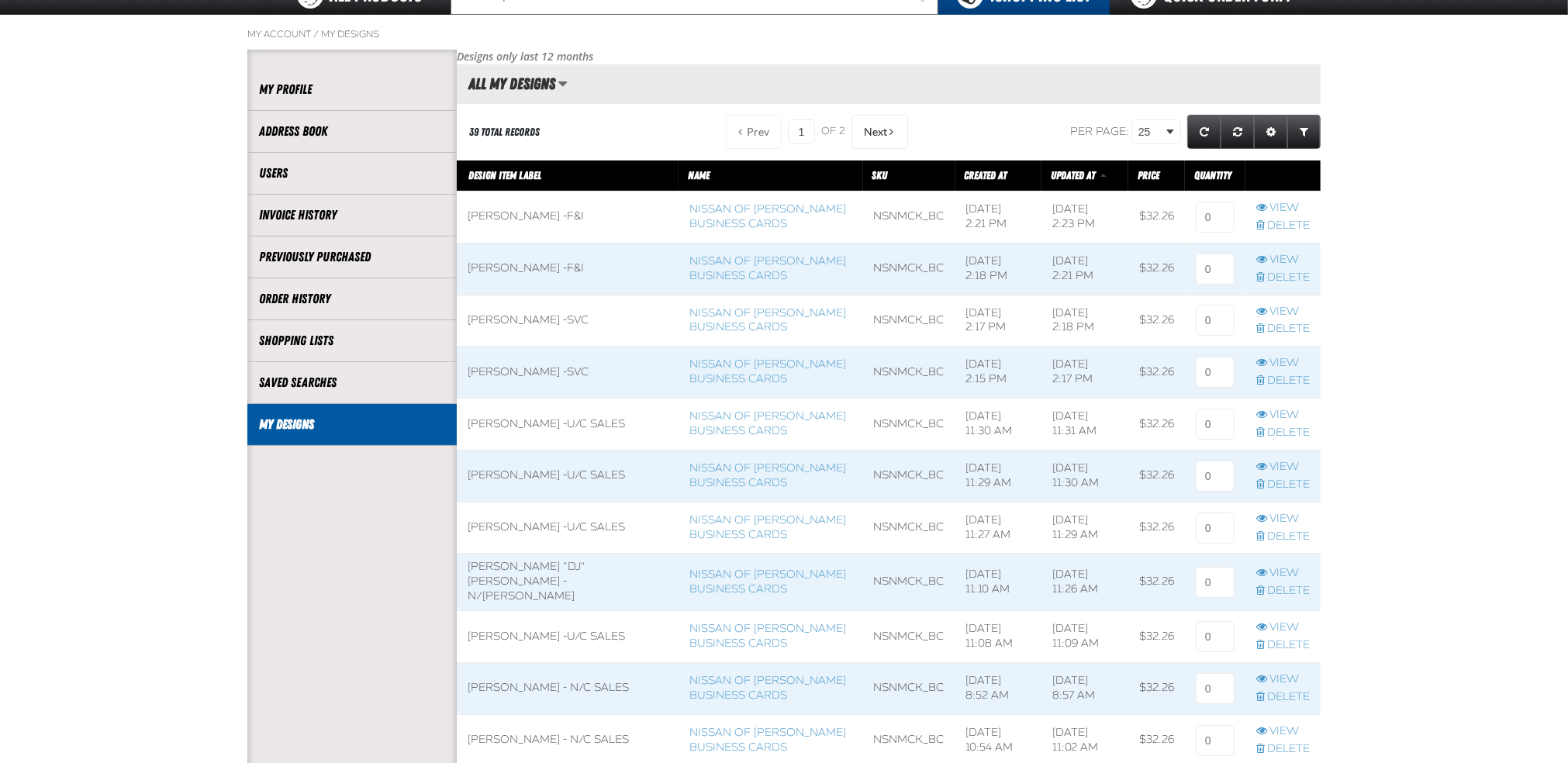
scroll to position [172, 0]
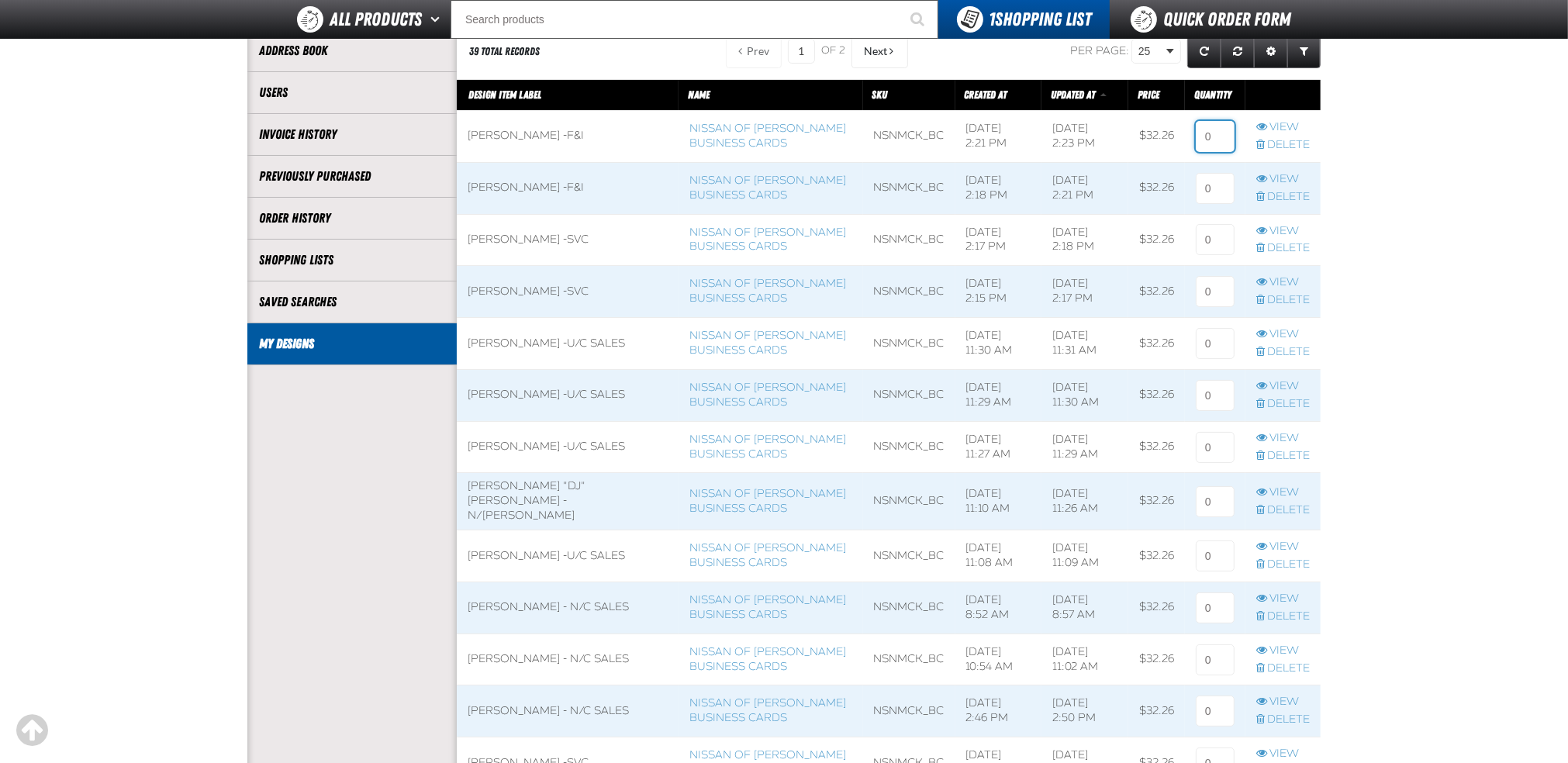
click at [1215, 143] on input at bounding box center [1215, 136] width 39 height 31
type input "1"
click at [1210, 190] on input at bounding box center [1215, 188] width 39 height 31
type input "1"
click at [1216, 248] on input at bounding box center [1215, 239] width 39 height 31
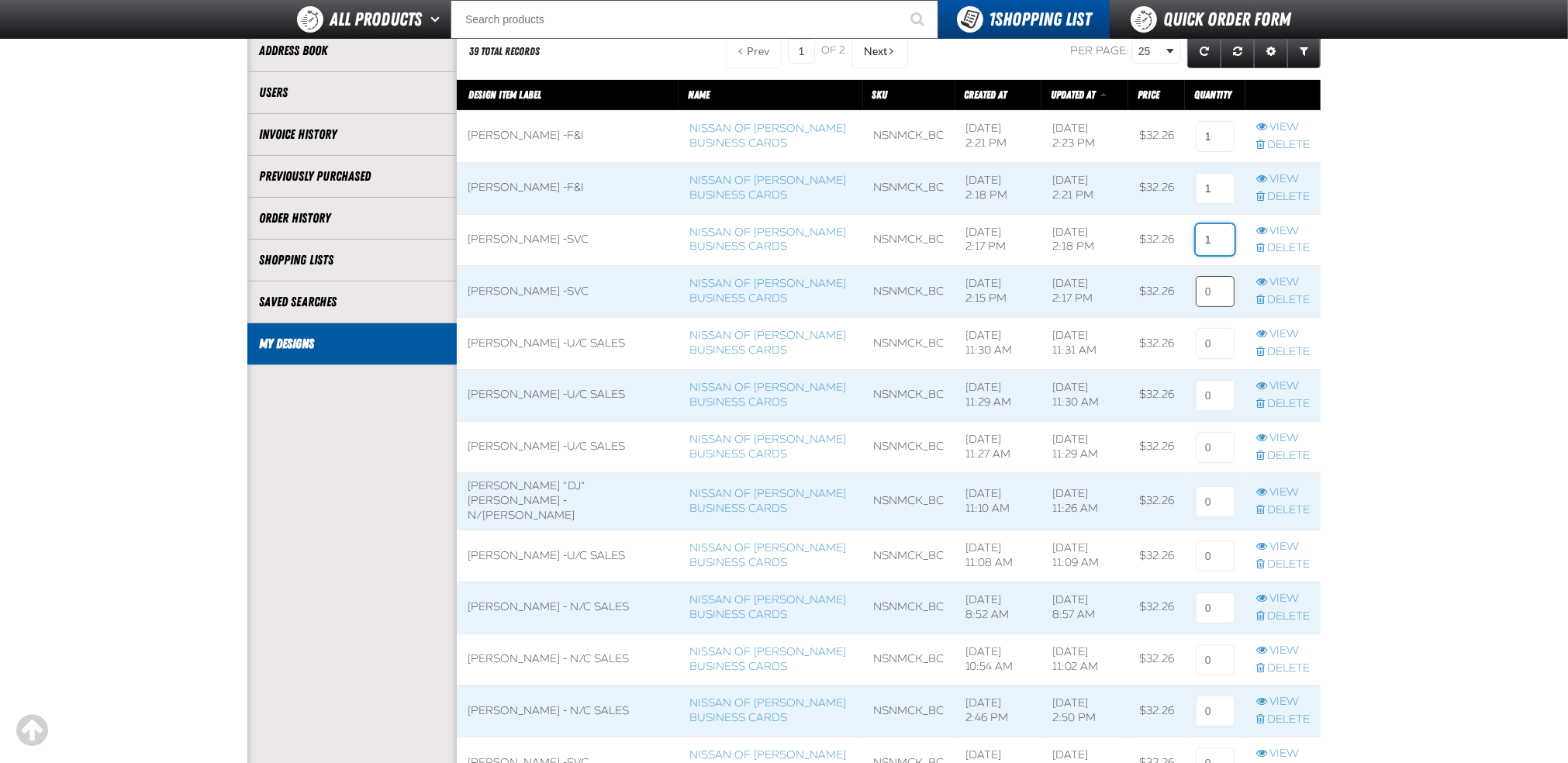
type input "1"
click at [1216, 281] on input at bounding box center [1215, 291] width 39 height 31
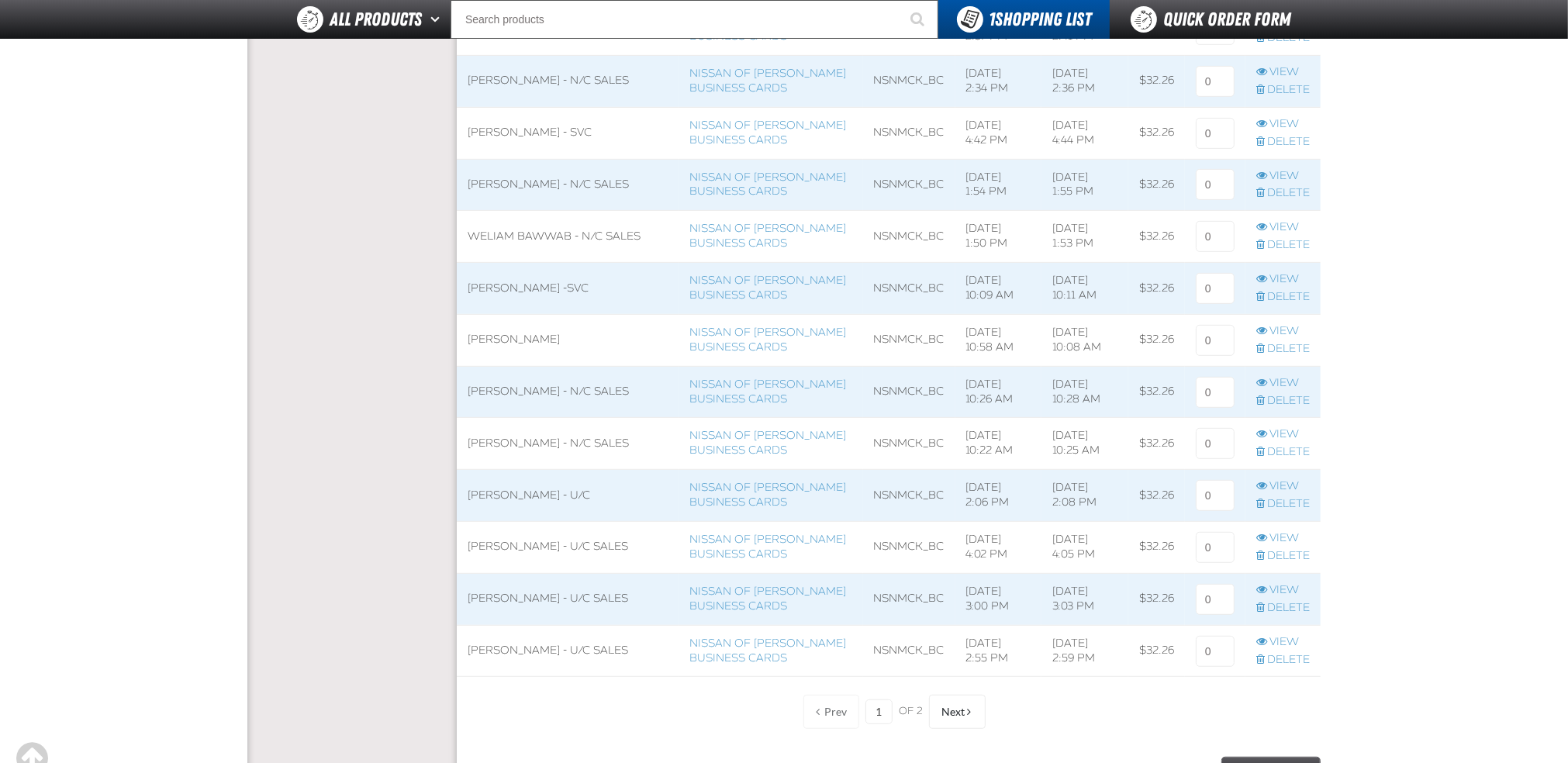
scroll to position [947, 0]
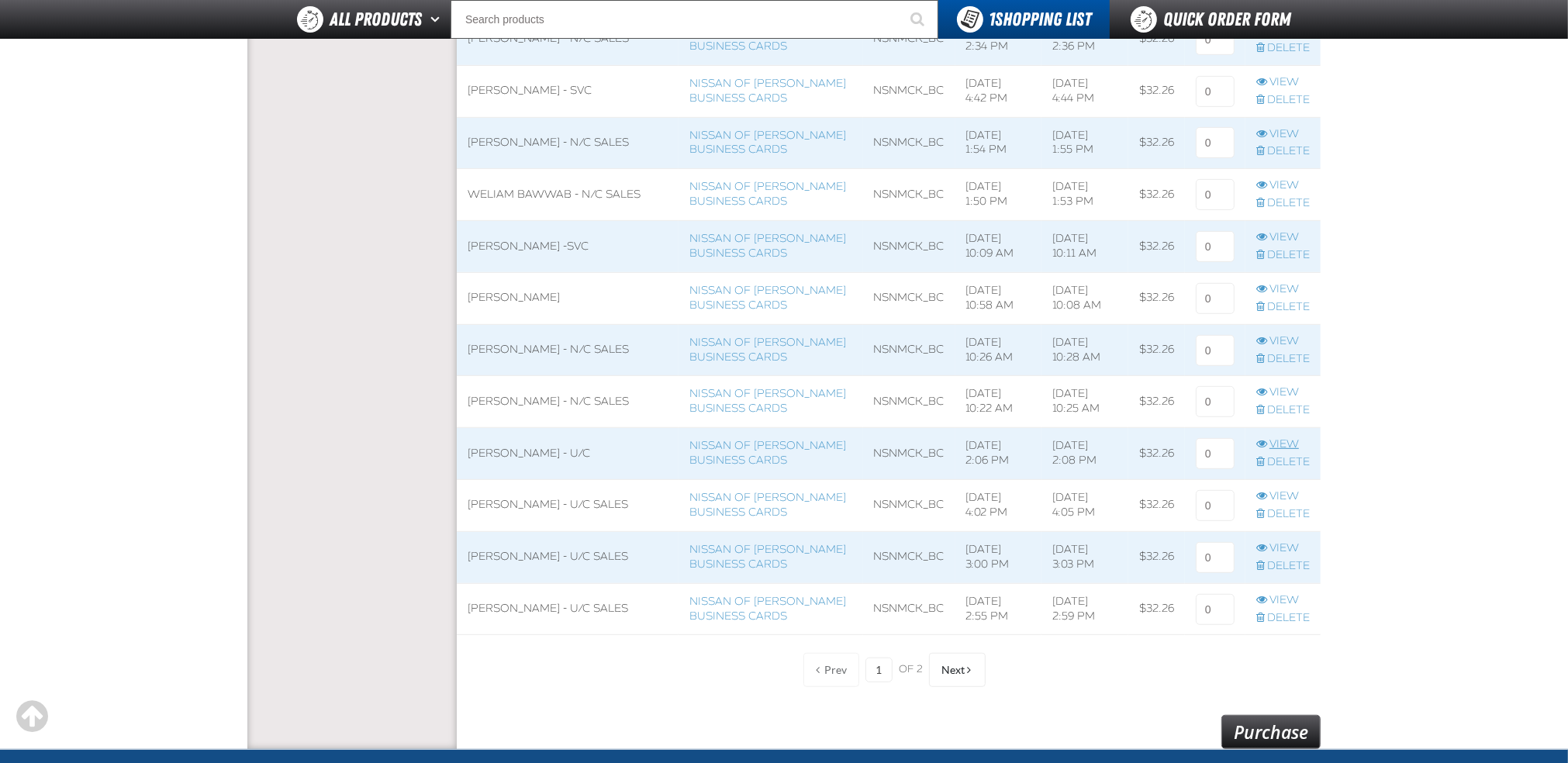
type input "1"
click at [1302, 440] on link "View" at bounding box center [1283, 444] width 53 height 15
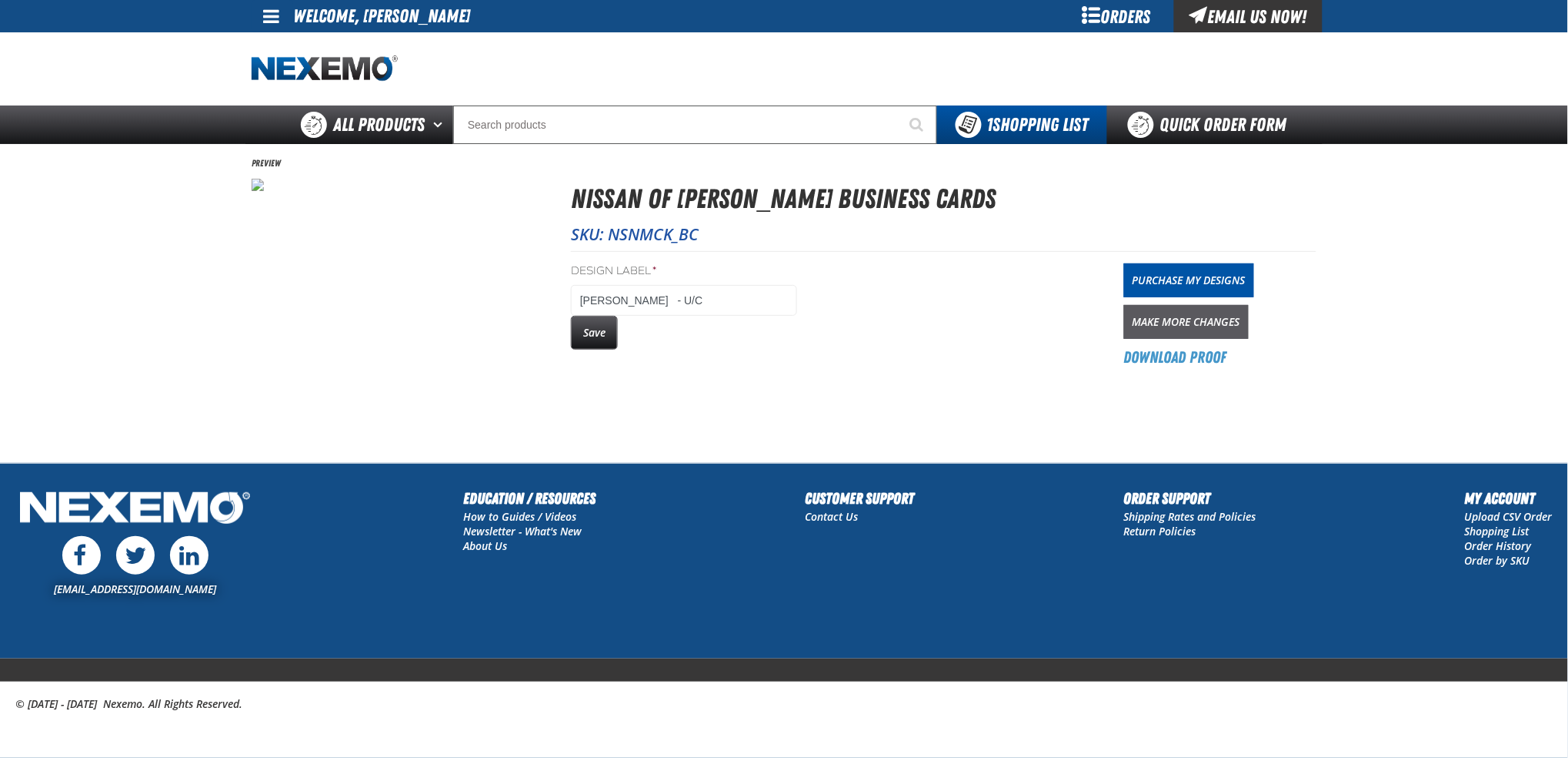
click at [1176, 325] on link "Make More Changes" at bounding box center [1187, 321] width 125 height 34
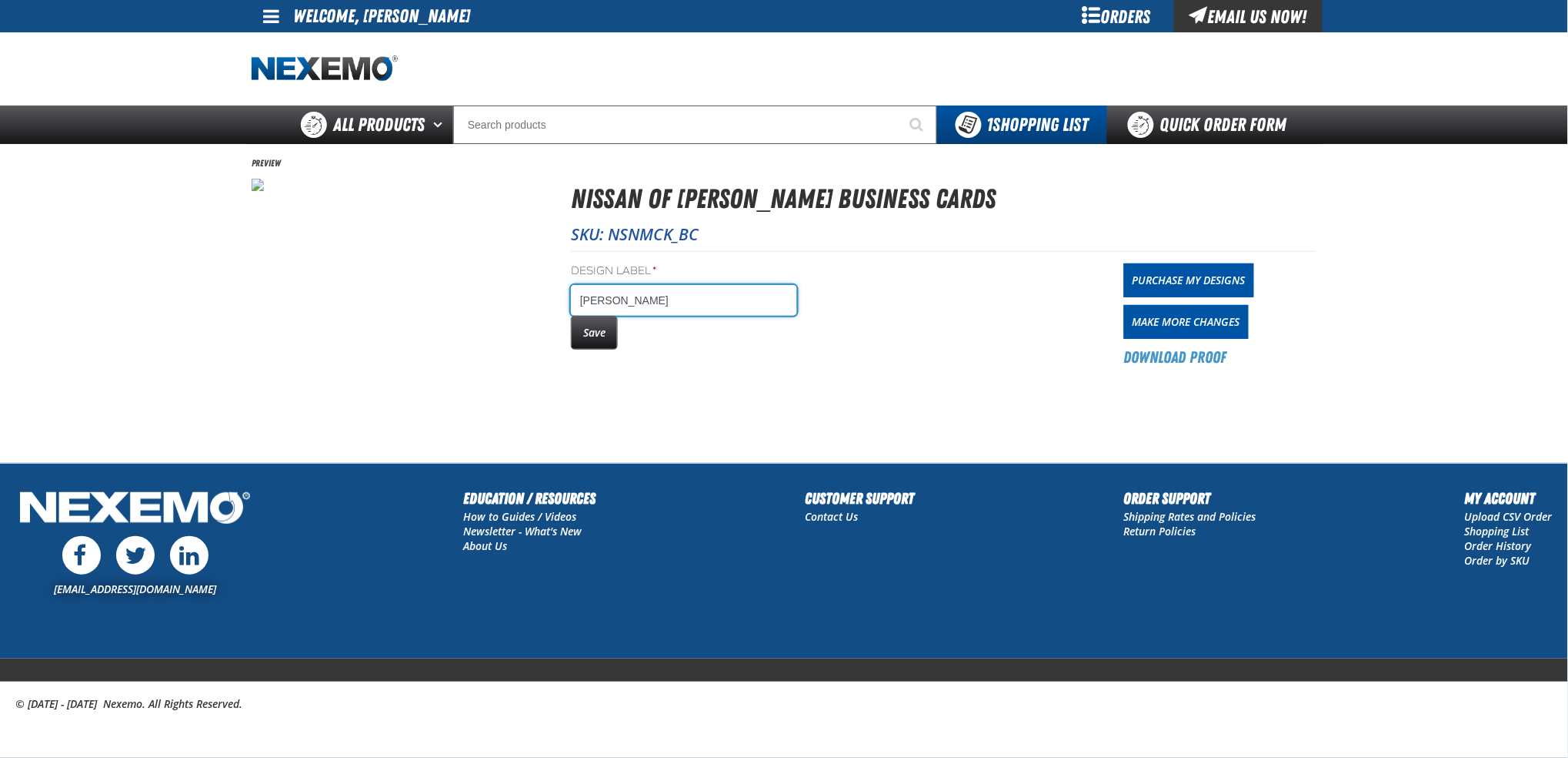
click at [697, 313] on input "Payam Afshari" at bounding box center [684, 300] width 226 height 31
type input "Payam Afshari -F&I"
click at [605, 335] on button "Save" at bounding box center [594, 332] width 47 height 34
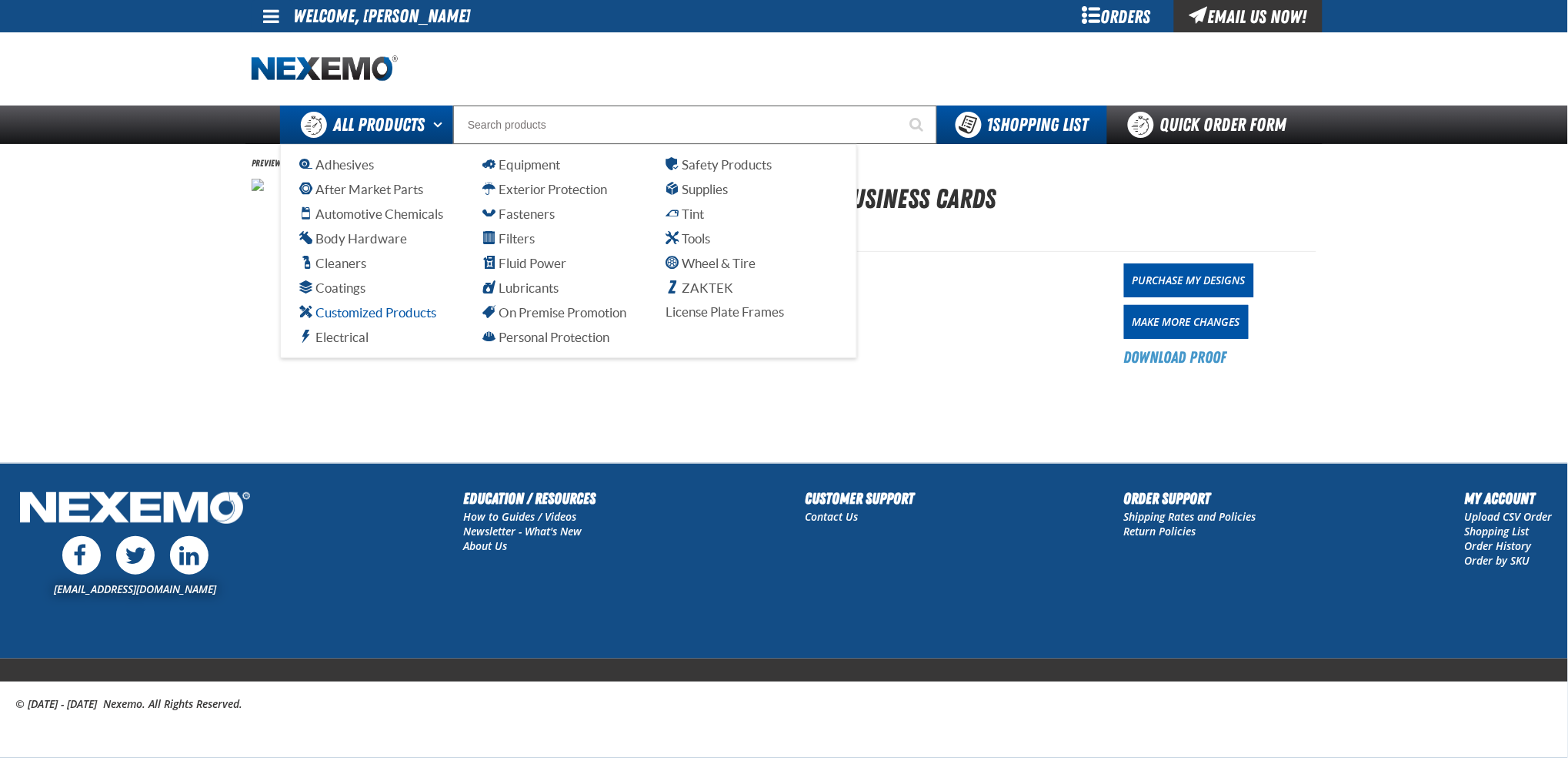
click at [372, 310] on span "Customized Products" at bounding box center [368, 312] width 137 height 15
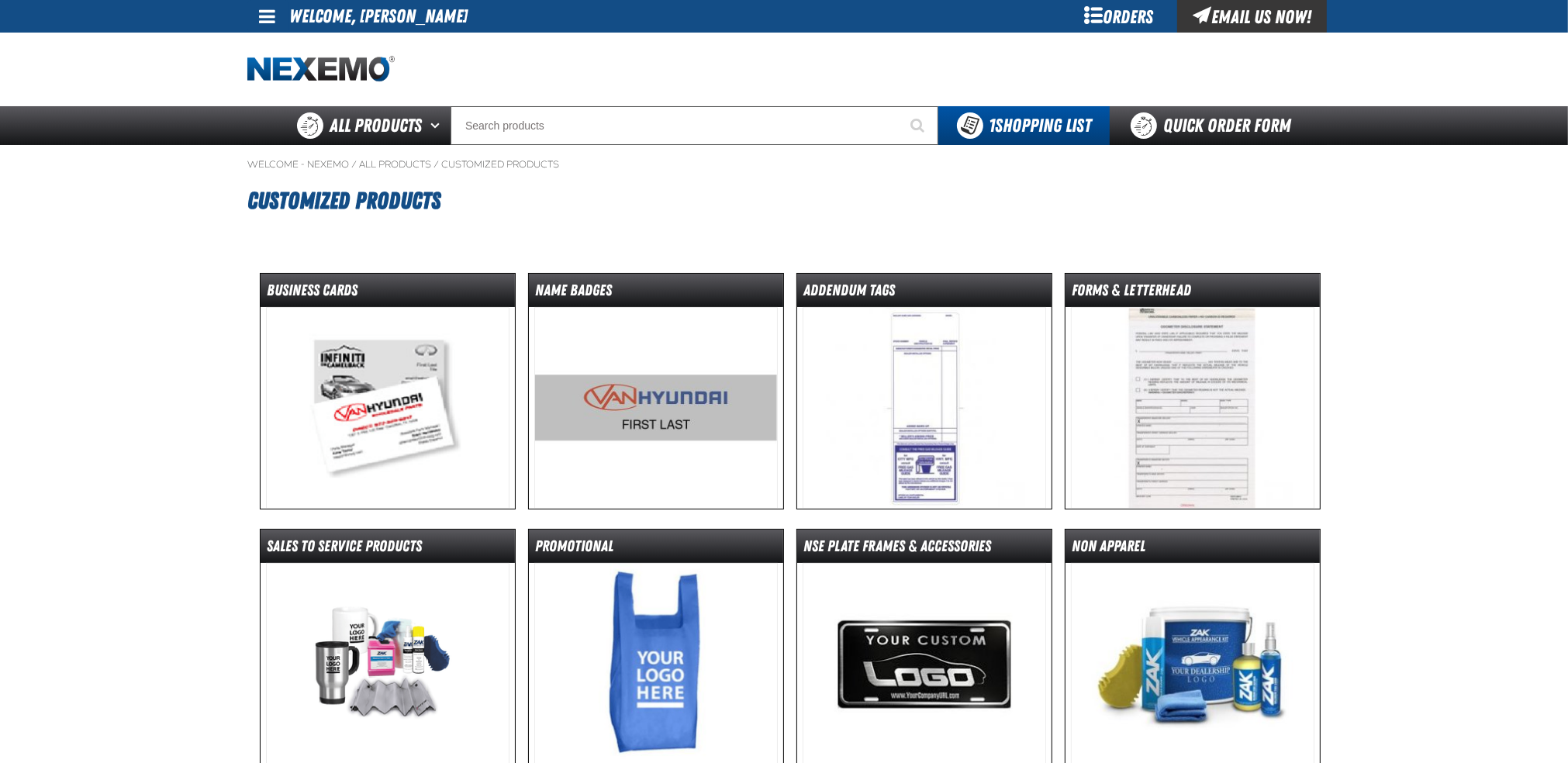
click at [408, 438] on img at bounding box center [387, 408] width 244 height 202
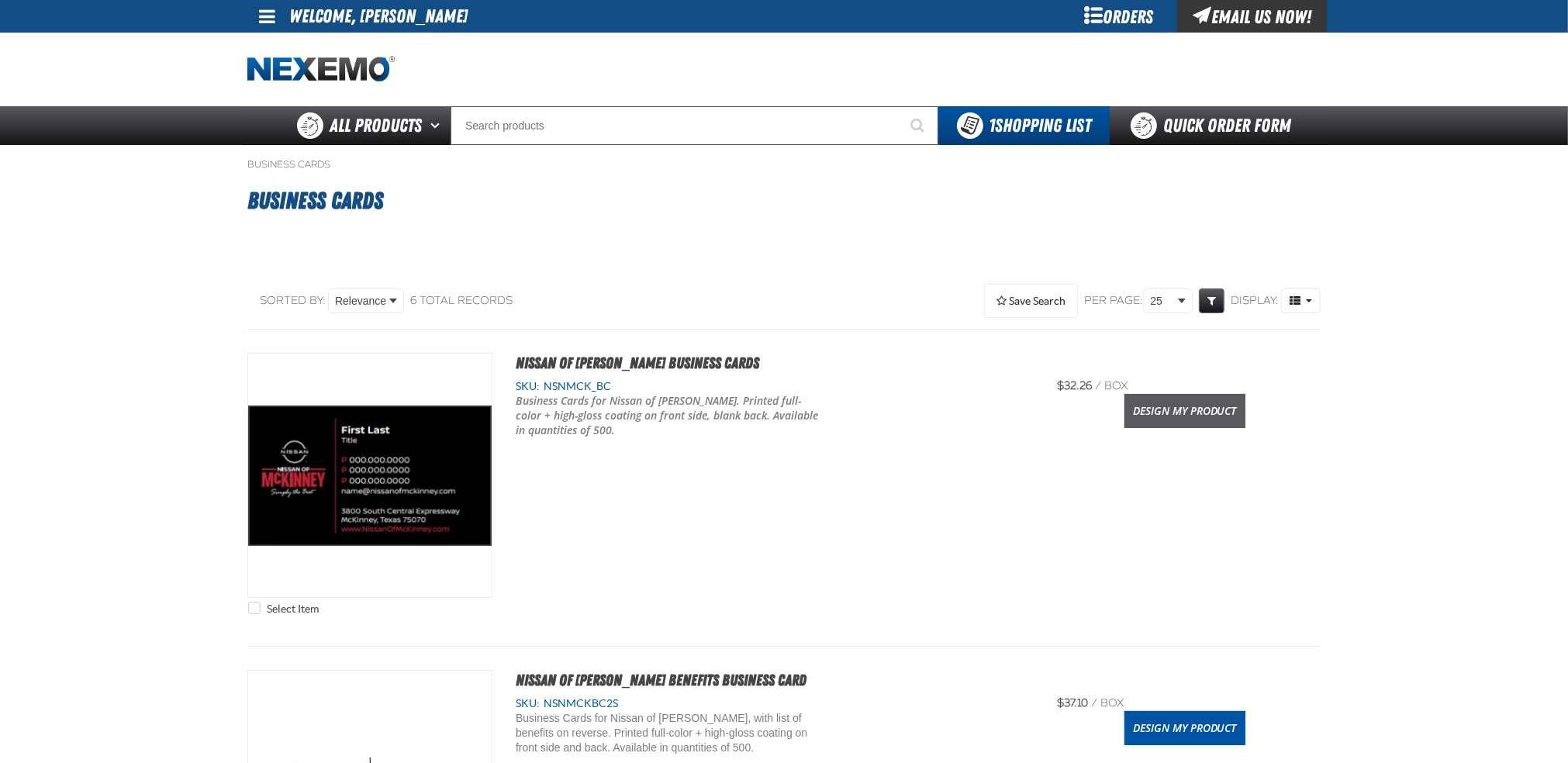
click at [1205, 414] on link "Design My Product" at bounding box center [1185, 410] width 121 height 34
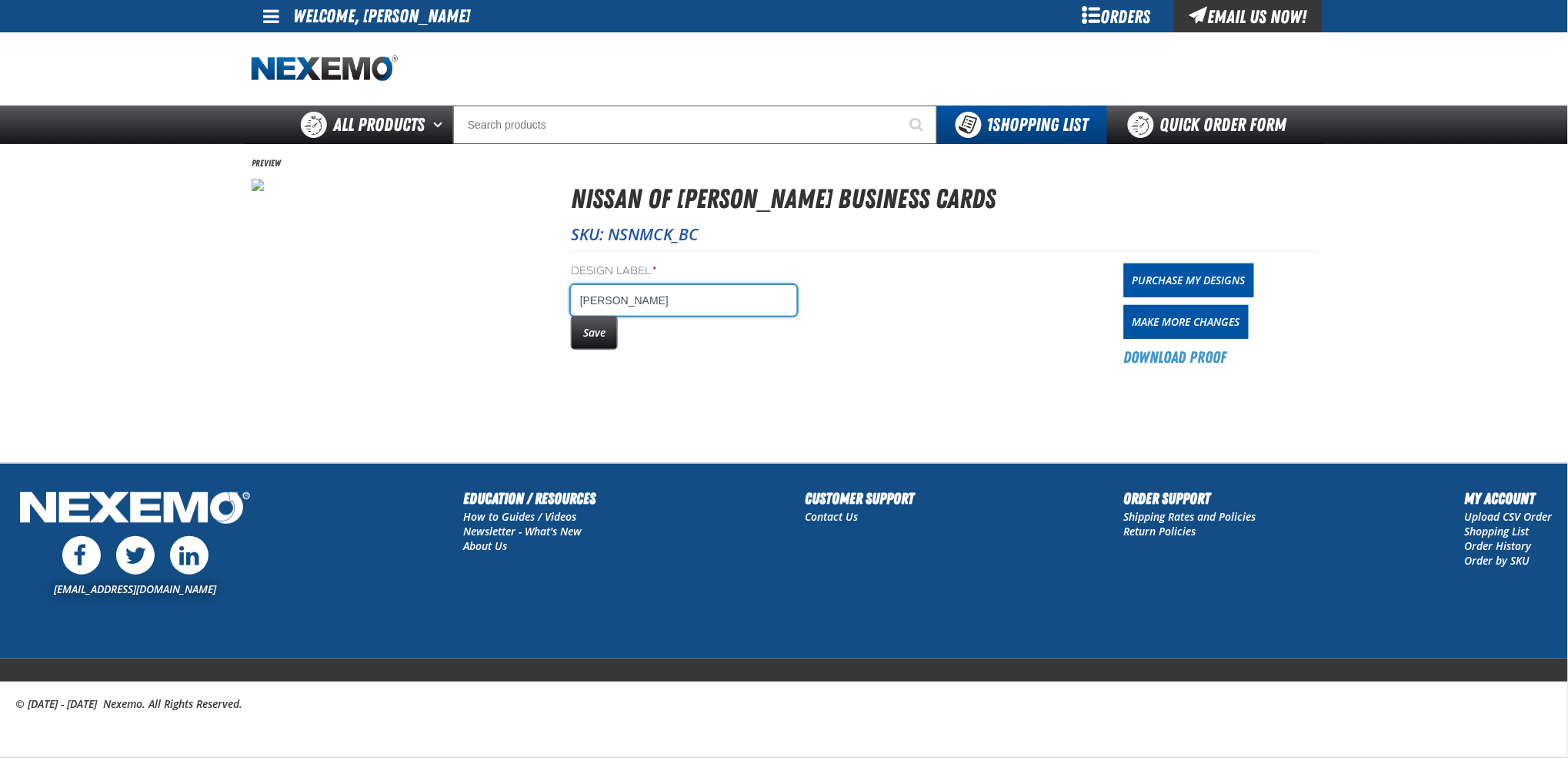
click at [668, 295] on input "Jon Hansen" at bounding box center [684, 300] width 226 height 31
type input "Jon Hansen -N/C SALES"
click at [599, 326] on button "Save" at bounding box center [594, 332] width 47 height 34
click at [599, 333] on button "Save" at bounding box center [594, 332] width 47 height 34
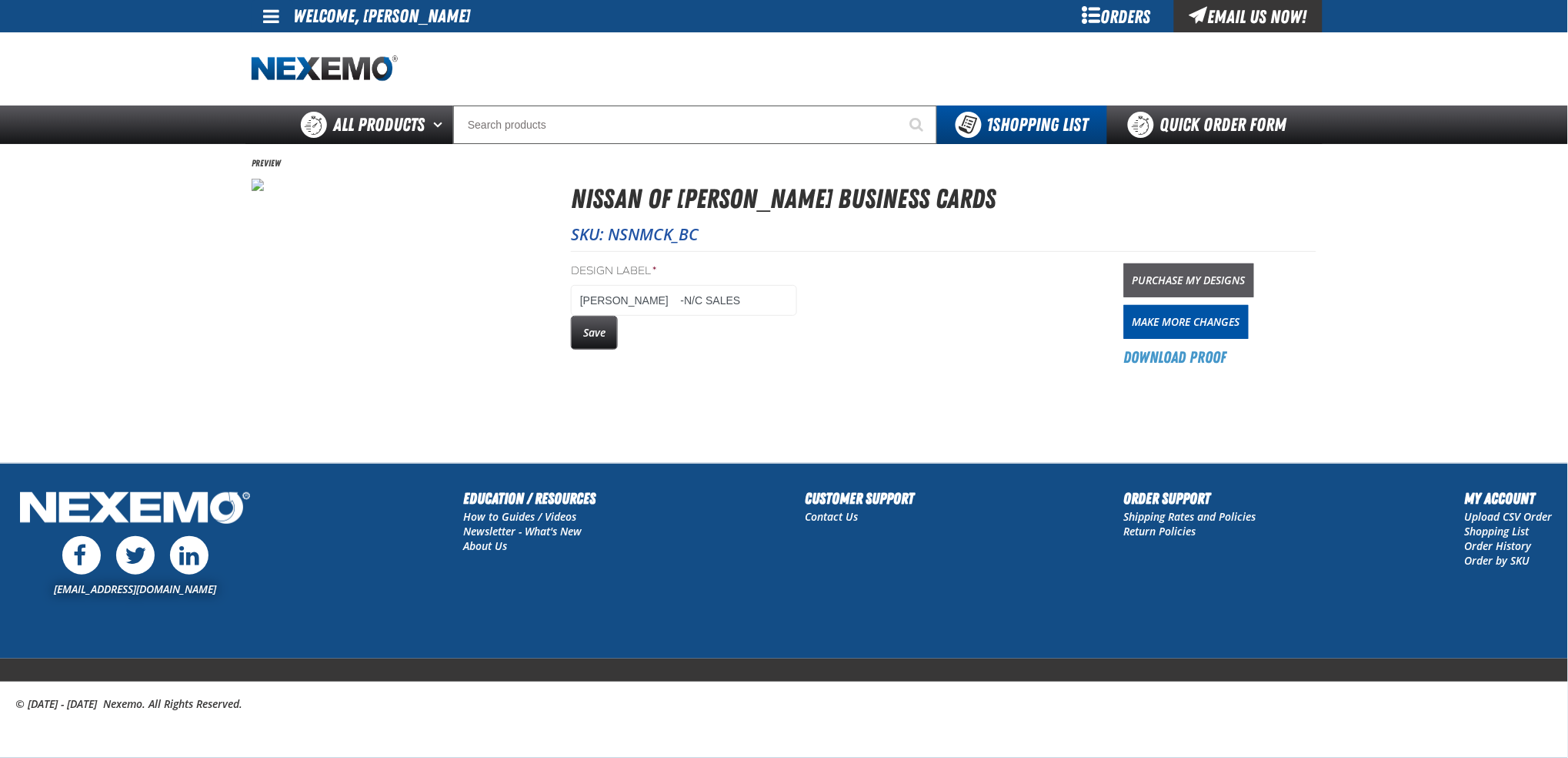
click at [1198, 277] on link "Purchase My Designs" at bounding box center [1189, 280] width 130 height 34
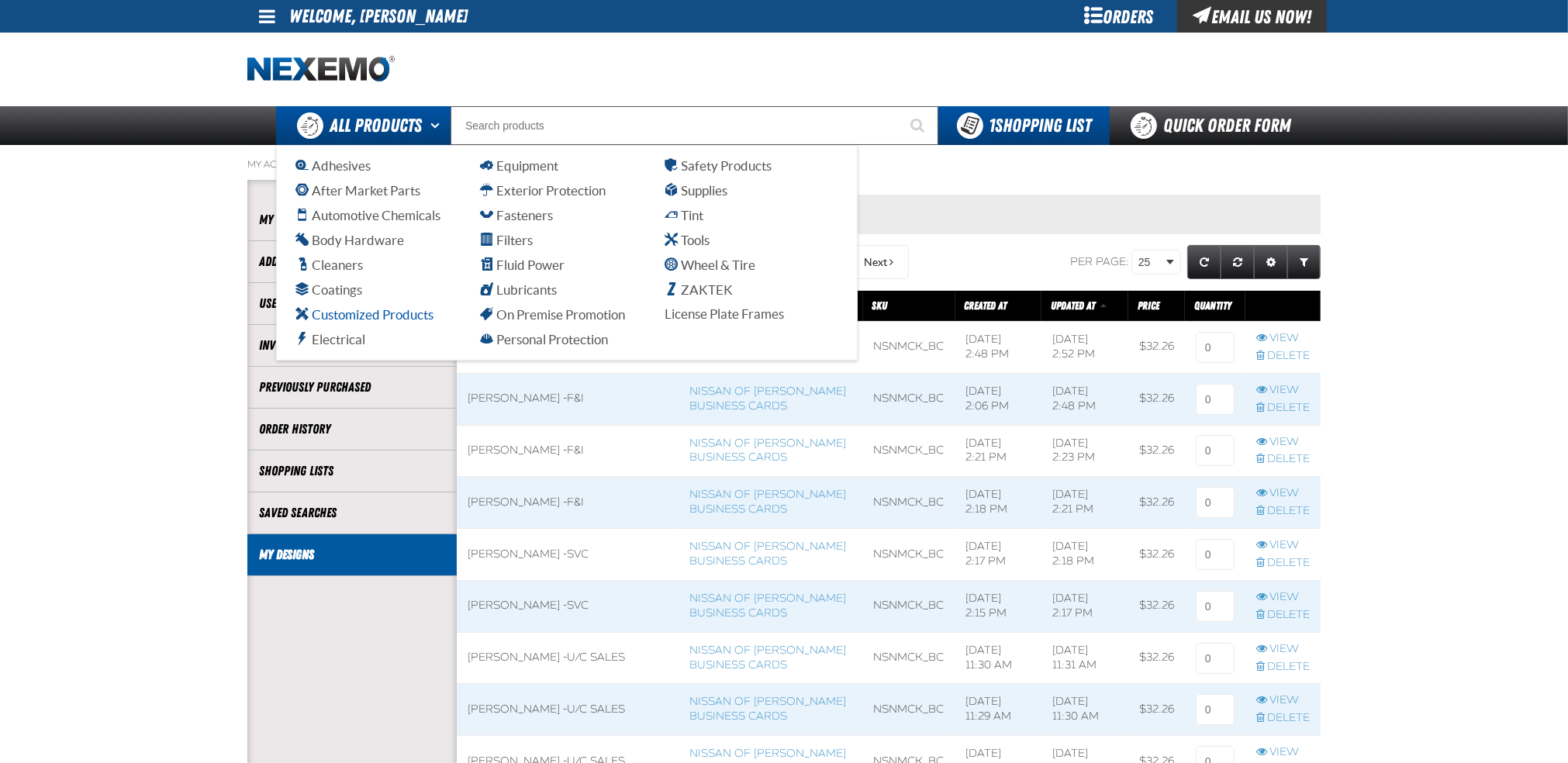
click at [360, 316] on span "Customized Products" at bounding box center [365, 314] width 138 height 15
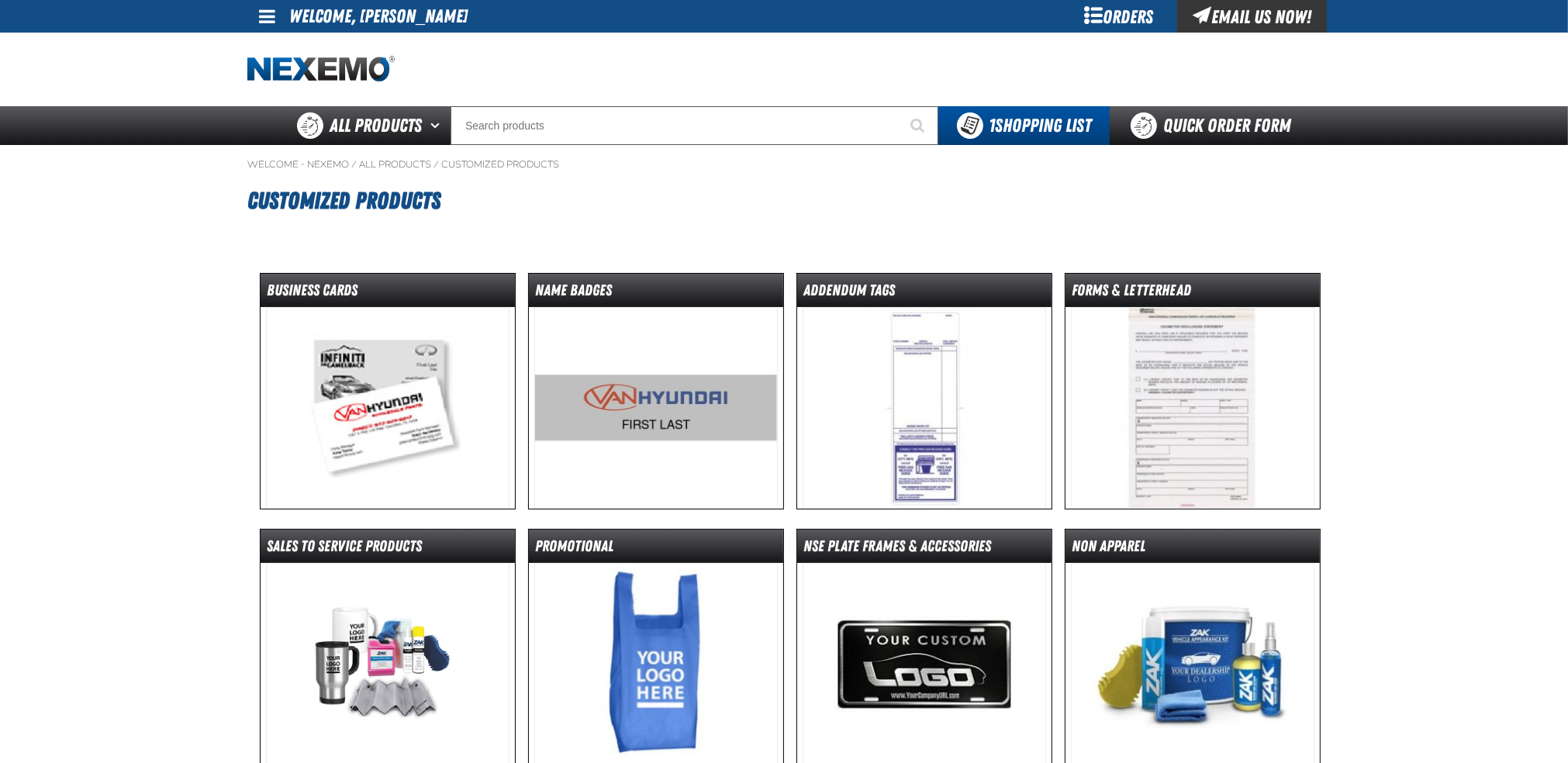
click at [427, 401] on img at bounding box center [387, 408] width 244 height 202
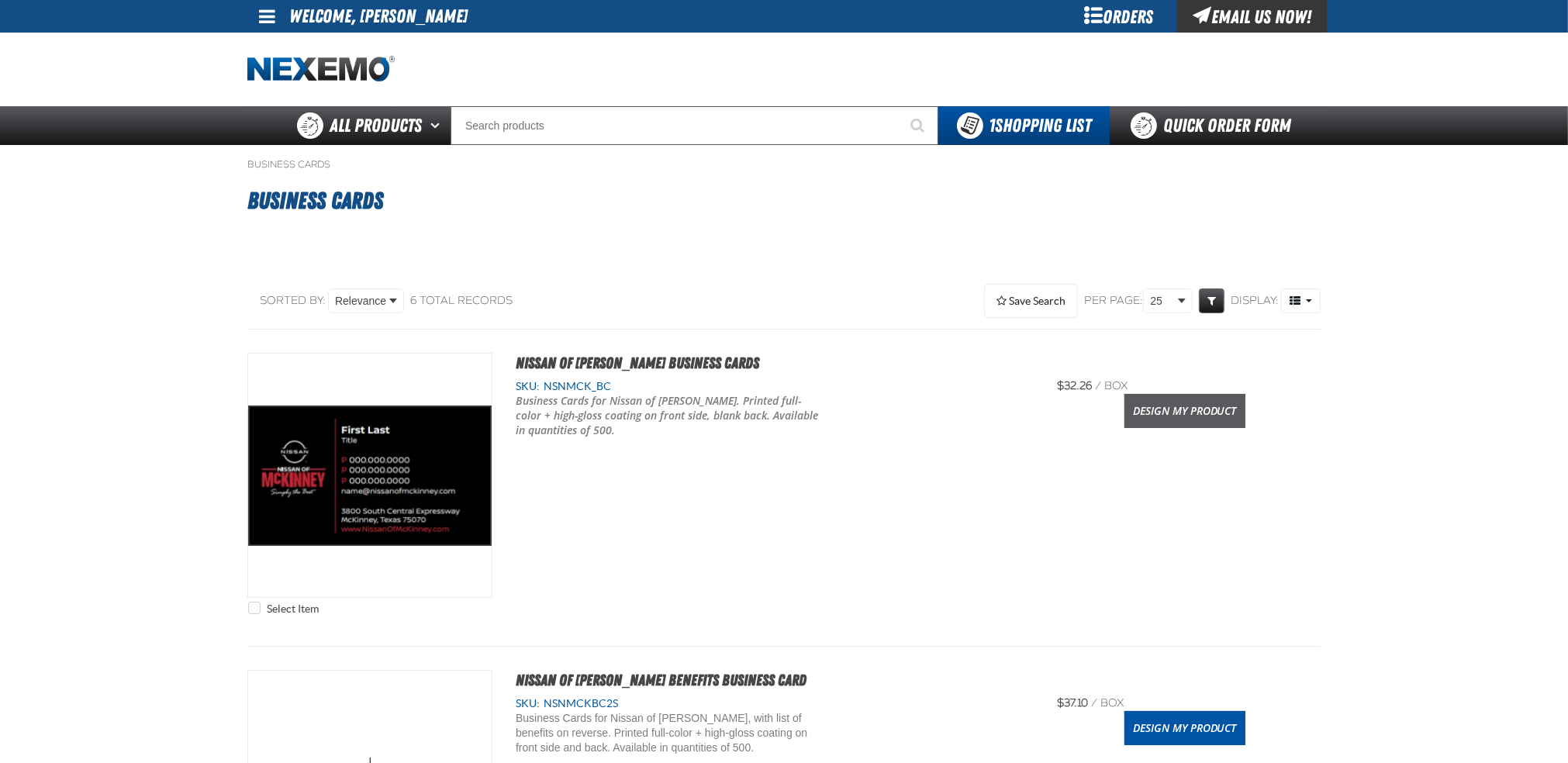
click at [1197, 412] on link "Design My Product" at bounding box center [1185, 410] width 121 height 34
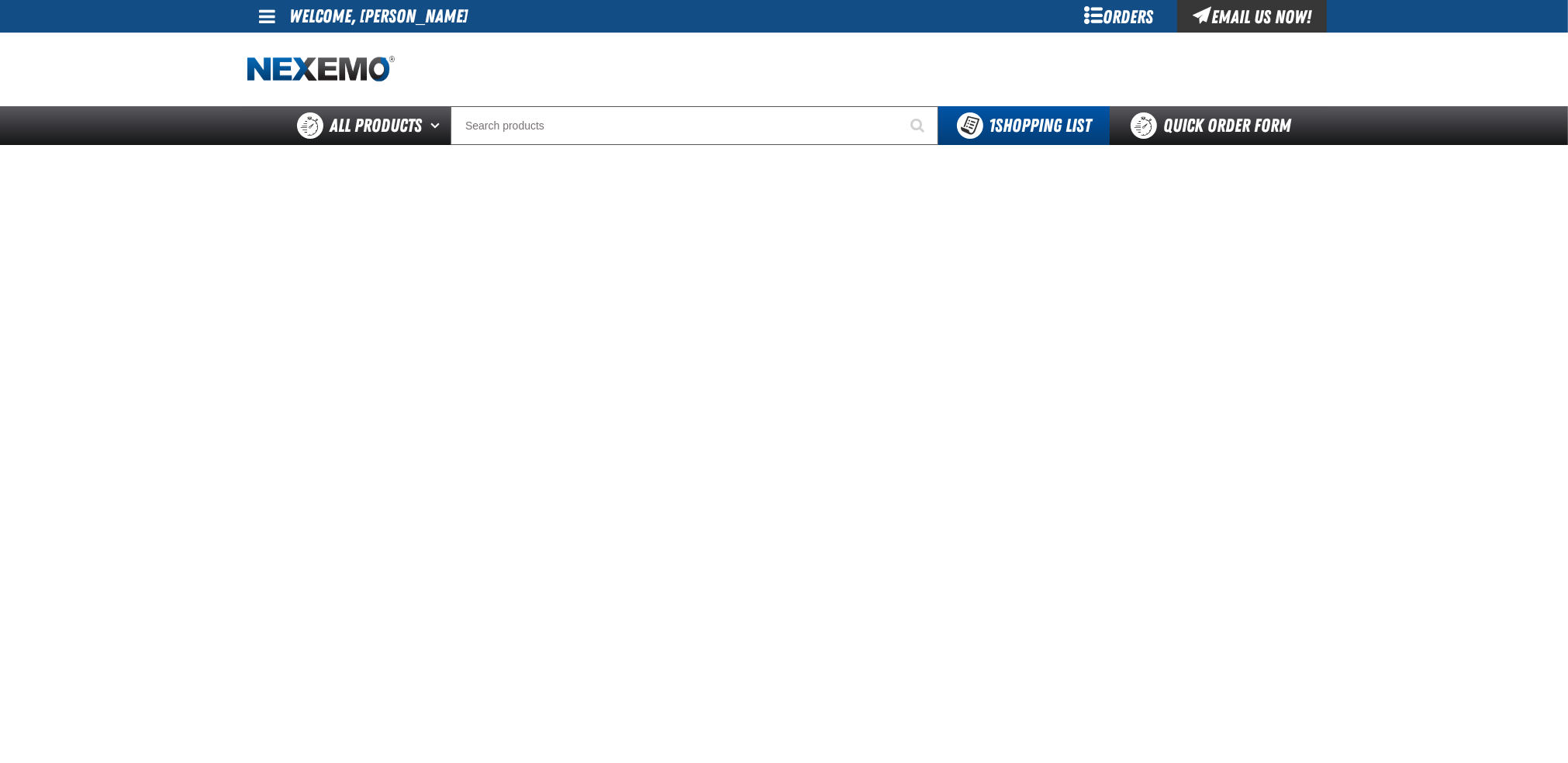
click at [1475, 407] on main at bounding box center [784, 526] width 1568 height 763
drag, startPoint x: 1488, startPoint y: 378, endPoint x: 1417, endPoint y: 380, distance: 71.0
click at [1488, 378] on main at bounding box center [784, 526] width 1568 height 763
click at [1425, 397] on main at bounding box center [784, 526] width 1568 height 763
click at [1453, 413] on main at bounding box center [784, 526] width 1568 height 763
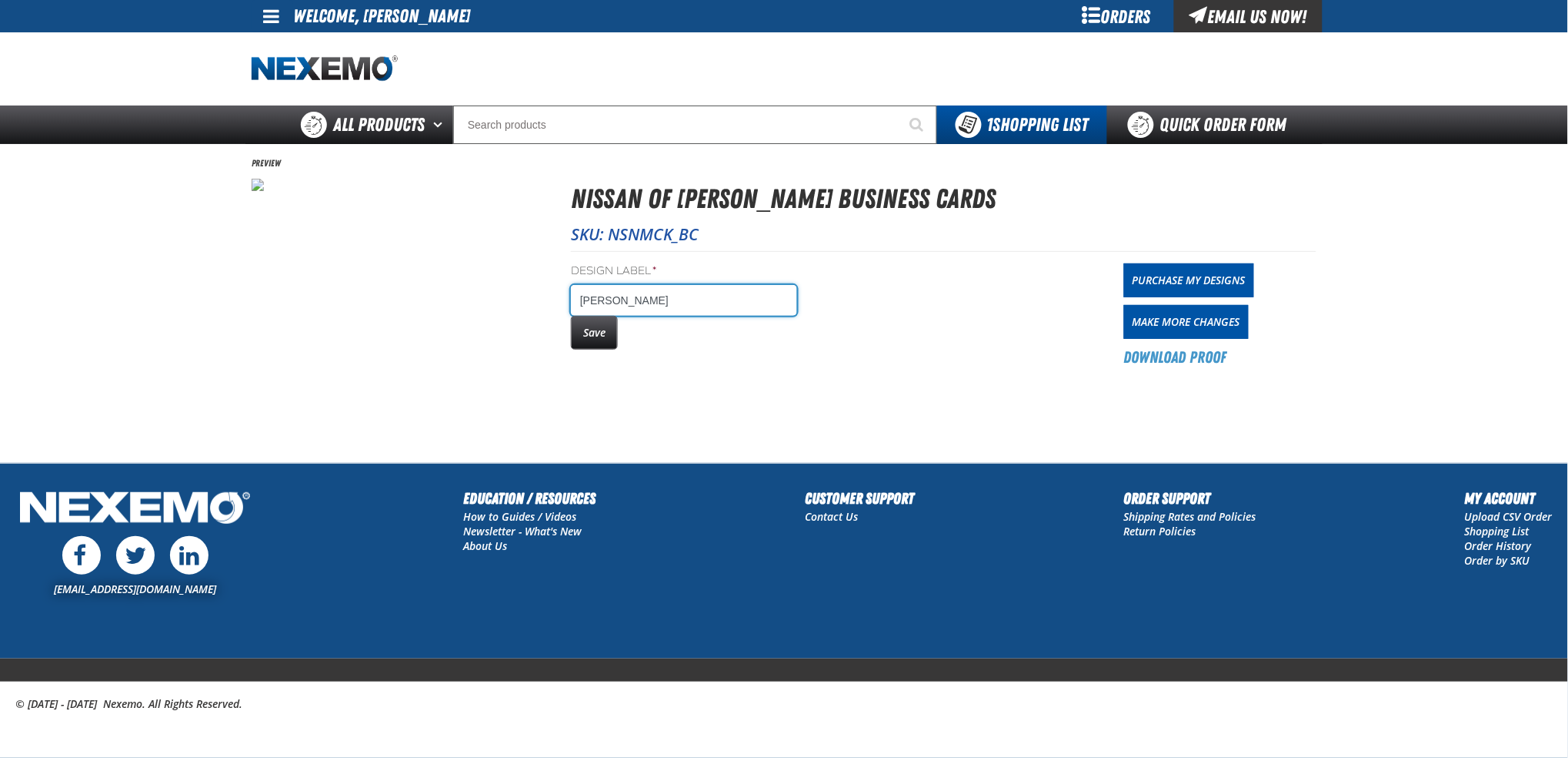
click at [678, 301] on input "Terry Pierson" at bounding box center [684, 300] width 226 height 31
type input "[PERSON_NAME] -U/C SALES"
click at [590, 326] on button "Save" at bounding box center [594, 332] width 47 height 34
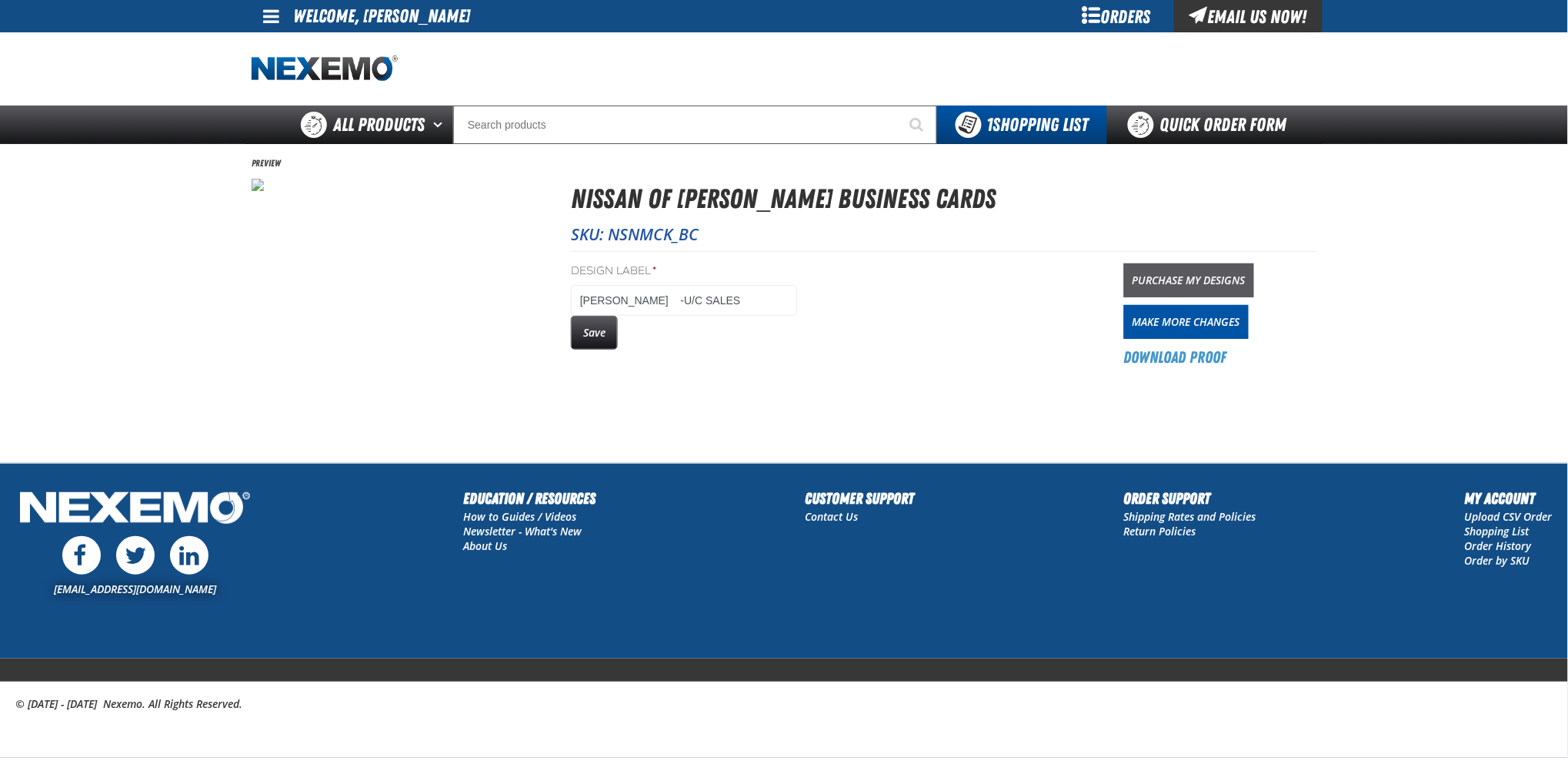
click at [1188, 283] on link "Purchase My Designs" at bounding box center [1189, 280] width 130 height 34
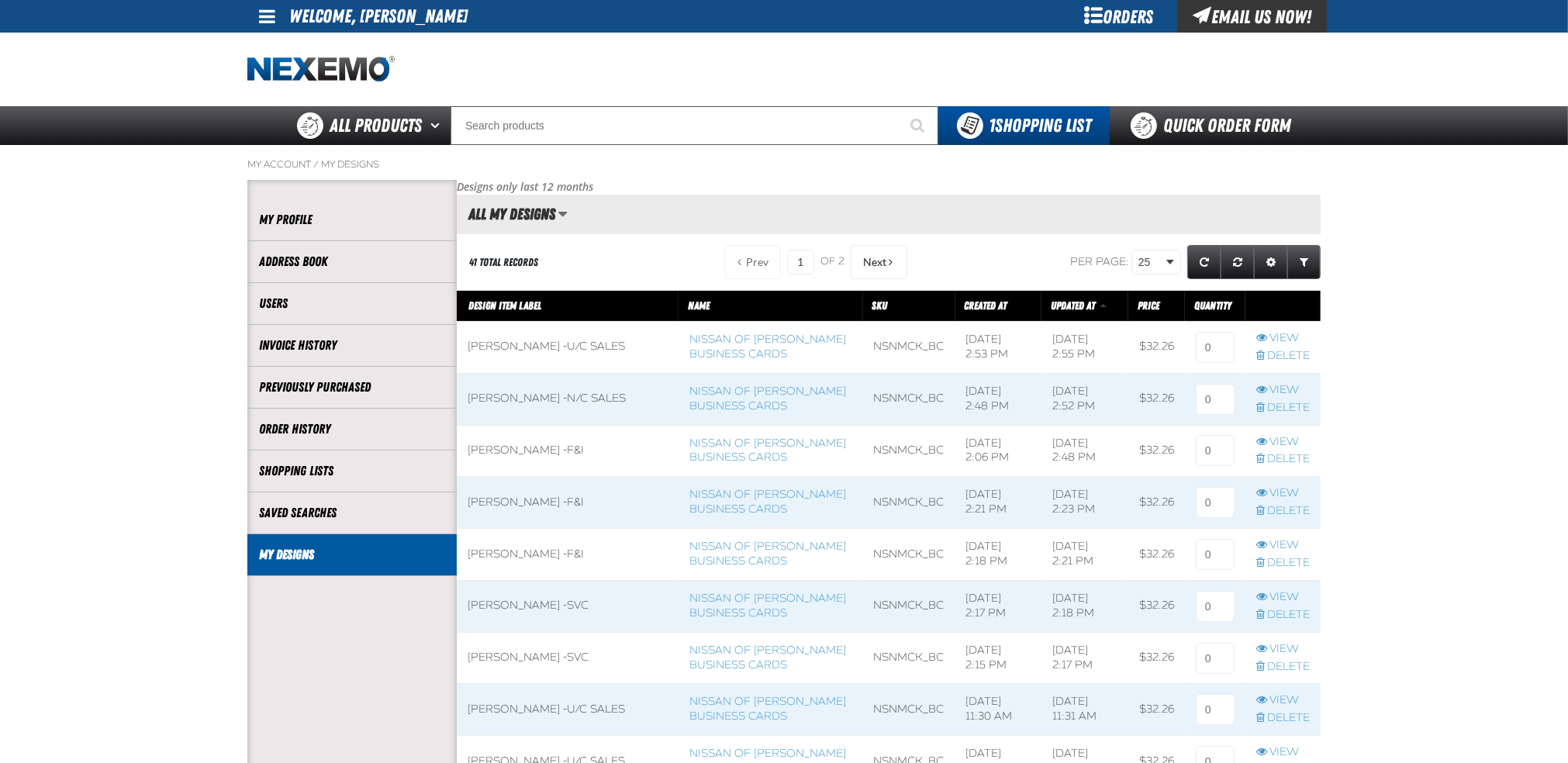
scroll to position [1, 1]
click at [1210, 354] on input at bounding box center [1215, 347] width 39 height 31
type input "1"
click at [1206, 398] on input at bounding box center [1215, 399] width 39 height 31
type input "1"
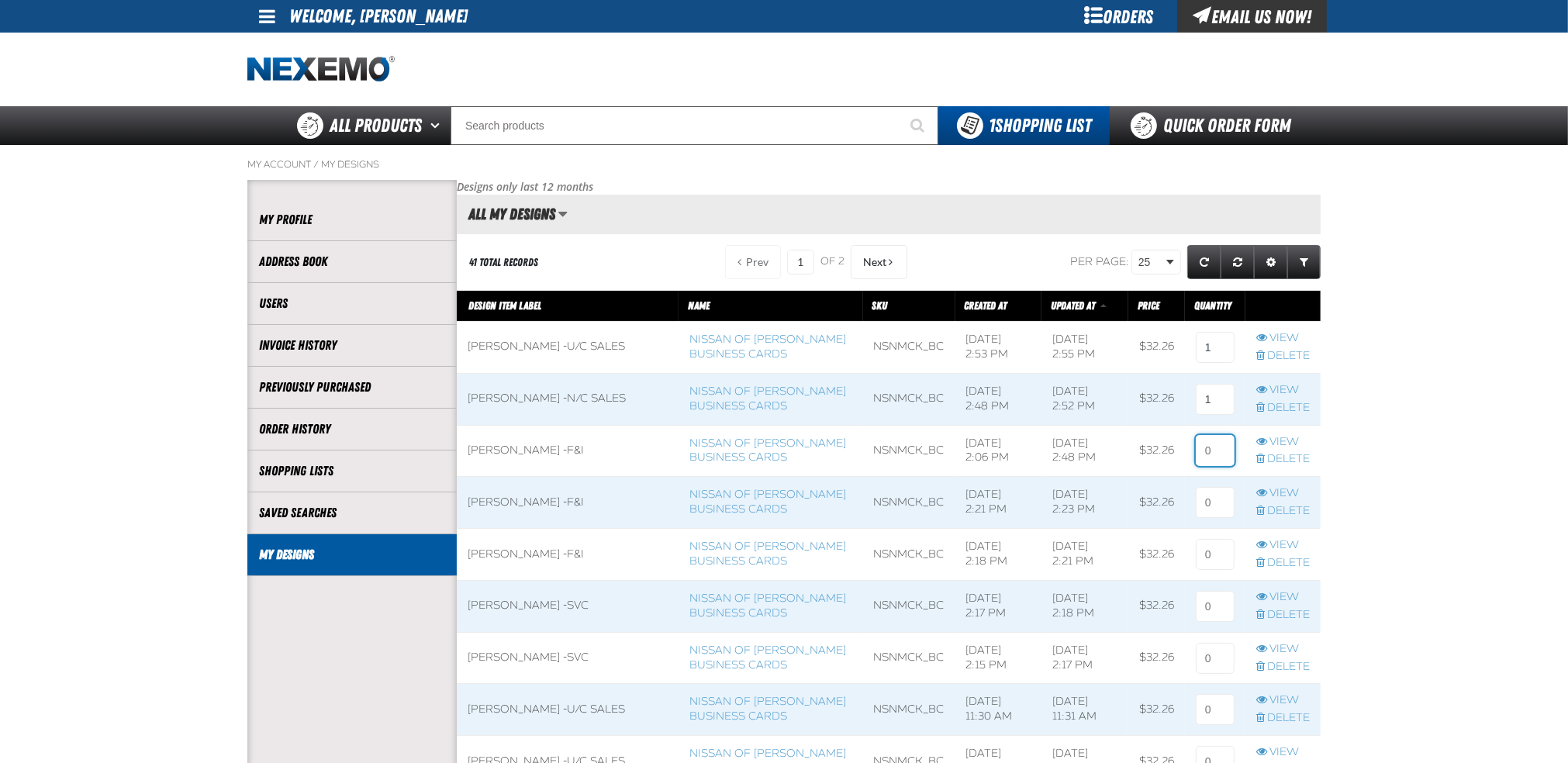
click at [1205, 455] on input at bounding box center [1215, 450] width 39 height 31
type input "1"
click at [1205, 510] on input at bounding box center [1215, 502] width 39 height 31
type input "1"
drag, startPoint x: 1208, startPoint y: 558, endPoint x: 1209, endPoint y: 582, distance: 24.0
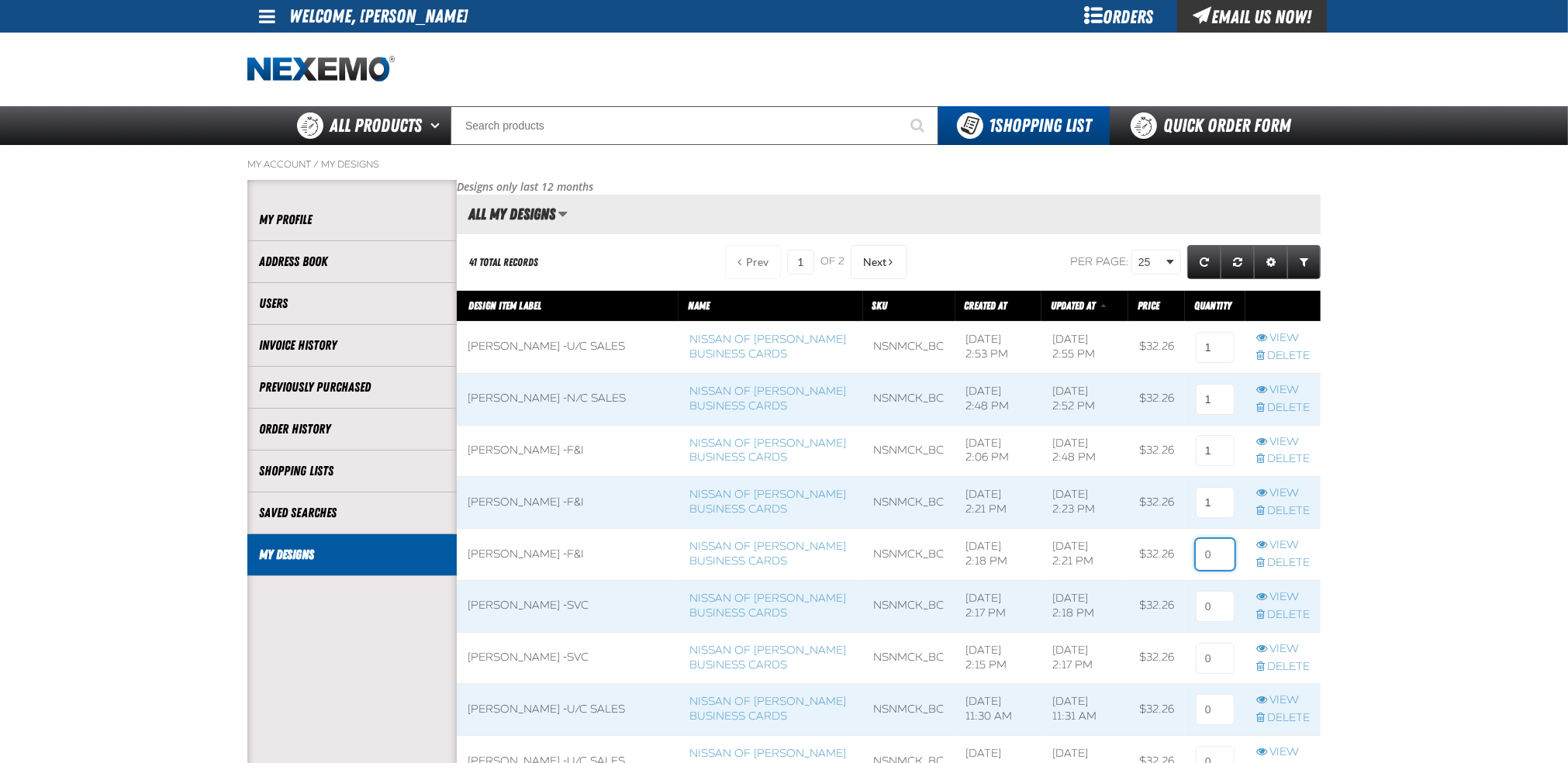
click at [1208, 560] on input at bounding box center [1215, 554] width 39 height 31
type input "1"
click at [1209, 612] on input at bounding box center [1215, 606] width 39 height 31
type input "1"
click at [1210, 656] on input at bounding box center [1215, 657] width 39 height 31
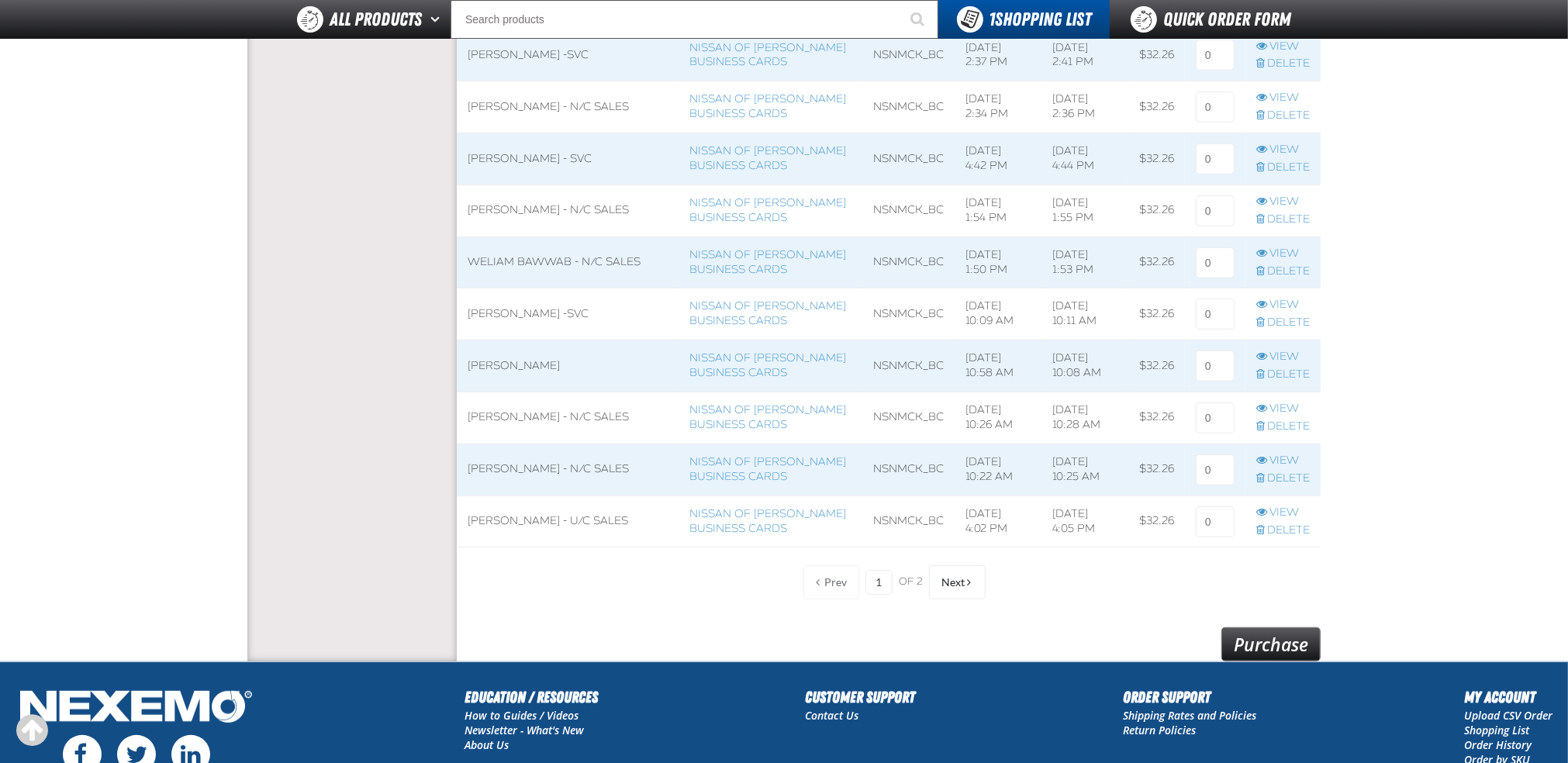
scroll to position [1230, 0]
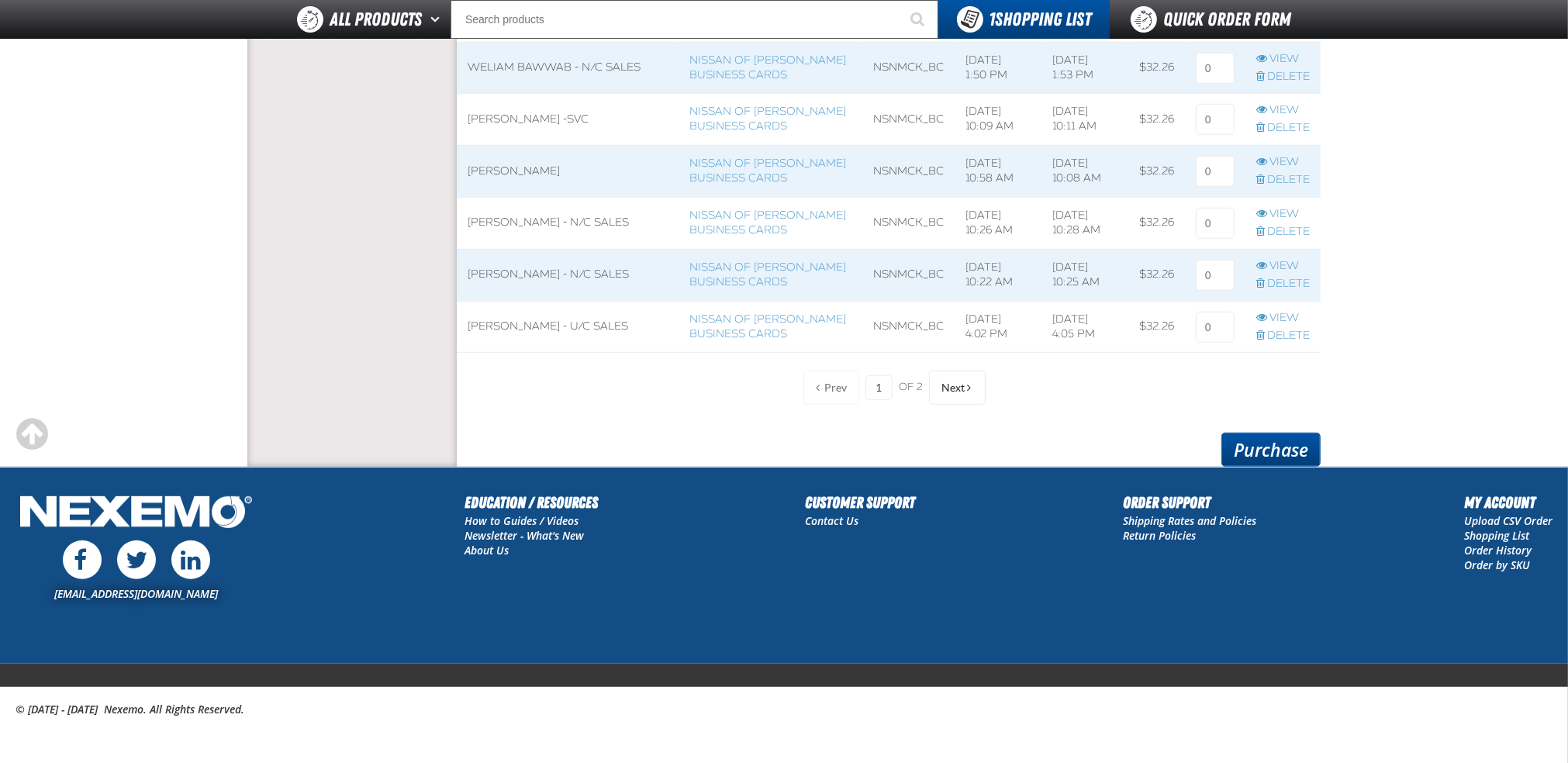
type input "1"
click at [1273, 442] on link "Purchase" at bounding box center [1271, 449] width 99 height 34
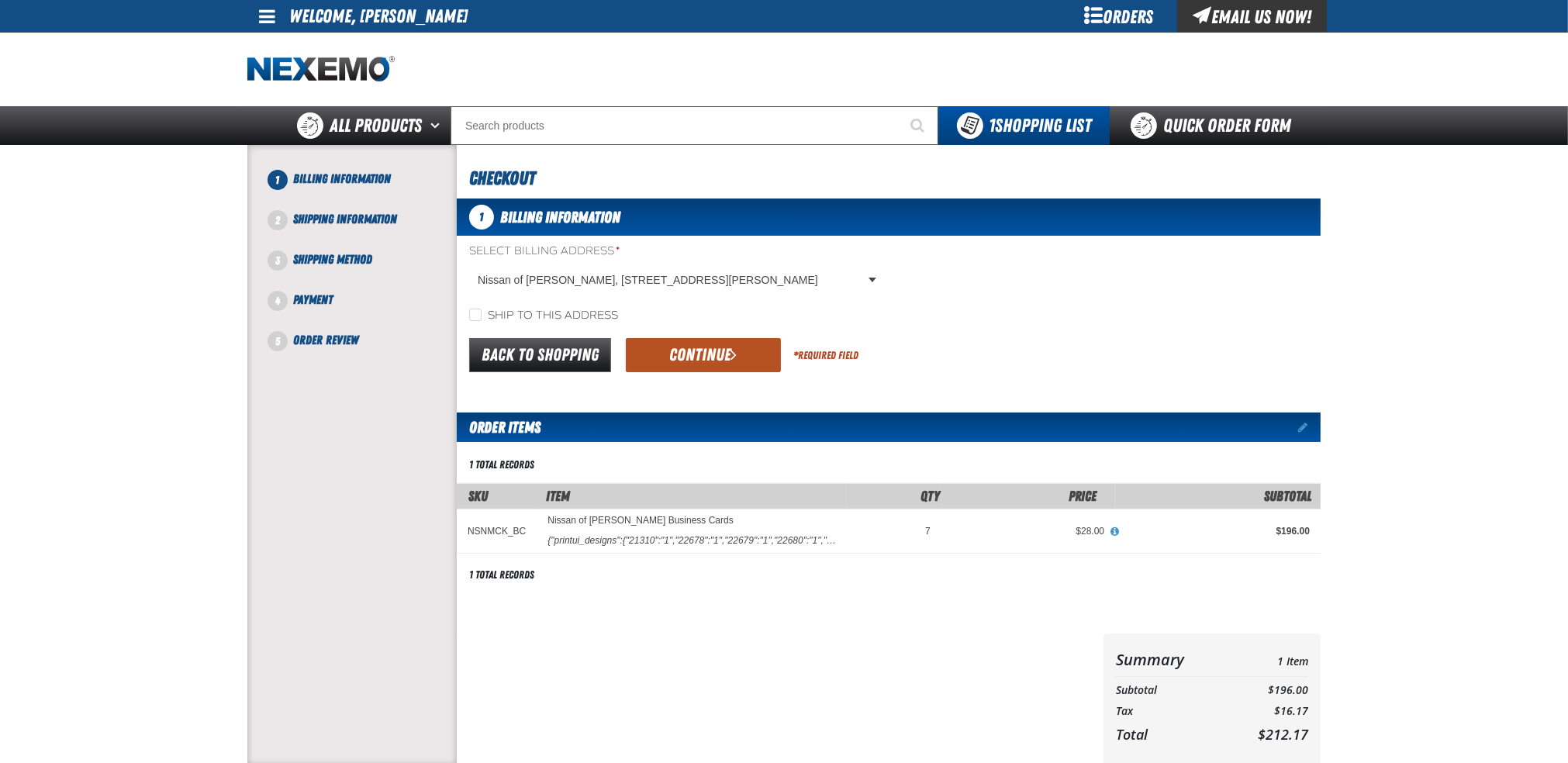
click at [696, 347] on button "Continue" at bounding box center [703, 354] width 155 height 34
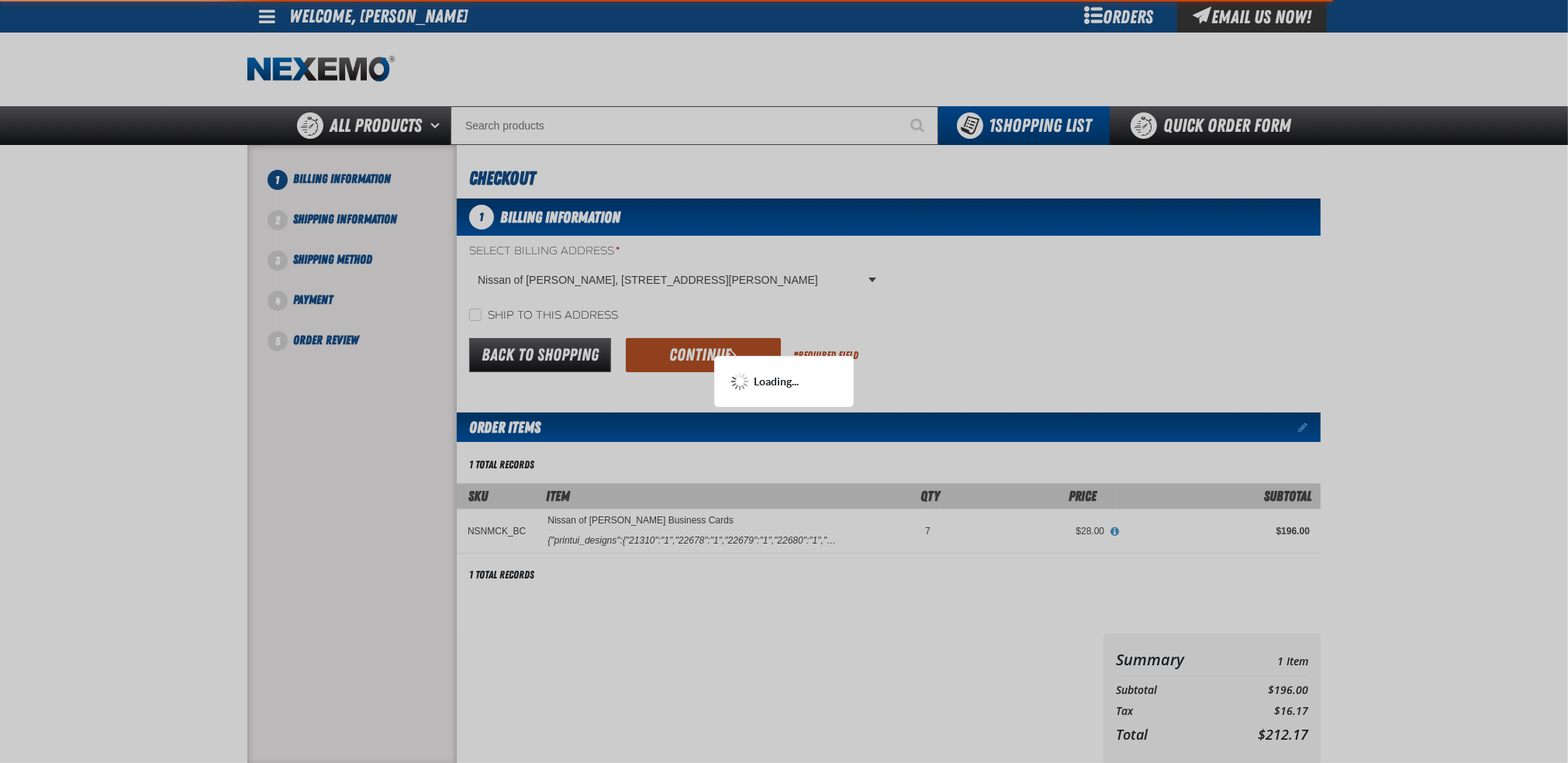
click at [696, 347] on div at bounding box center [784, 382] width 1568 height 763
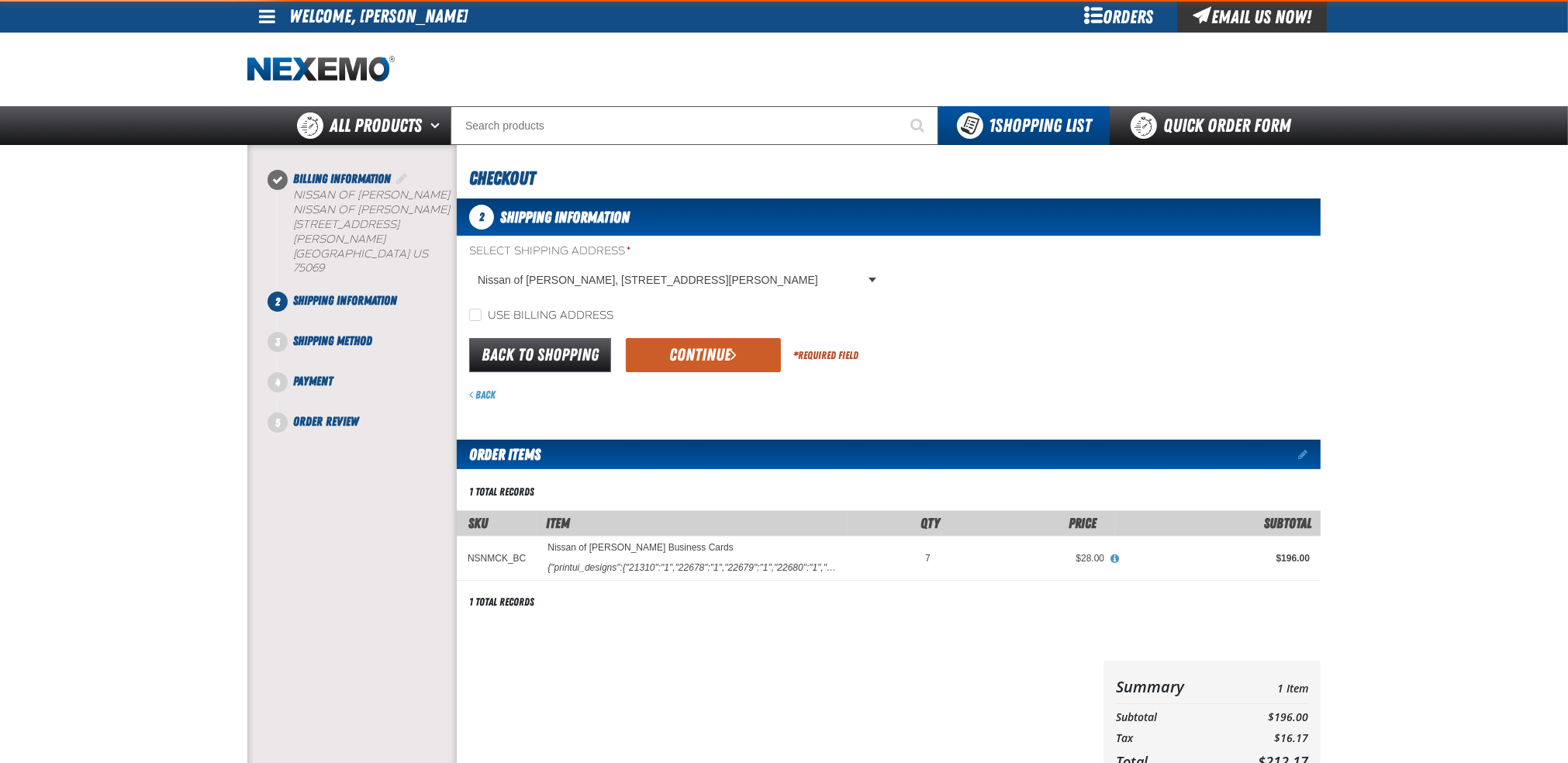
click at [696, 347] on button "Continue" at bounding box center [703, 354] width 155 height 34
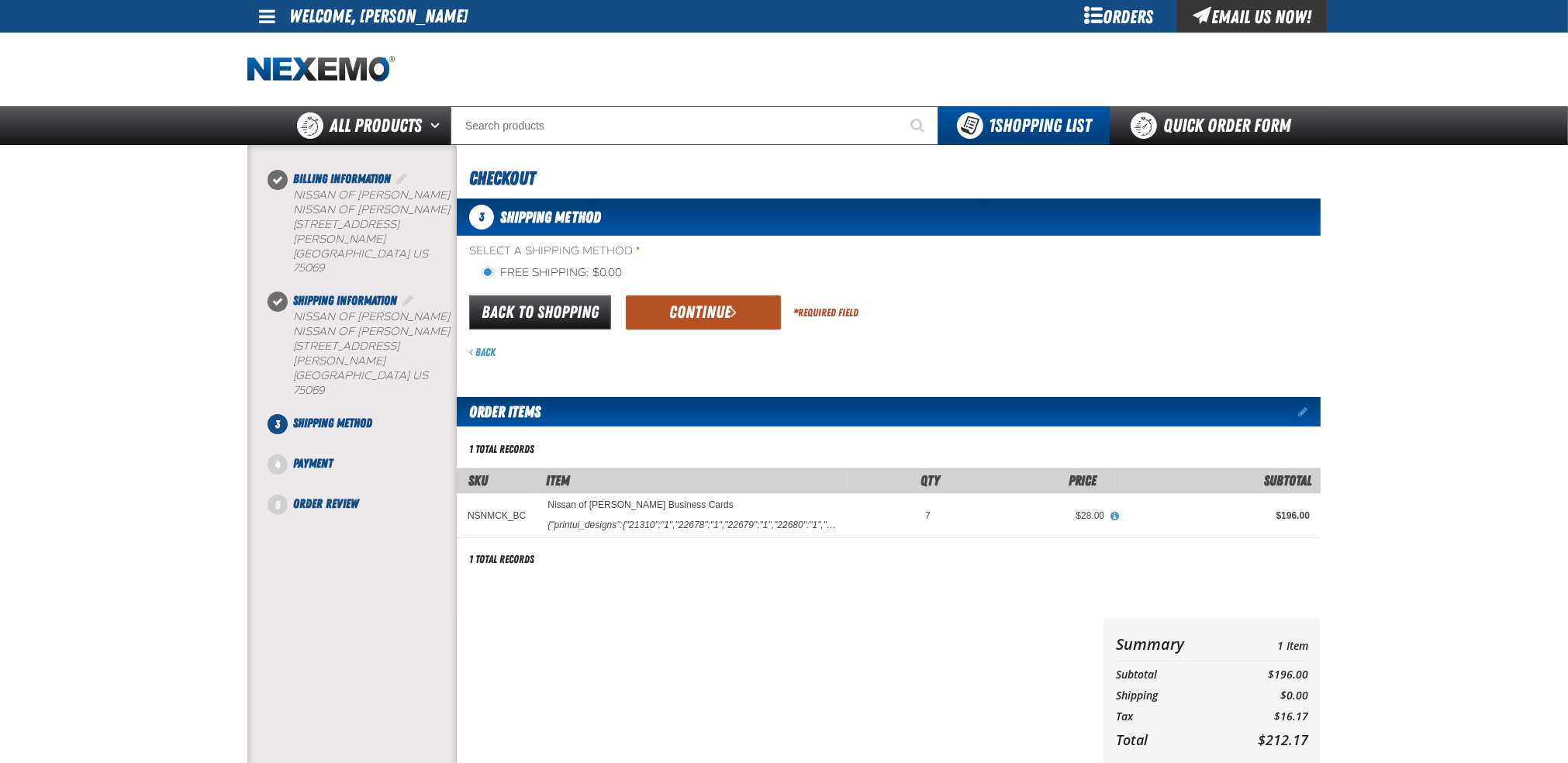
click at [690, 312] on button "Continue" at bounding box center [703, 312] width 155 height 34
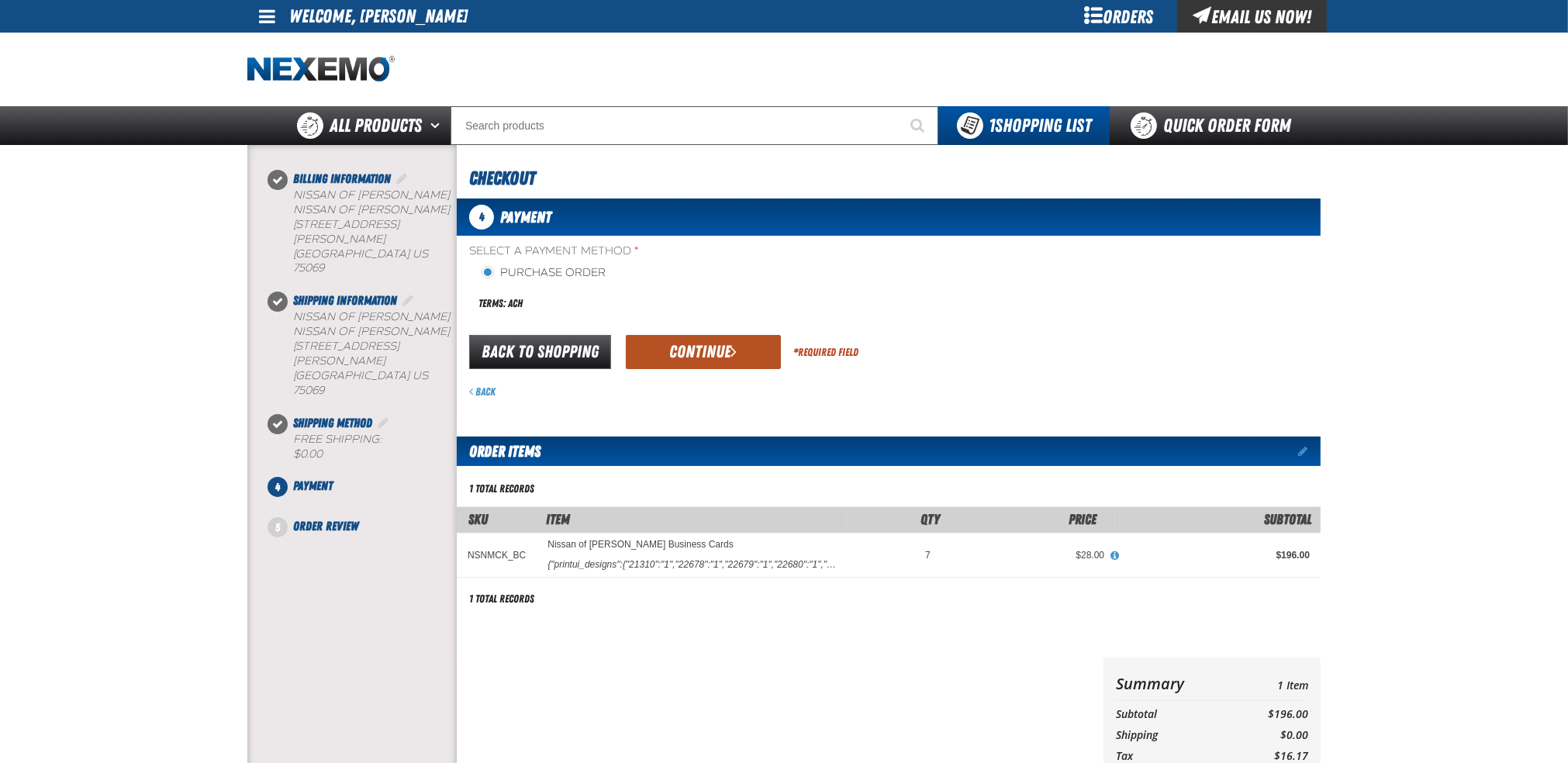
click at [693, 347] on button "Continue" at bounding box center [703, 351] width 155 height 34
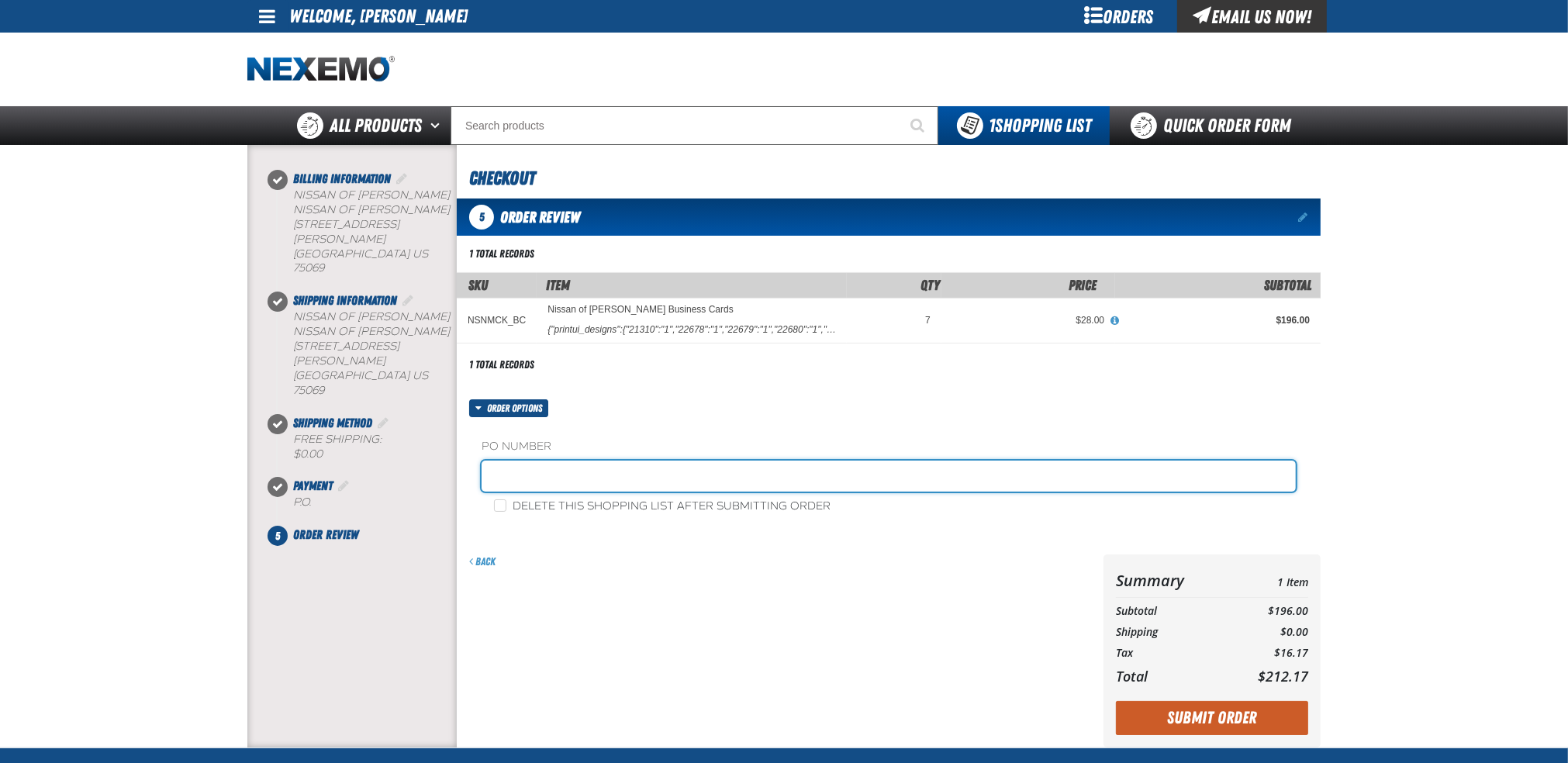
click at [601, 470] on input "text" at bounding box center [889, 475] width 814 height 31
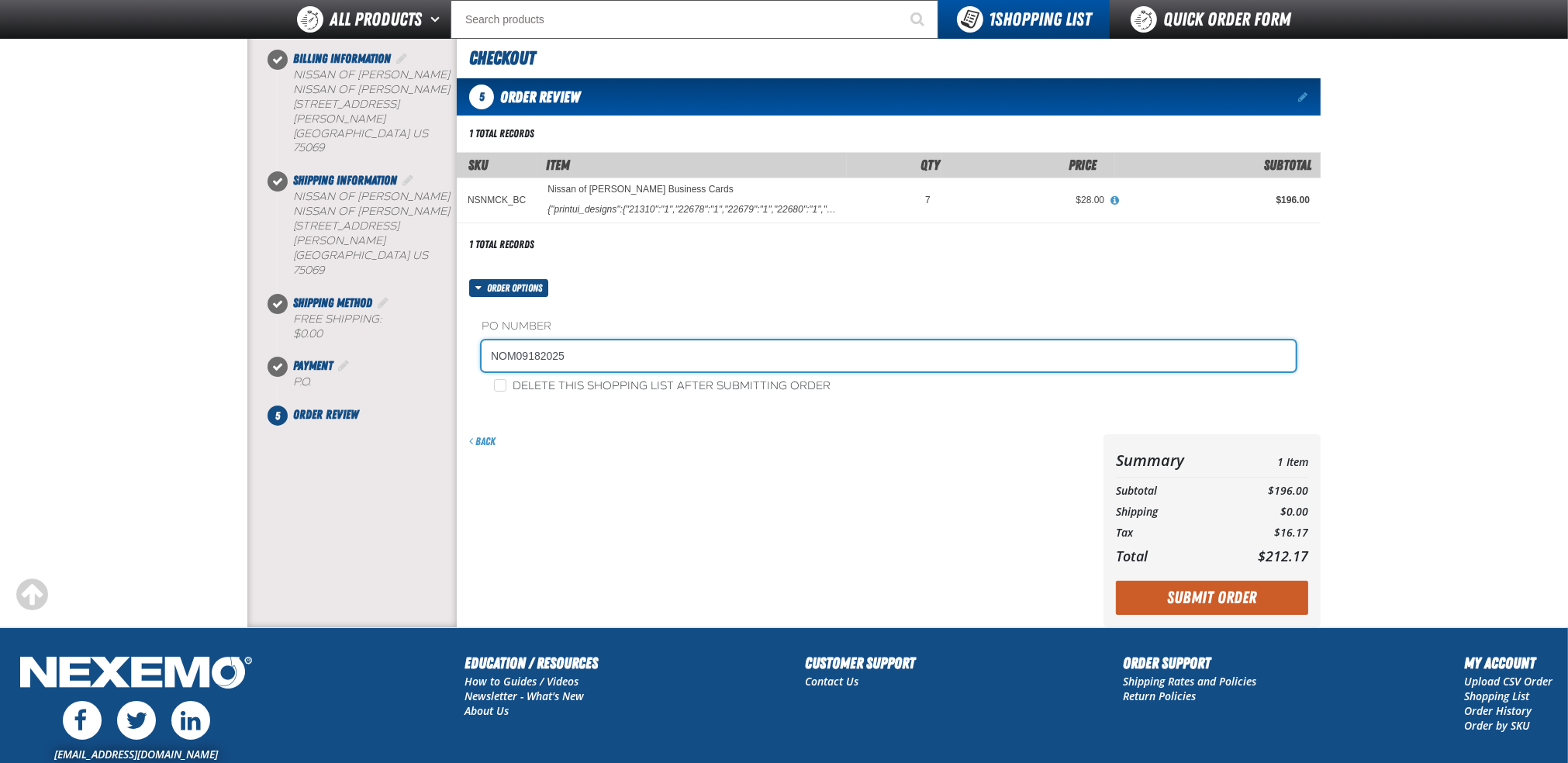
scroll to position [242, 0]
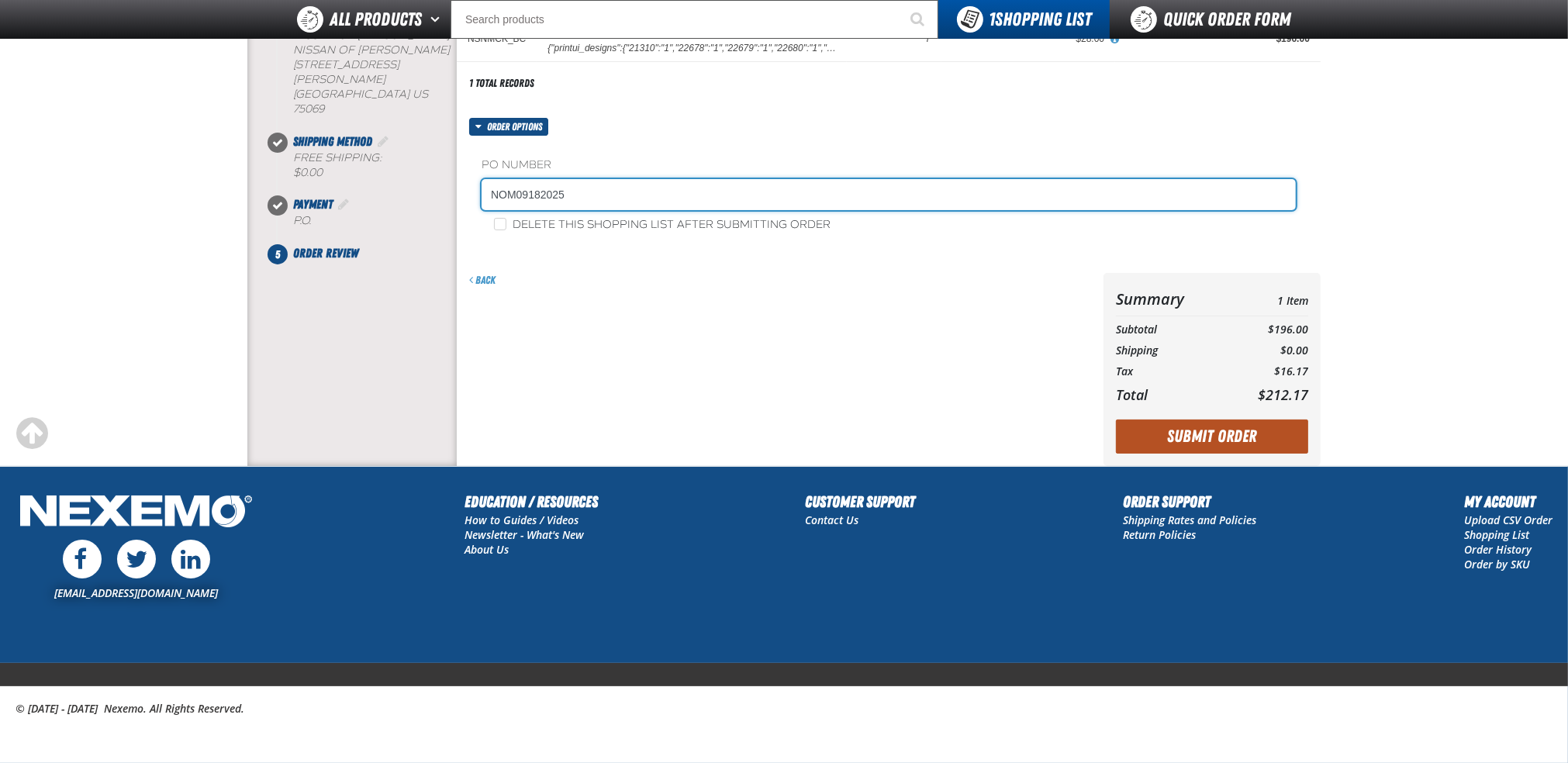
type input "NOM09182025"
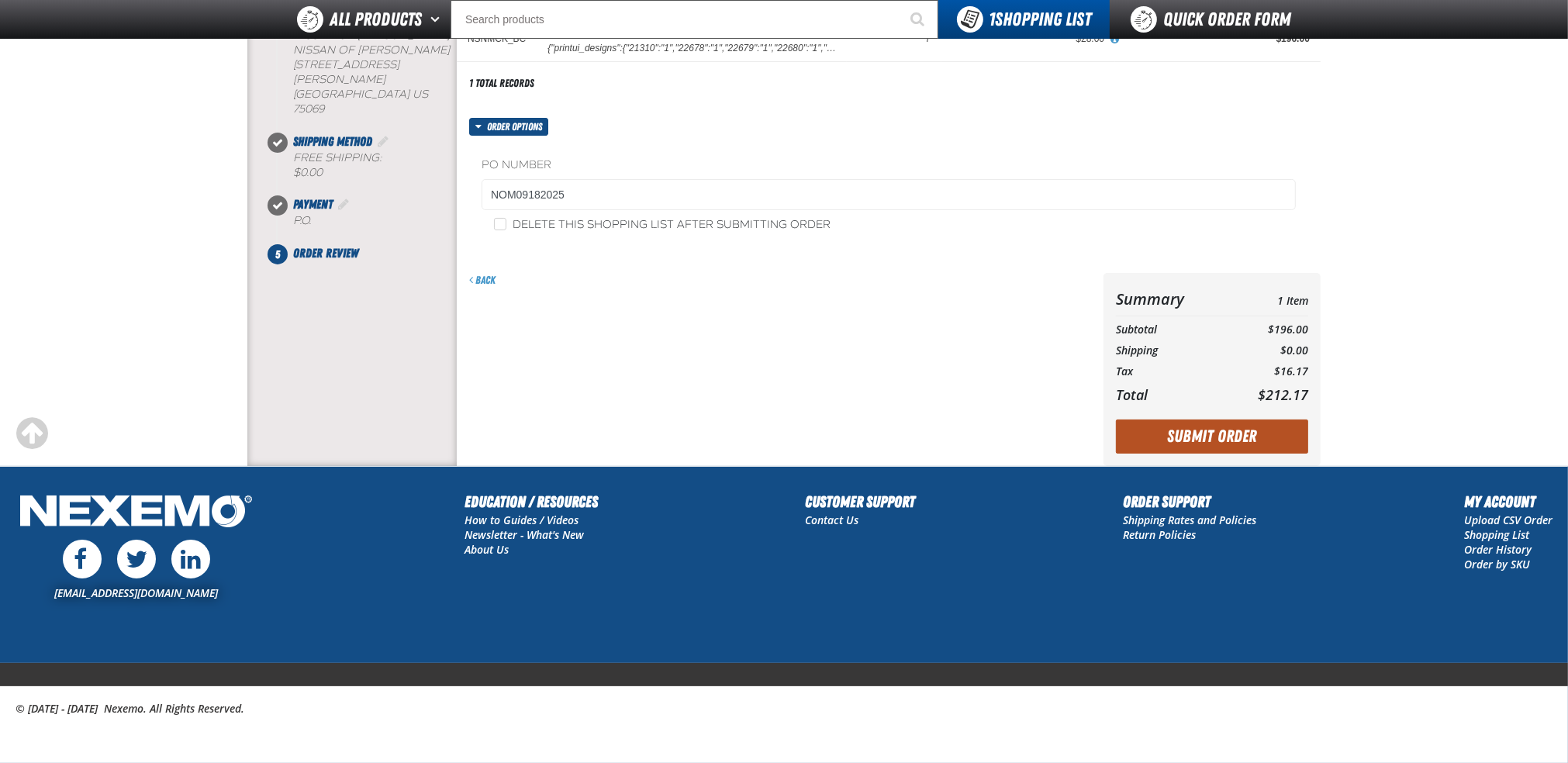
click at [1228, 431] on button "Submit Order" at bounding box center [1212, 436] width 192 height 34
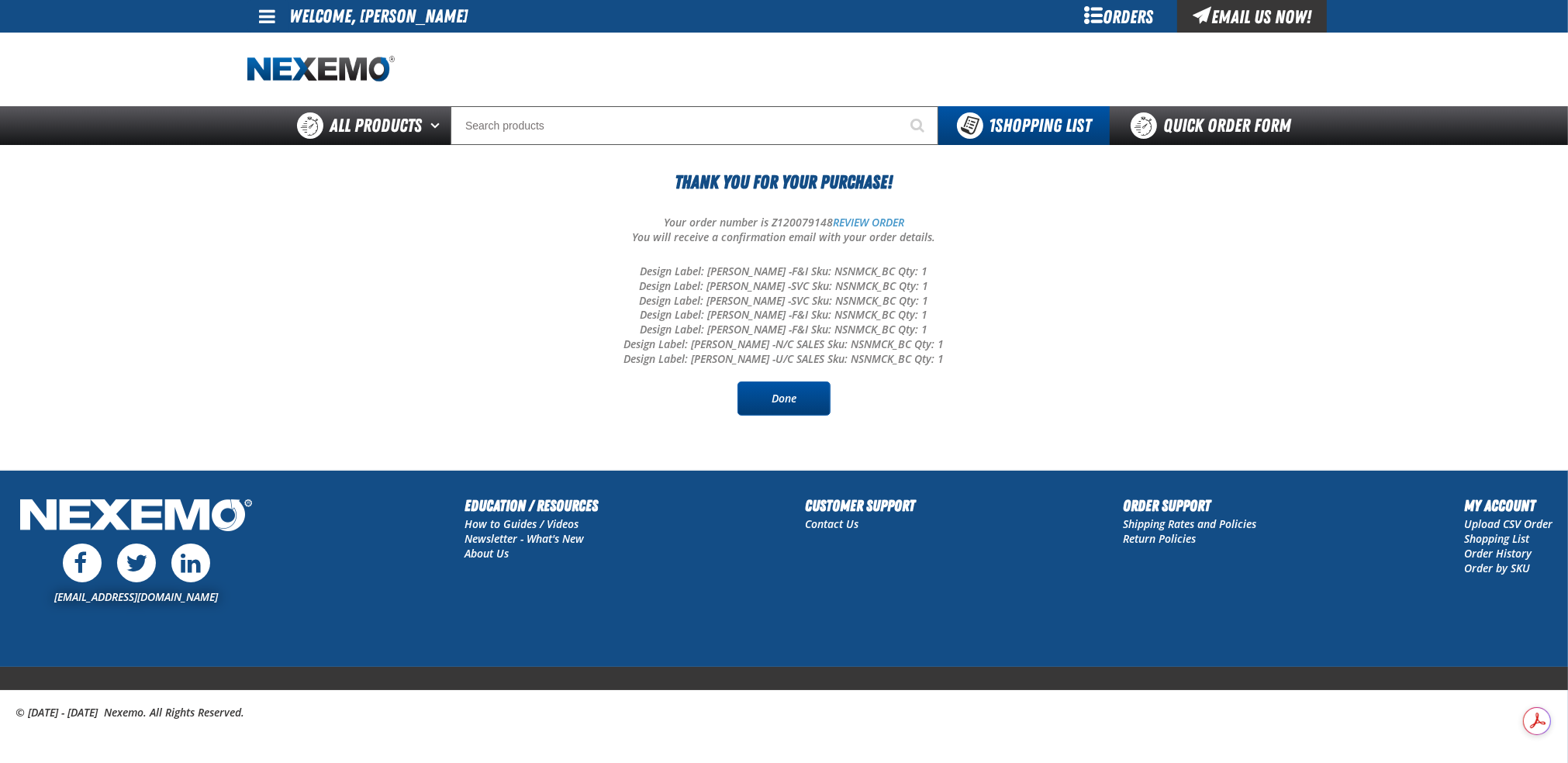
click at [784, 393] on link "Done" at bounding box center [783, 398] width 93 height 34
